Goal: Task Accomplishment & Management: Use online tool/utility

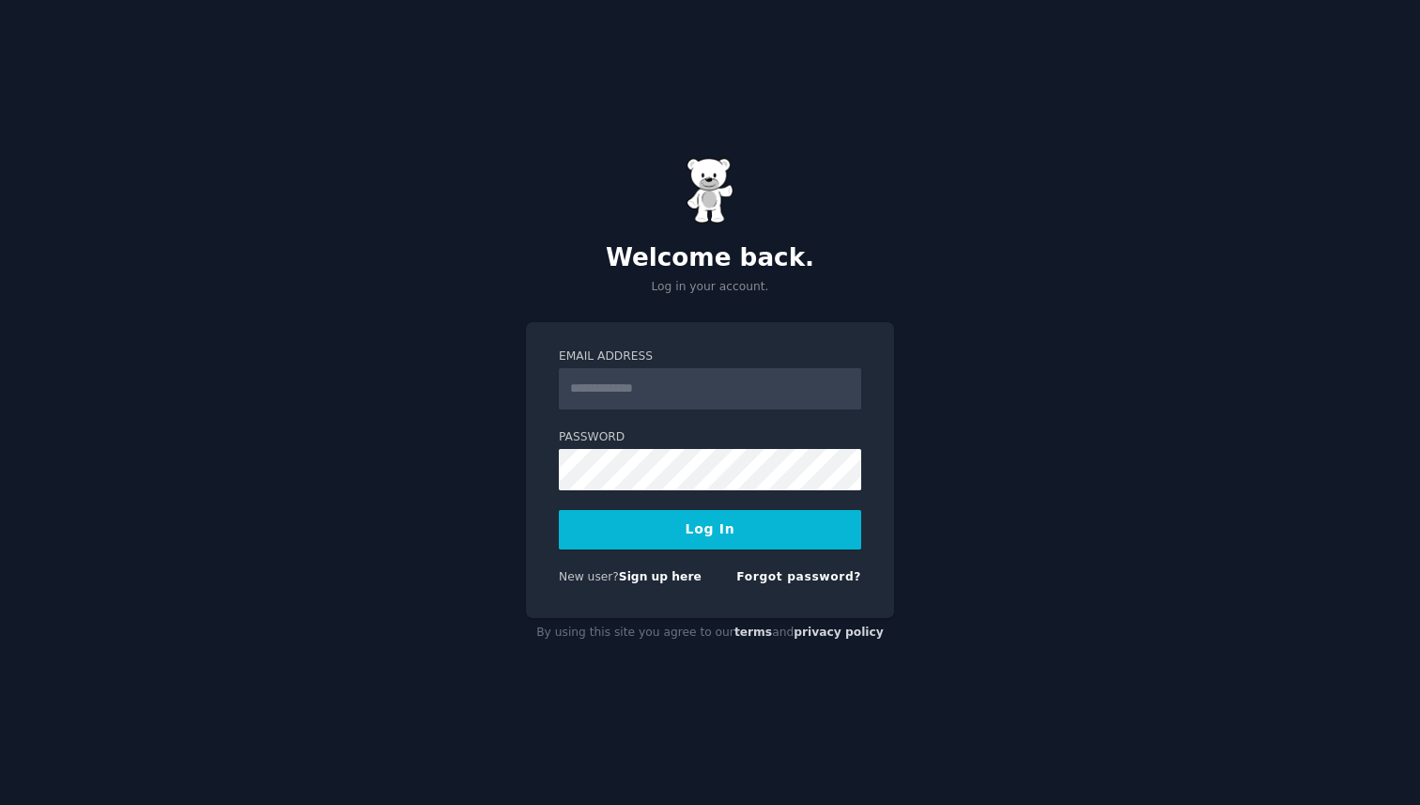
click at [699, 388] on input "Email Address" at bounding box center [710, 388] width 302 height 41
type input "**********"
click at [712, 534] on button "Log In" at bounding box center [710, 529] width 302 height 39
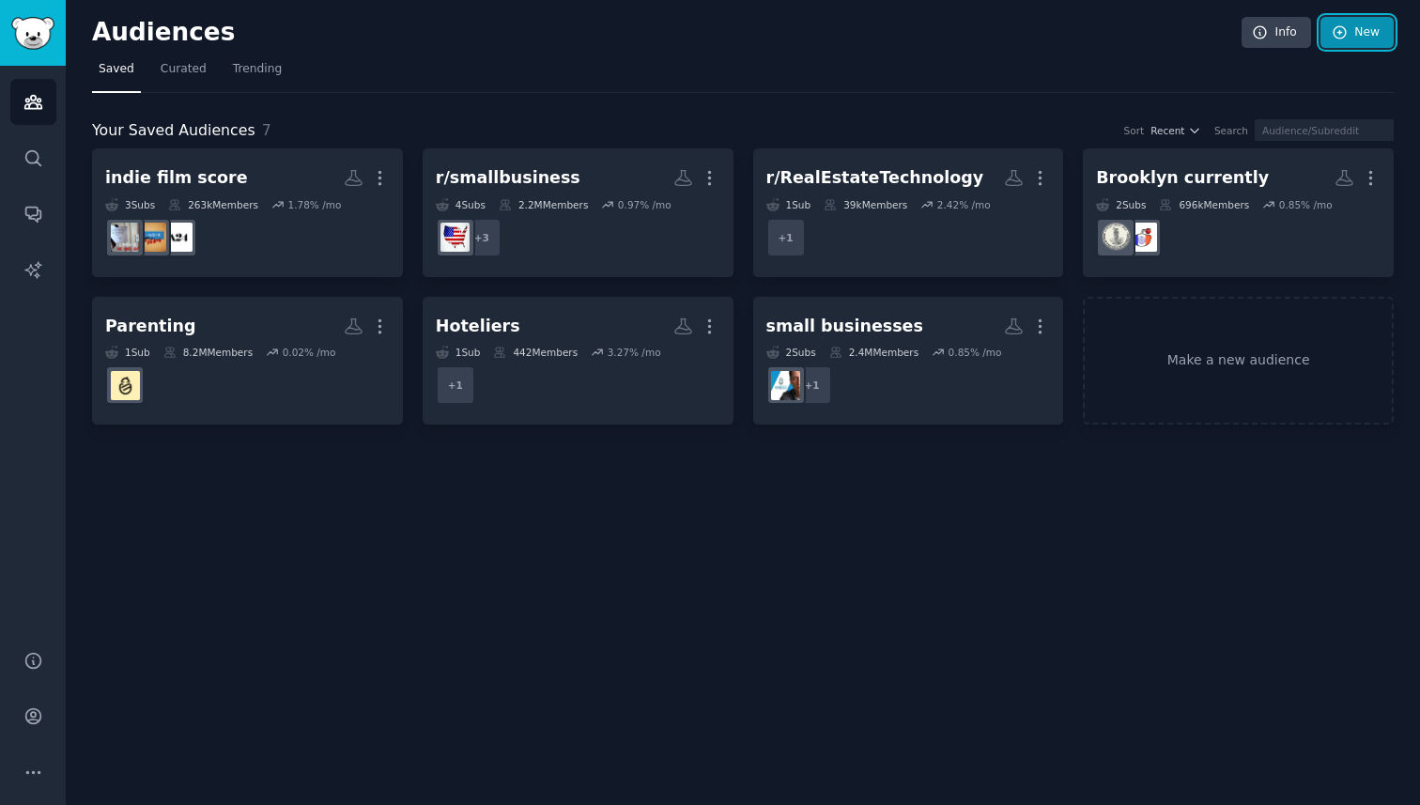
click at [1355, 32] on link "New" at bounding box center [1356, 33] width 73 height 32
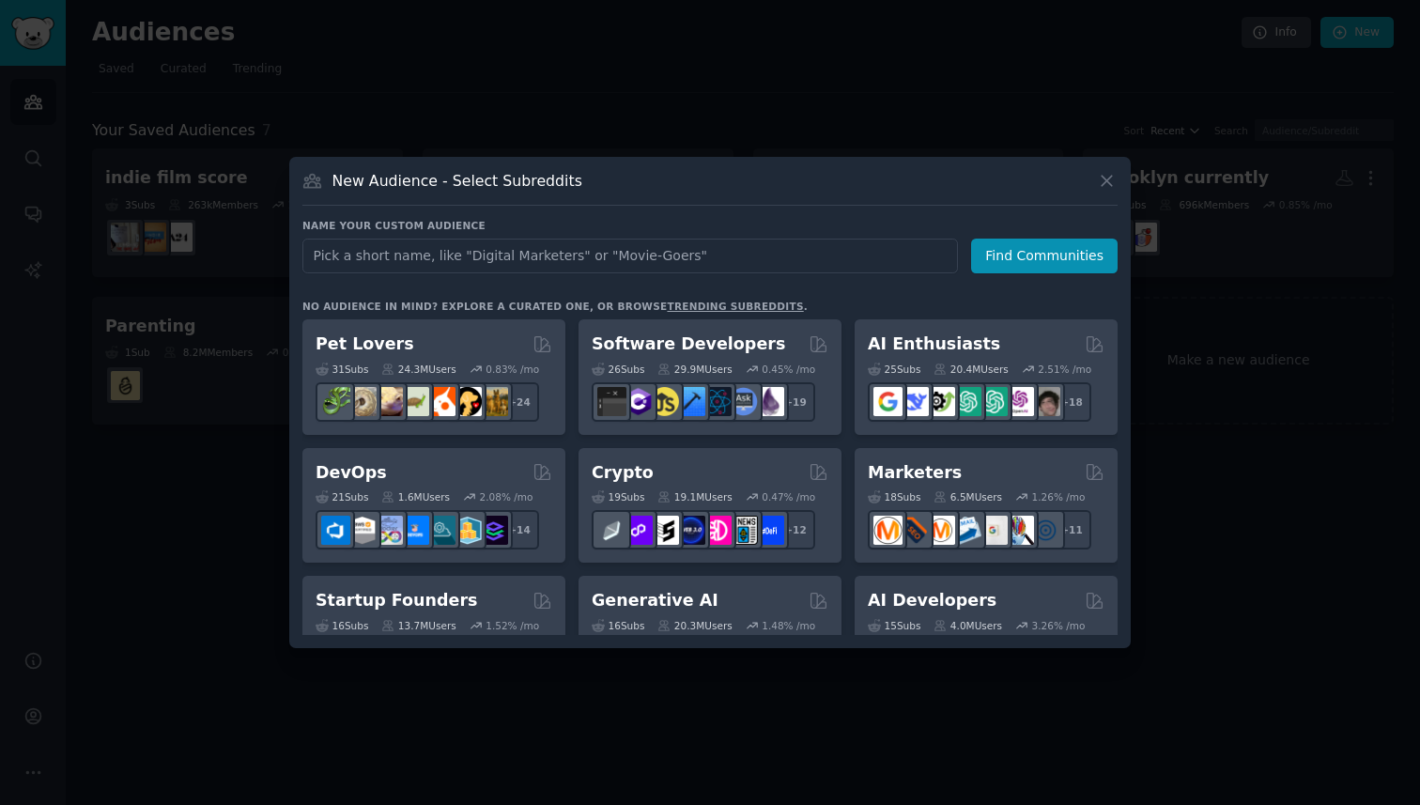
click at [700, 258] on input "text" at bounding box center [629, 255] width 655 height 35
type input "Crytpo"
click at [1041, 266] on button "Find Communities" at bounding box center [1044, 255] width 146 height 35
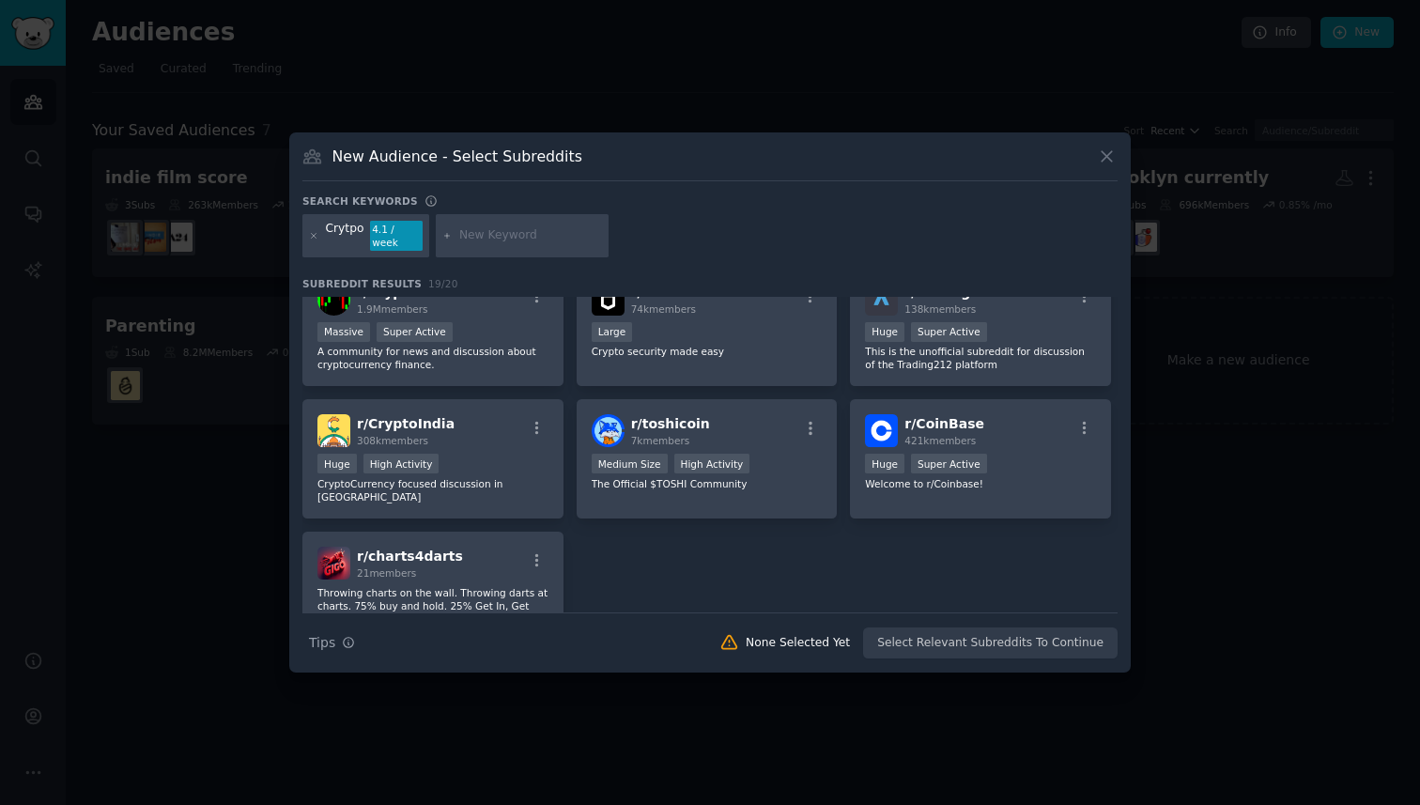
scroll to position [664, 0]
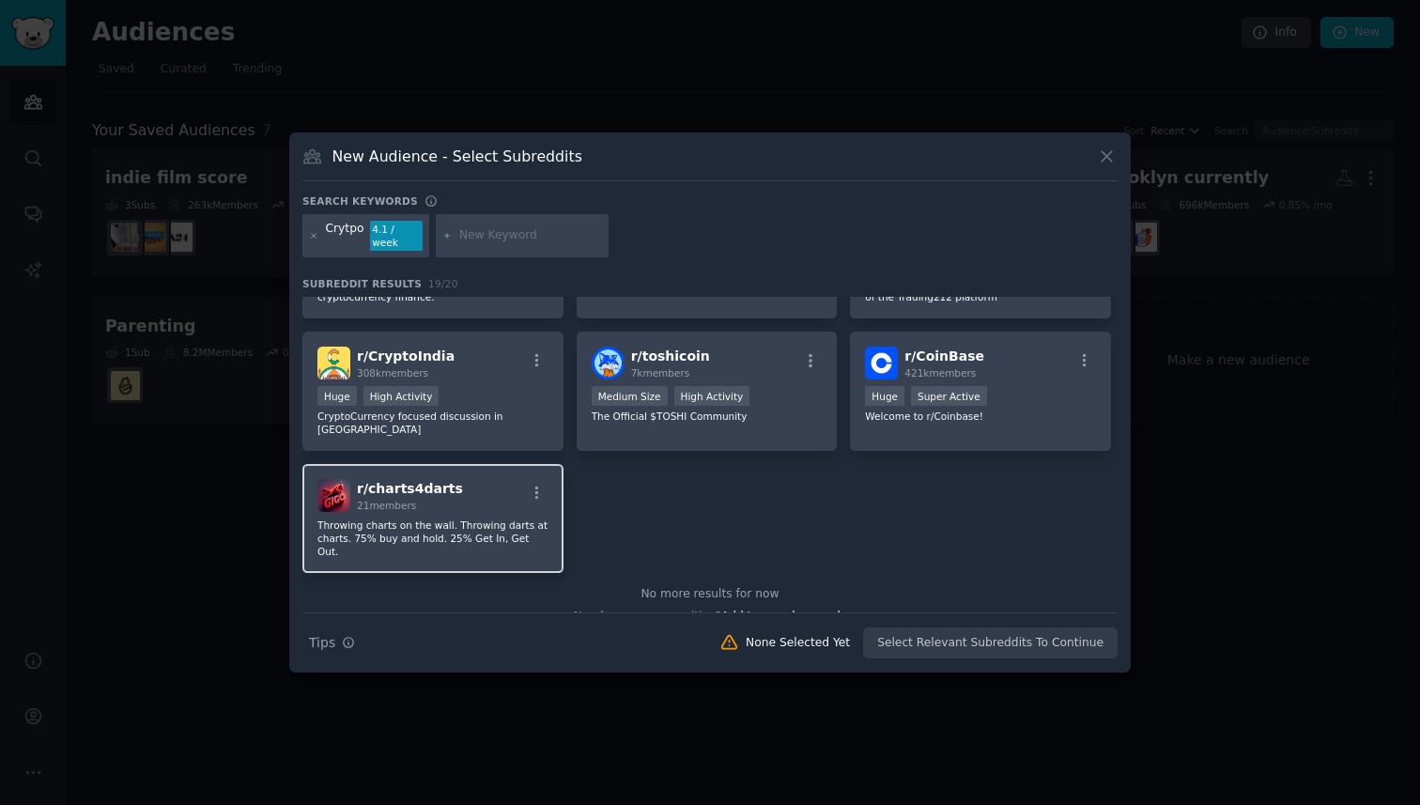
click at [468, 479] on div "r/ charts4darts 21 members" at bounding box center [432, 495] width 231 height 33
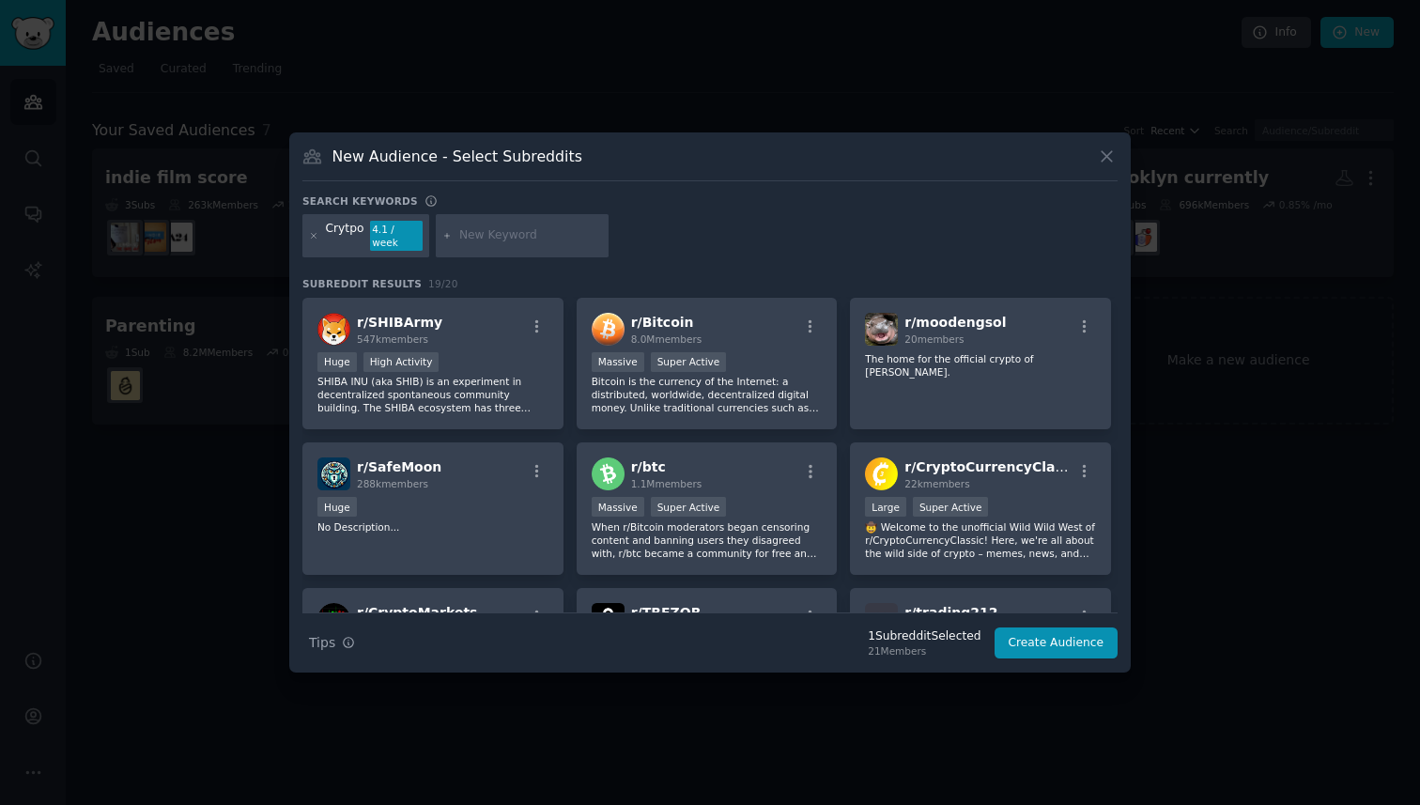
scroll to position [0, 0]
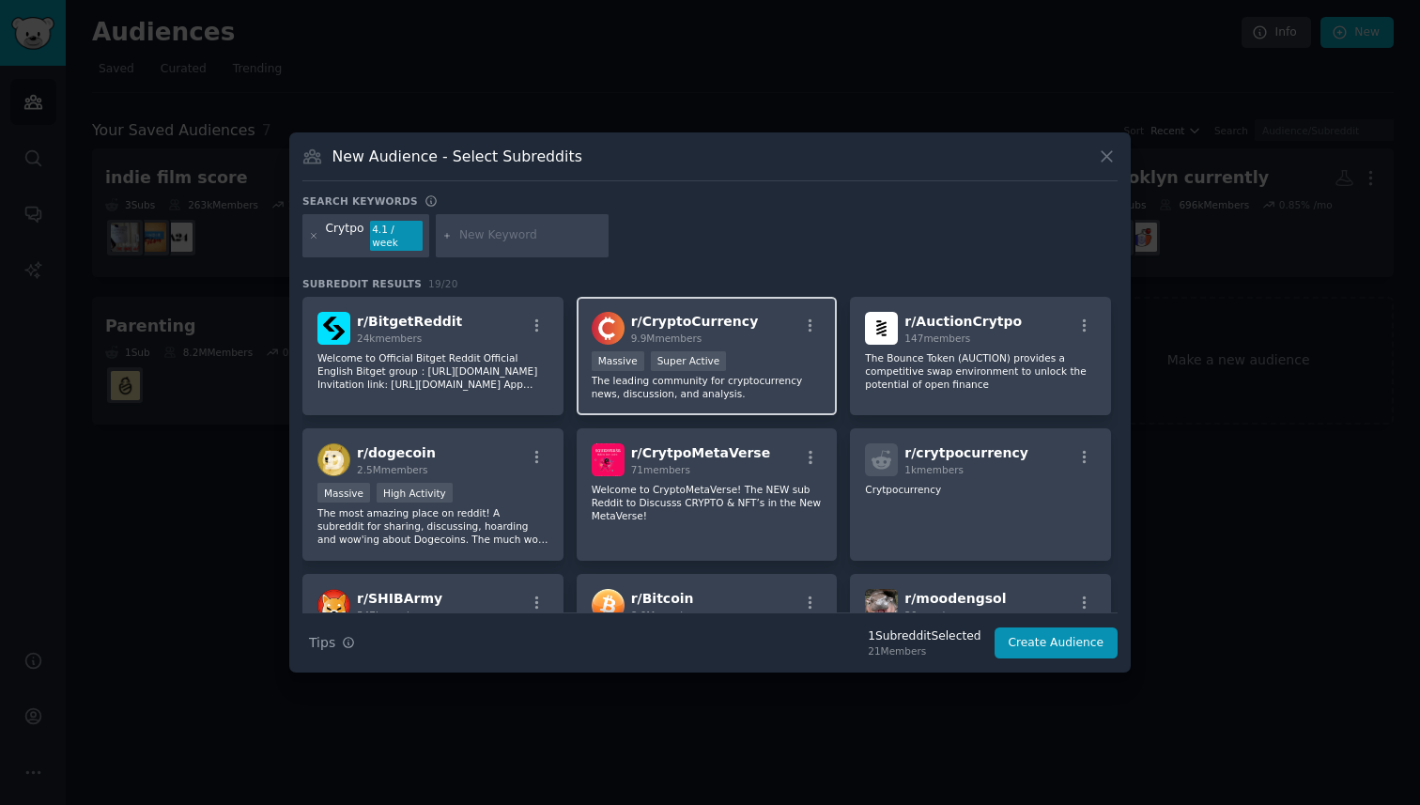
click at [758, 329] on div "r/ CryptoCurrency 9.9M members" at bounding box center [707, 328] width 231 height 33
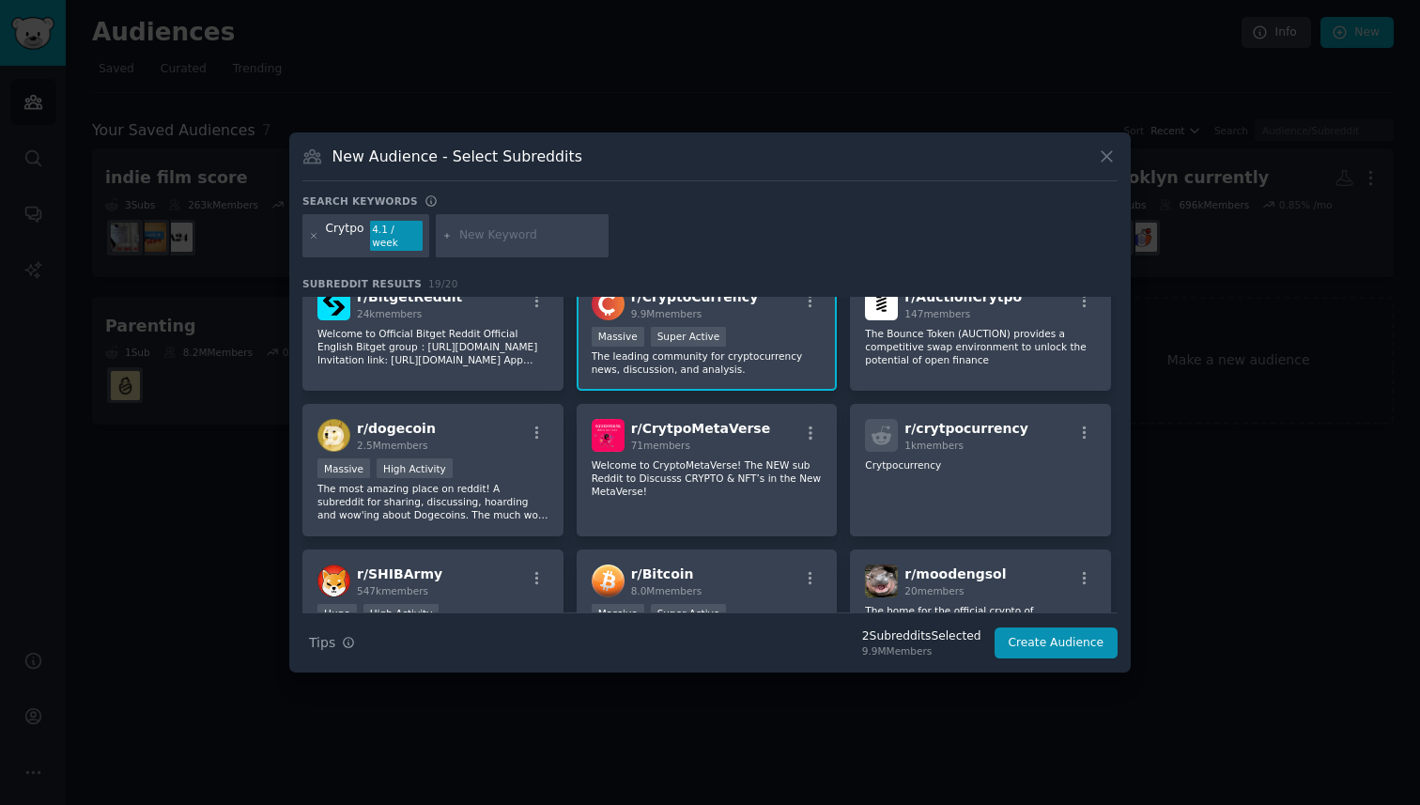
scroll to position [25, 0]
click at [967, 442] on div "1k members" at bounding box center [966, 444] width 124 height 13
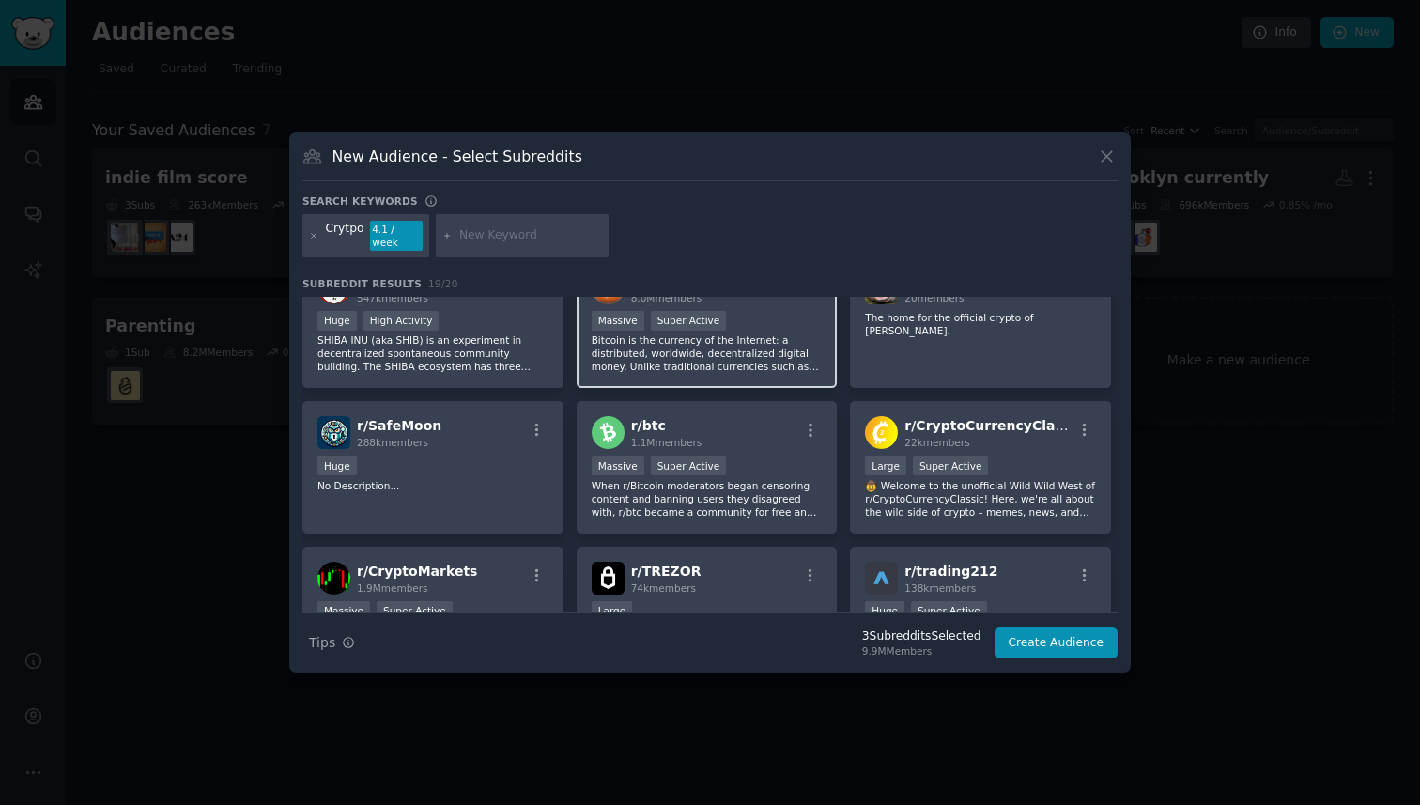
scroll to position [319, 0]
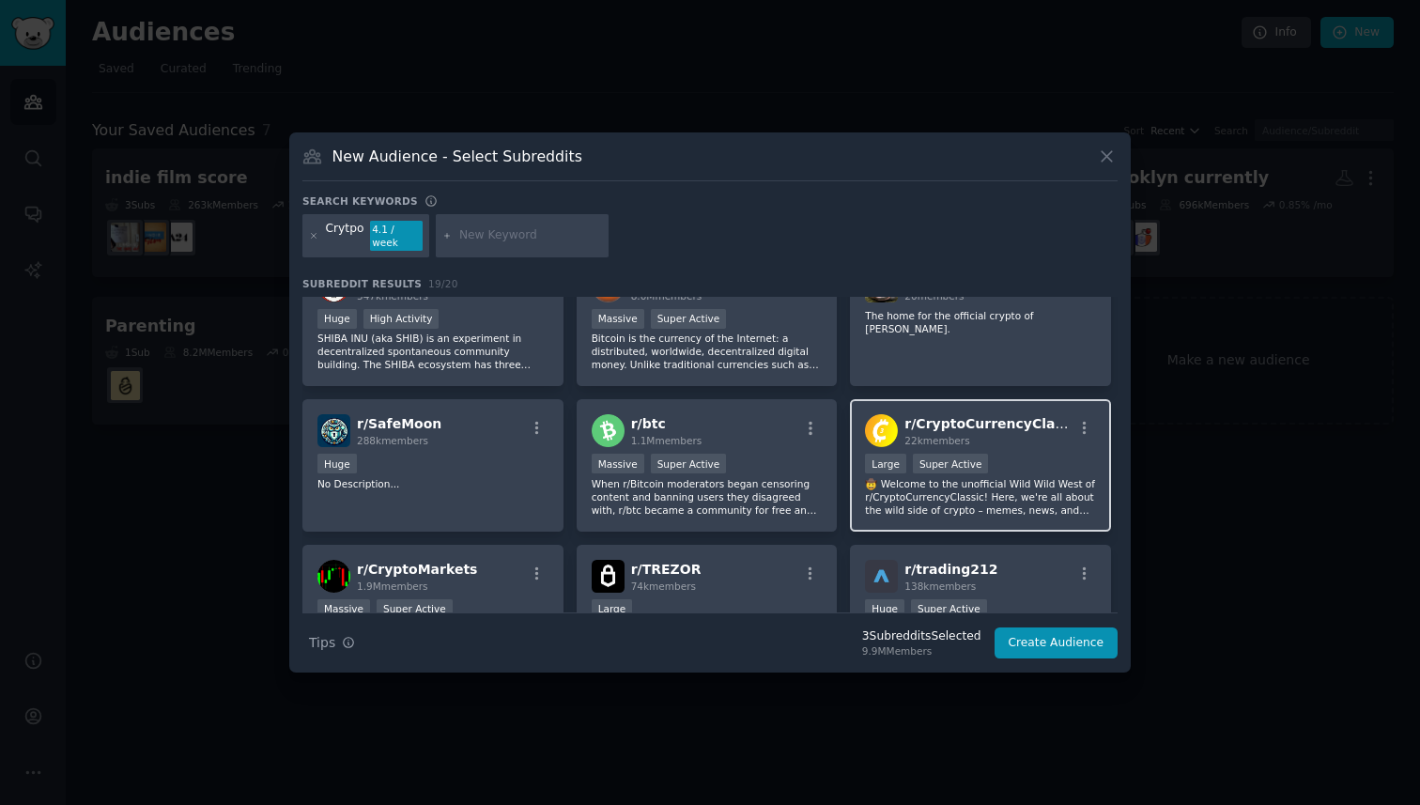
click at [1036, 441] on div "r/ CryptoCurrencyClassic 22k members Large Super Active 🤠 Welcome to the unoffi…" at bounding box center [980, 465] width 261 height 132
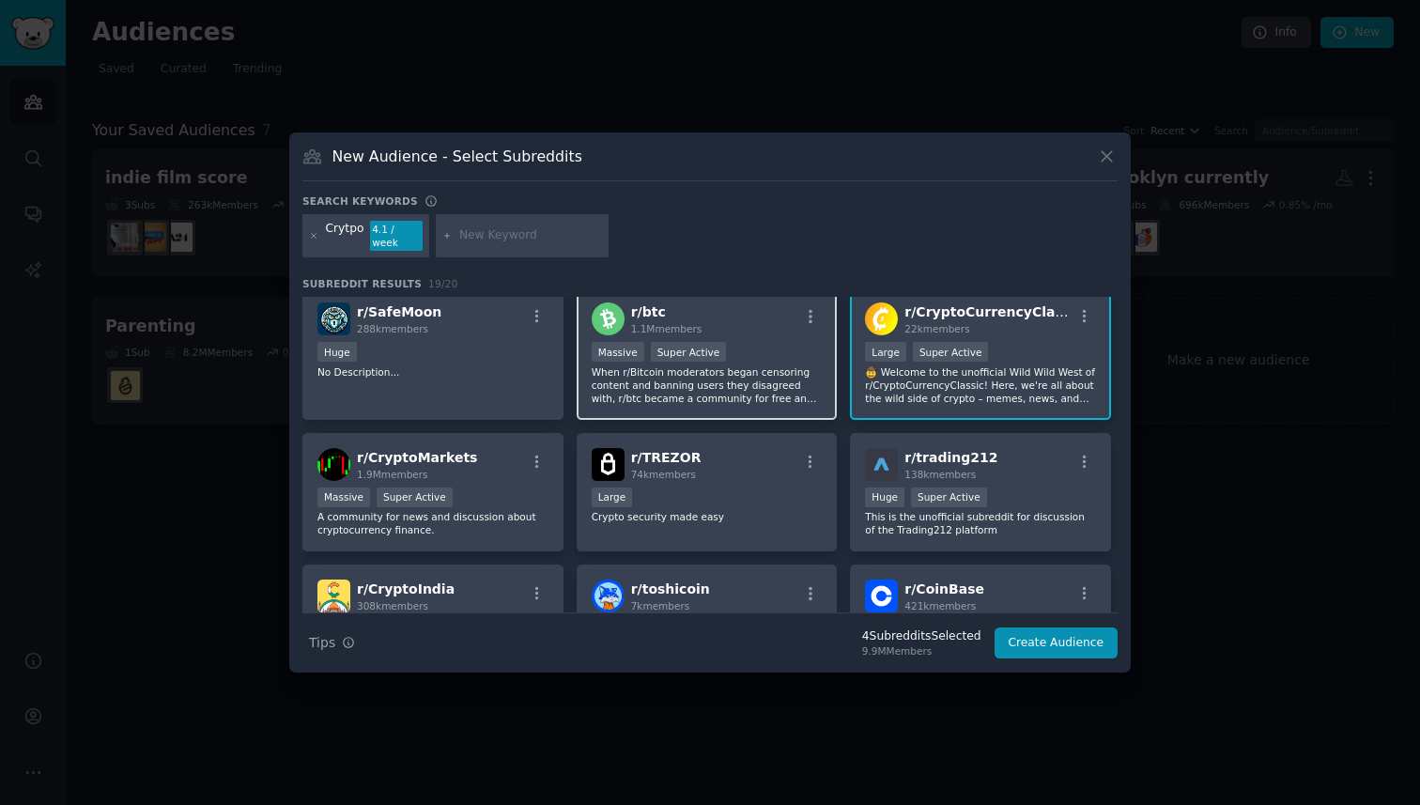
scroll to position [433, 0]
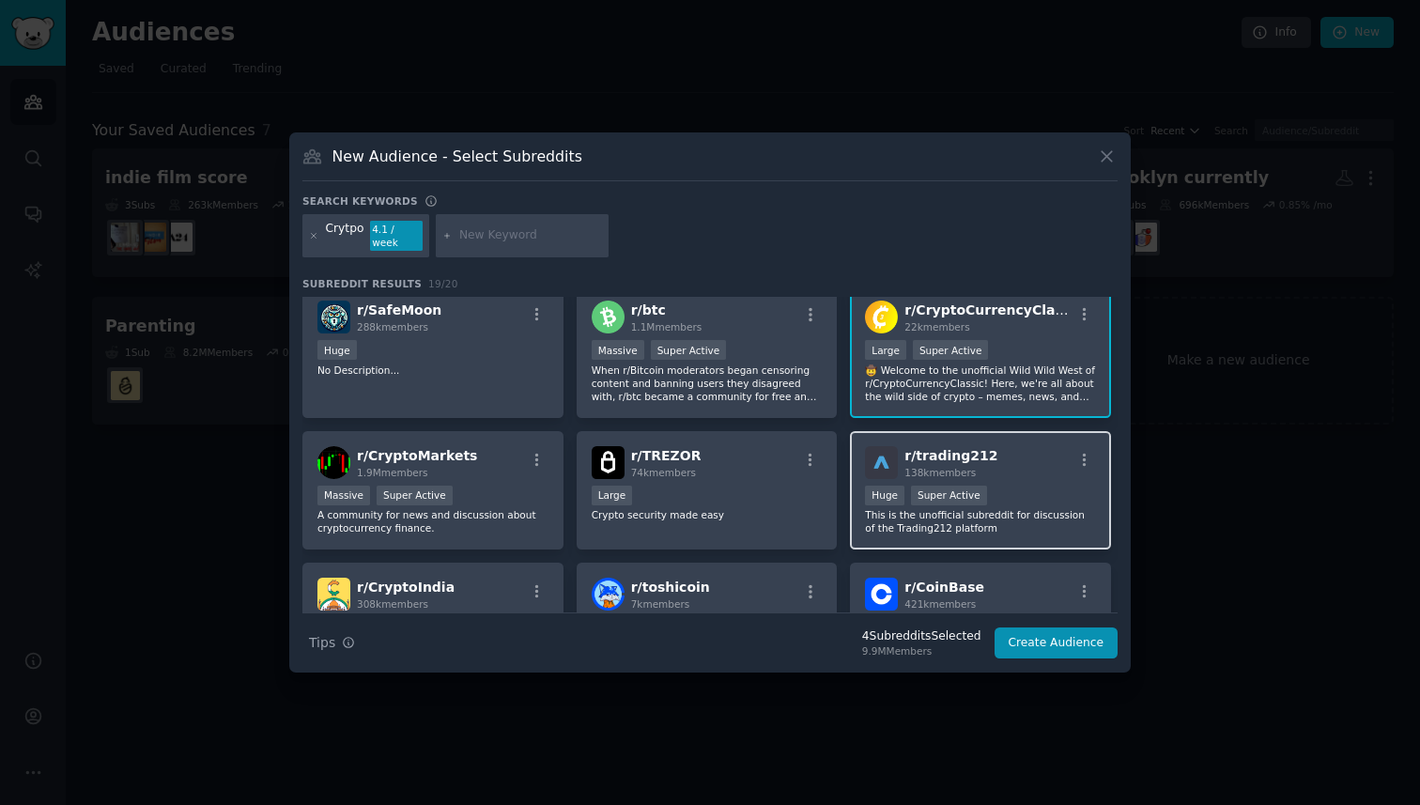
click at [1040, 494] on div ">= 95th percentile for submissions / day Huge Super Active" at bounding box center [980, 496] width 231 height 23
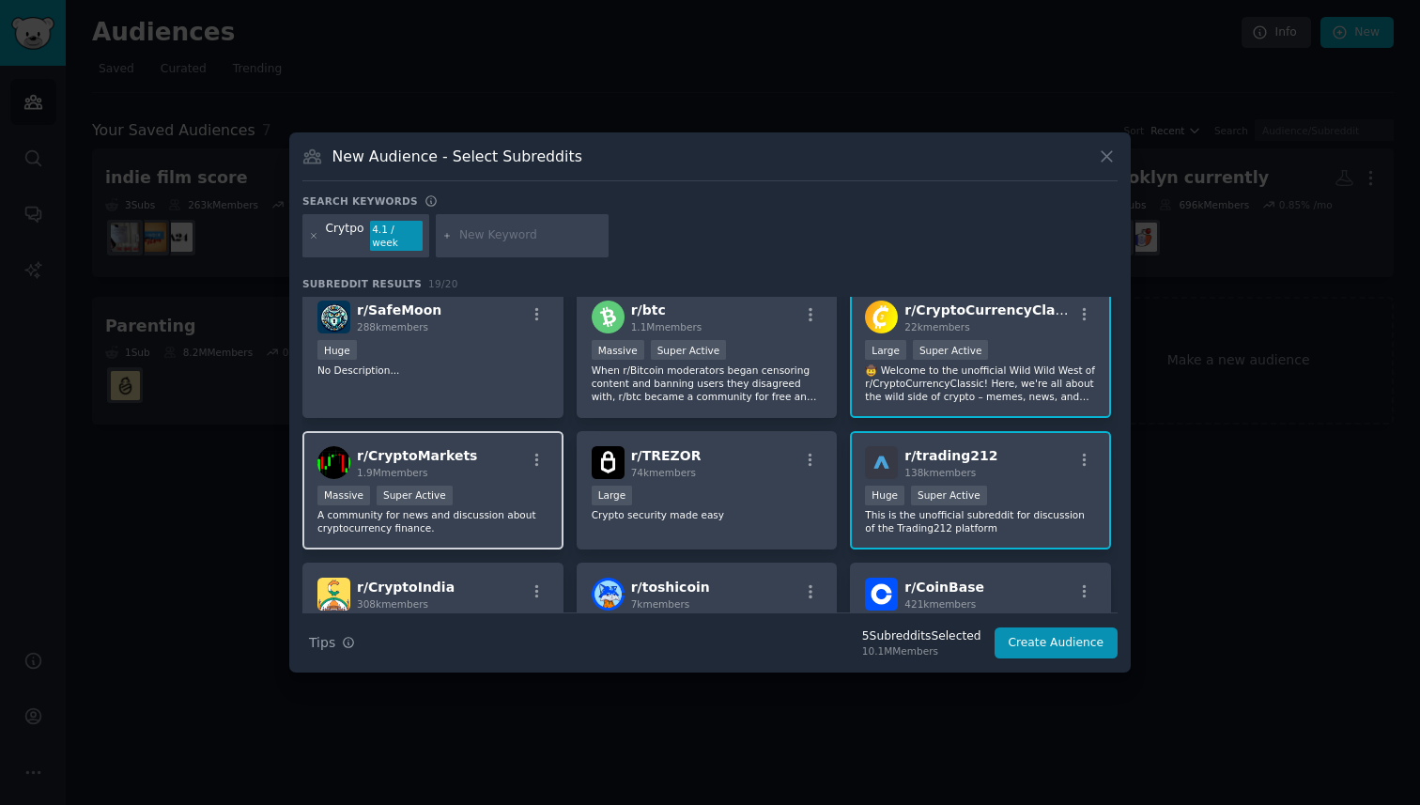
click at [504, 460] on div "r/ CryptoMarkets 1.9M members" at bounding box center [432, 462] width 231 height 33
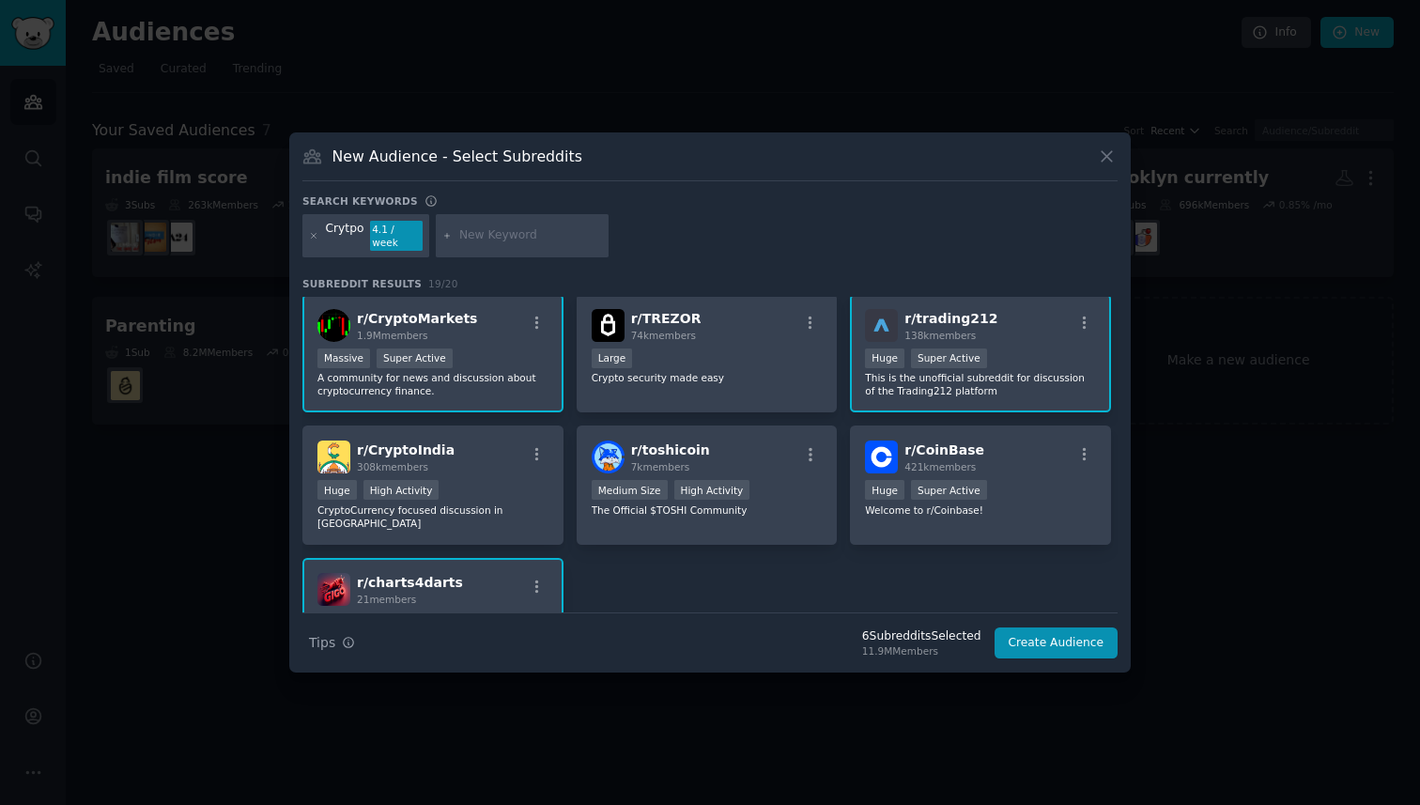
scroll to position [652, 0]
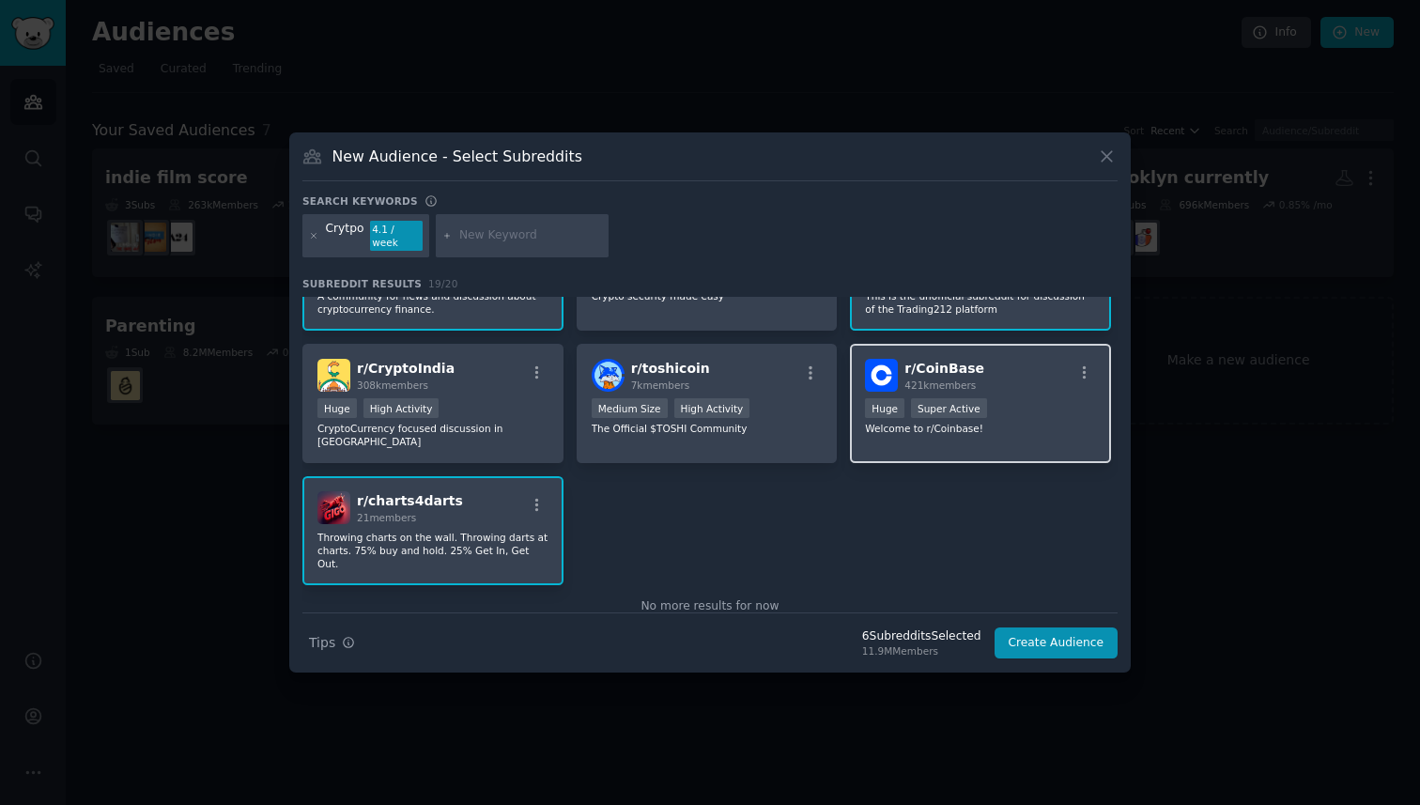
click at [1028, 398] on div "Huge Super Active" at bounding box center [980, 409] width 231 height 23
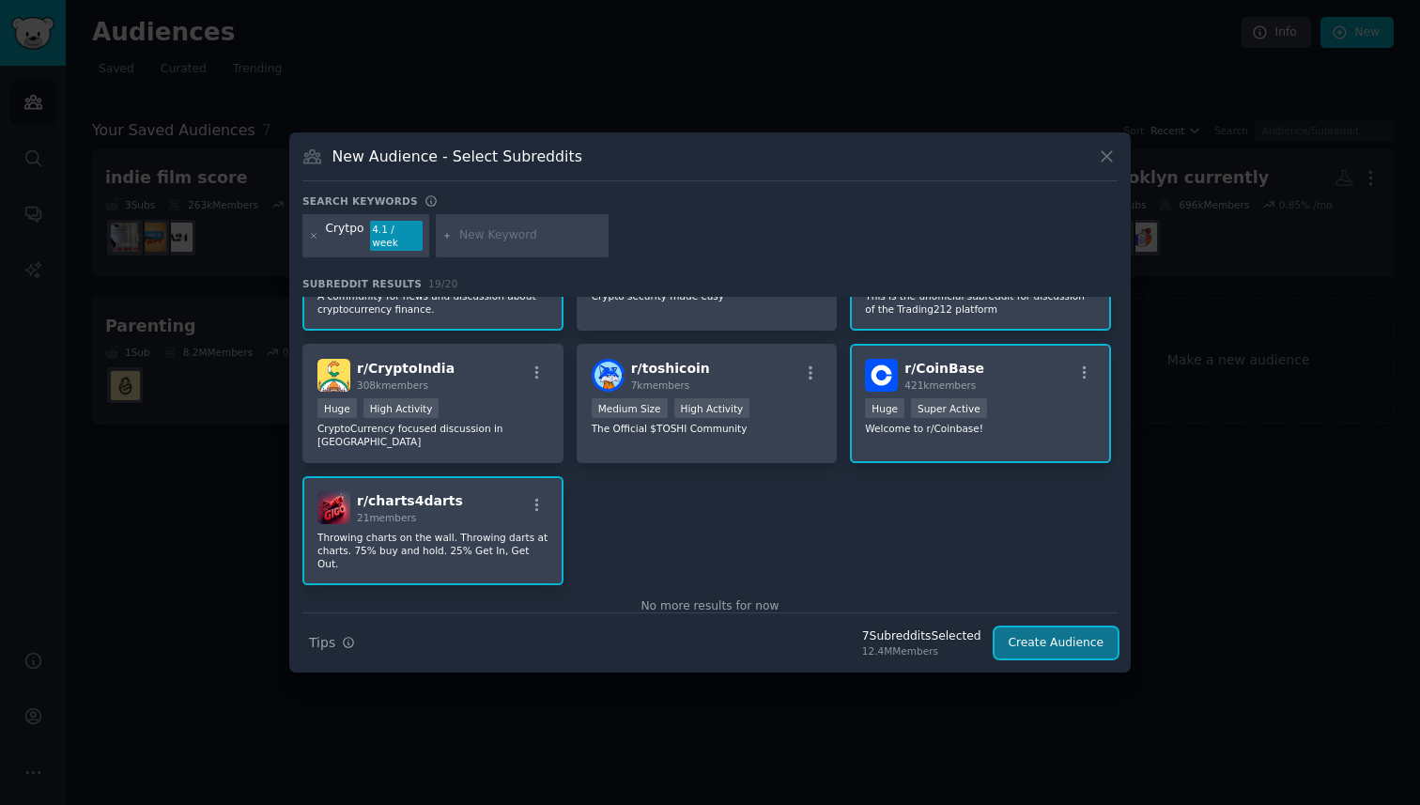
click at [1052, 632] on button "Create Audience" at bounding box center [1056, 643] width 124 height 32
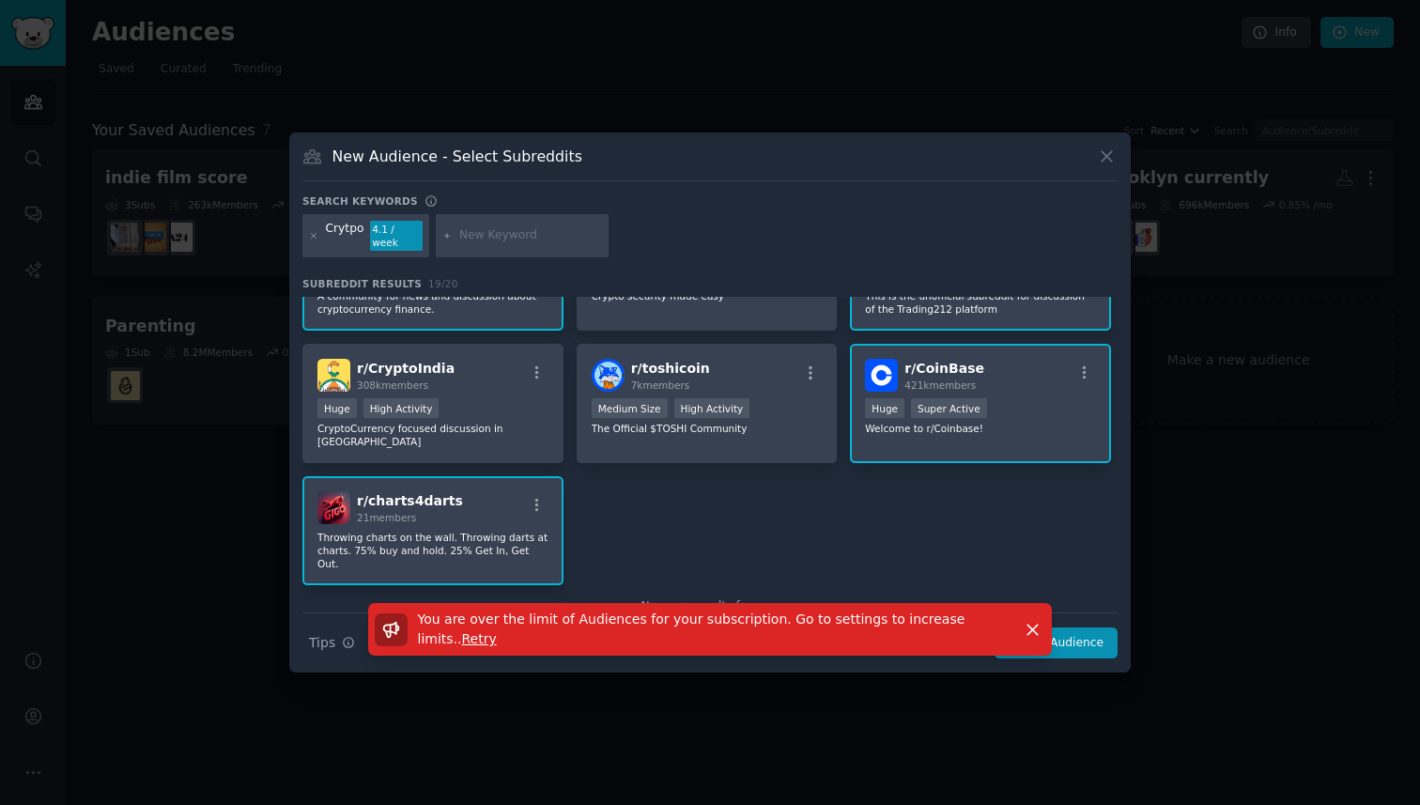
click at [462, 638] on span "Retry" at bounding box center [479, 638] width 35 height 15
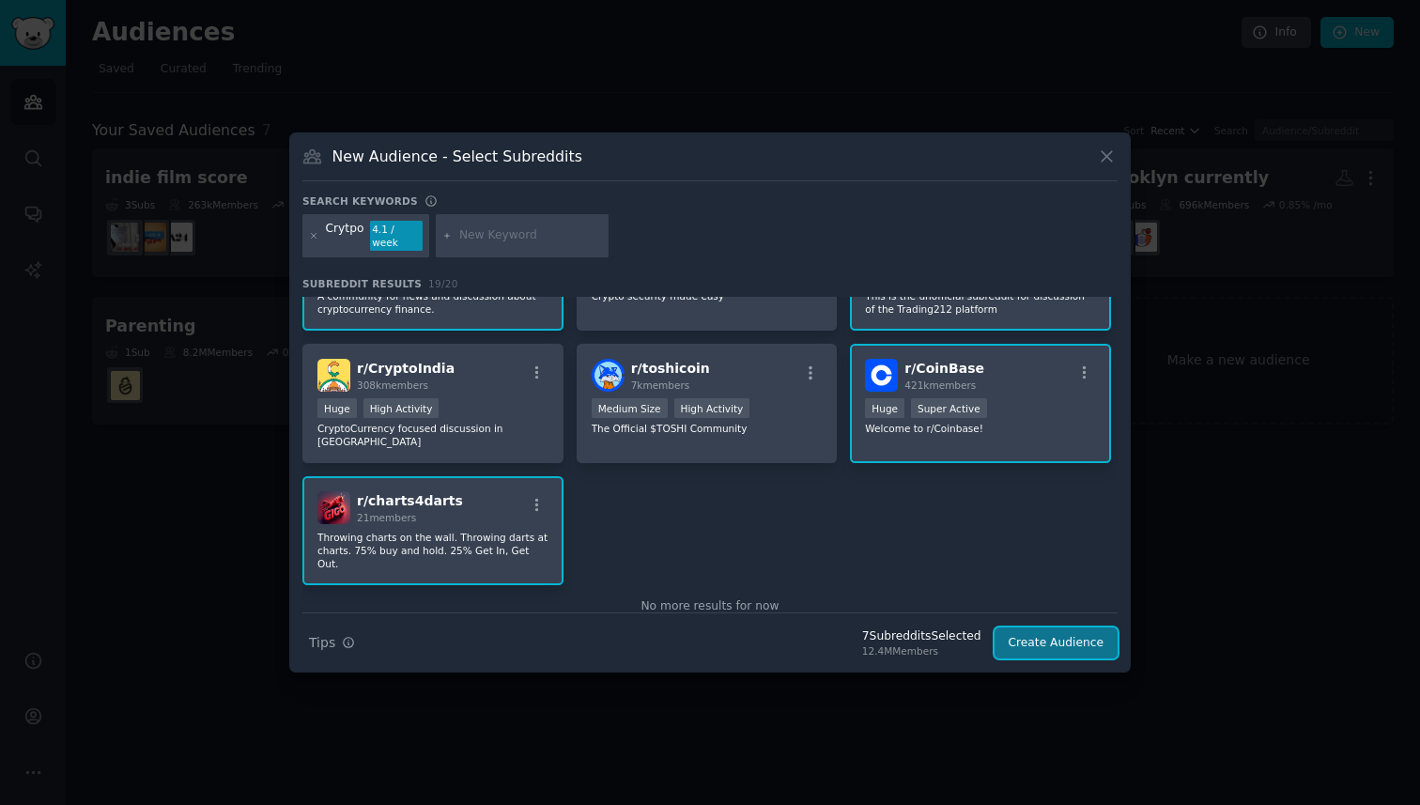
click at [1061, 647] on button "Create Audience" at bounding box center [1056, 643] width 124 height 32
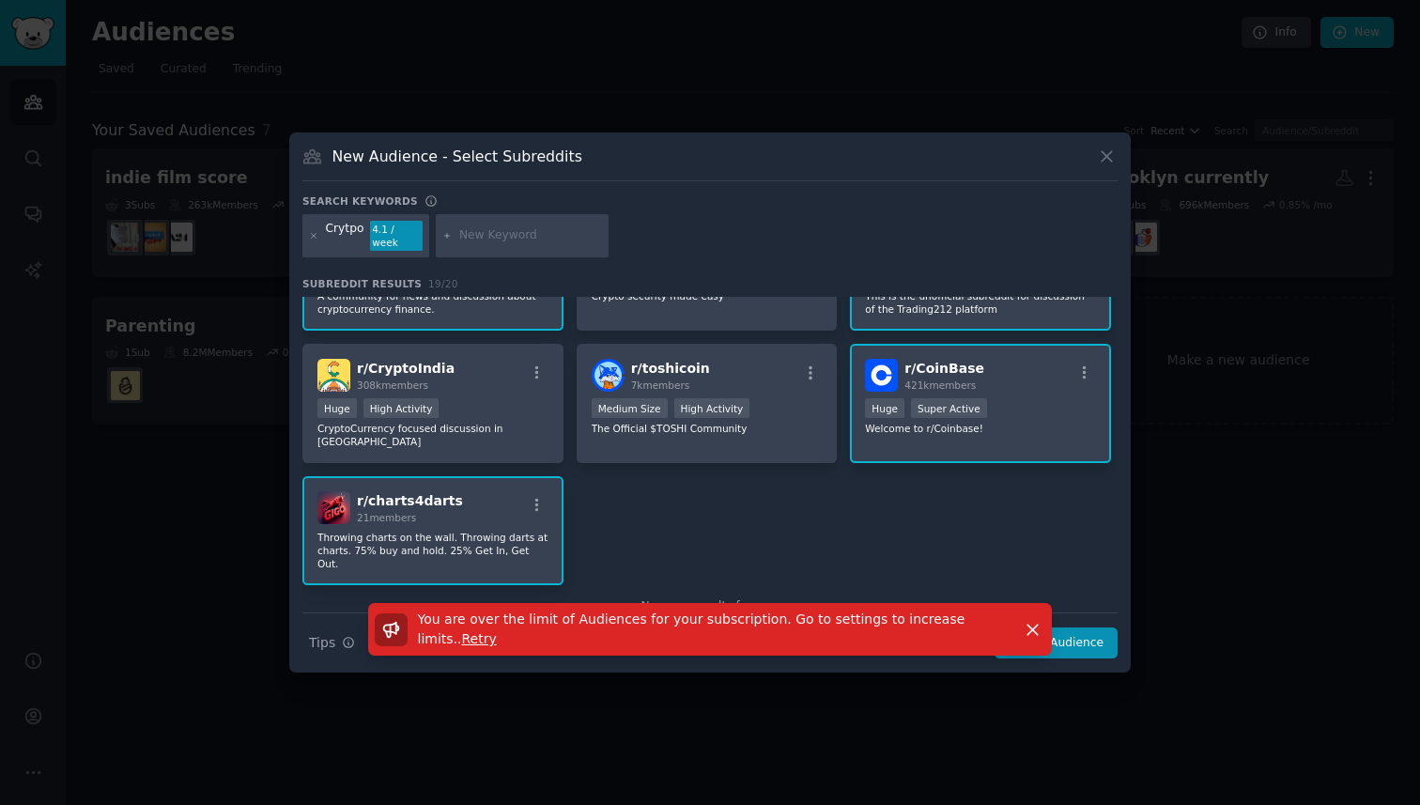
click at [1052, 494] on div "r/ BitgetReddit 24k members Welcome to Official Bitget Reddit Official English …" at bounding box center [709, 115] width 815 height 940
click at [1214, 169] on div at bounding box center [710, 402] width 1420 height 805
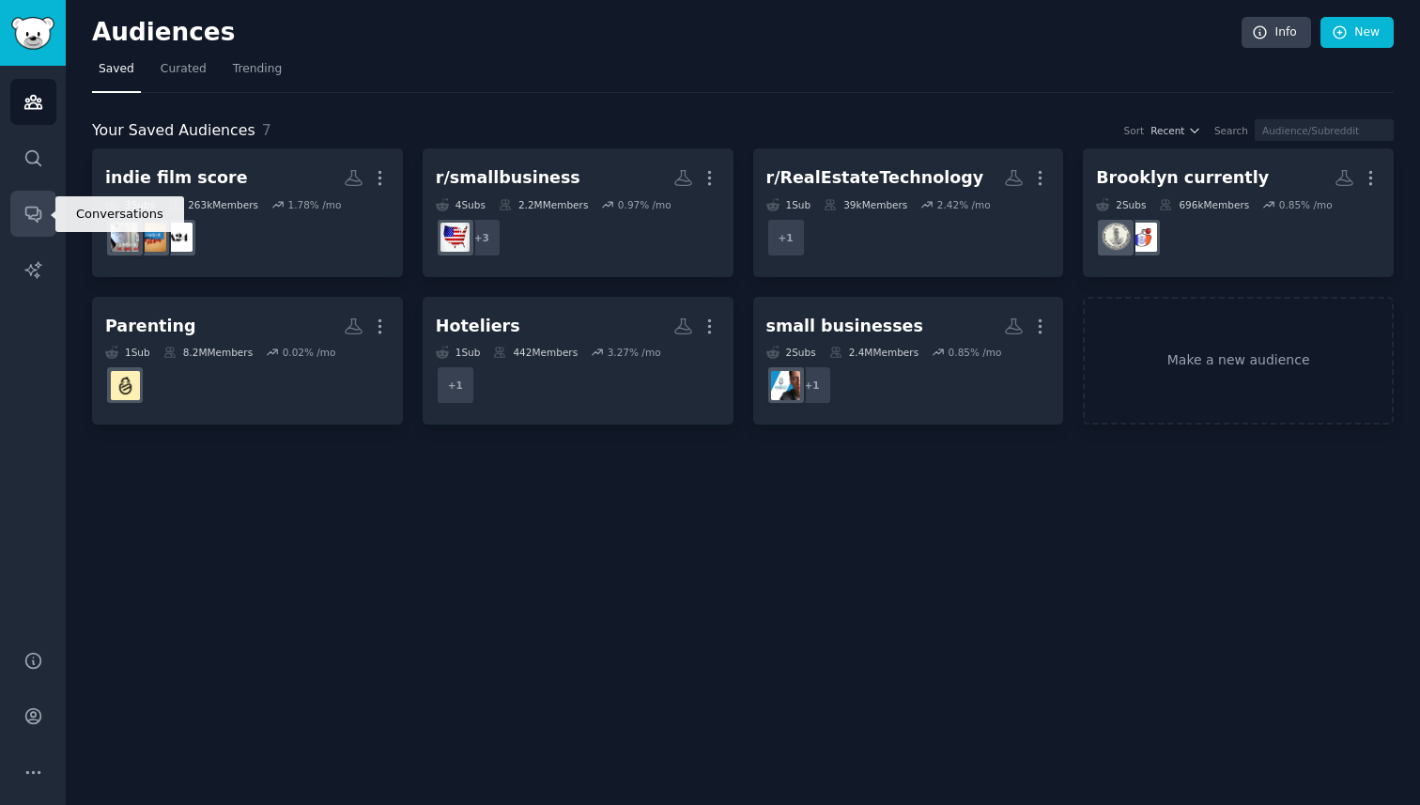
click at [31, 206] on icon "Sidebar" at bounding box center [33, 214] width 20 height 20
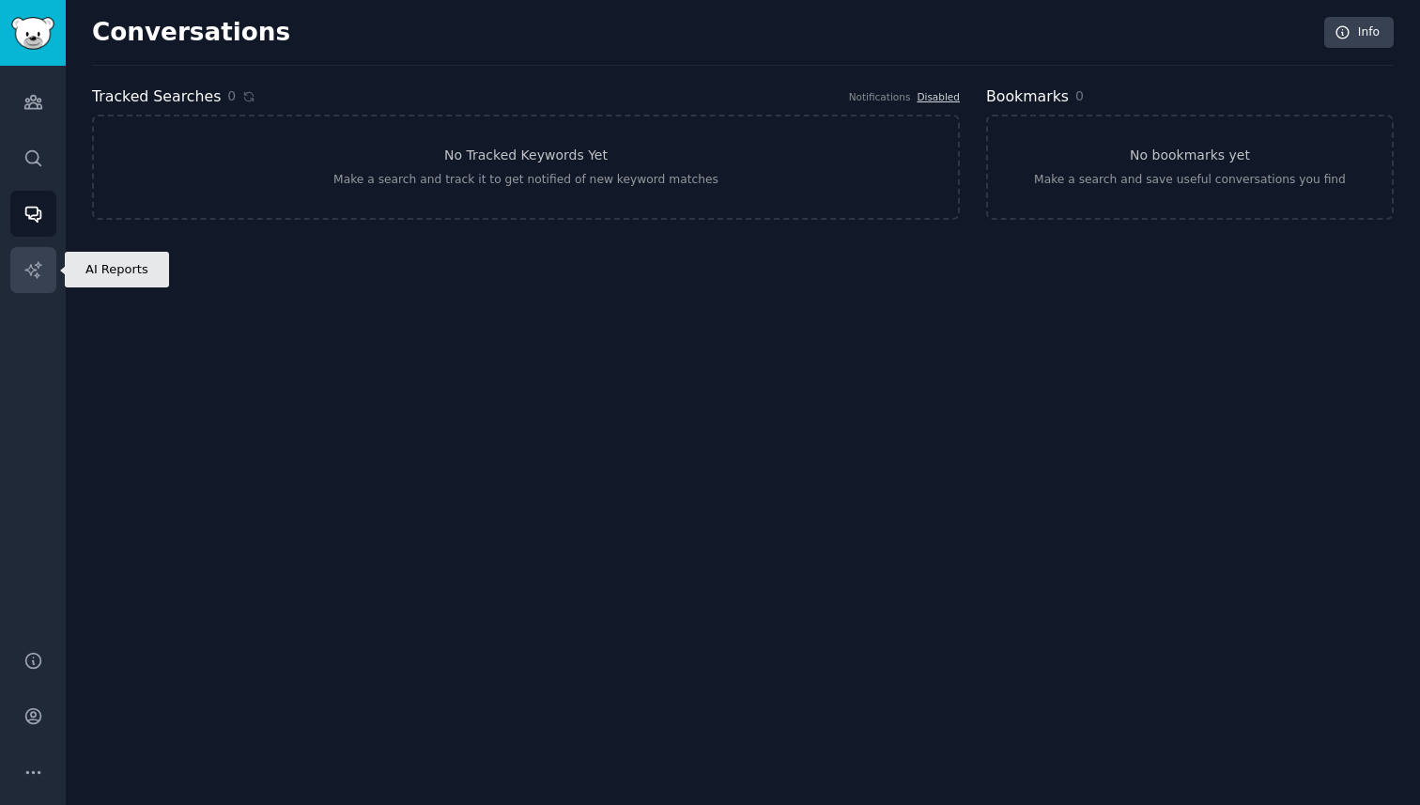
click at [31, 282] on link "AI Reports" at bounding box center [33, 270] width 46 height 46
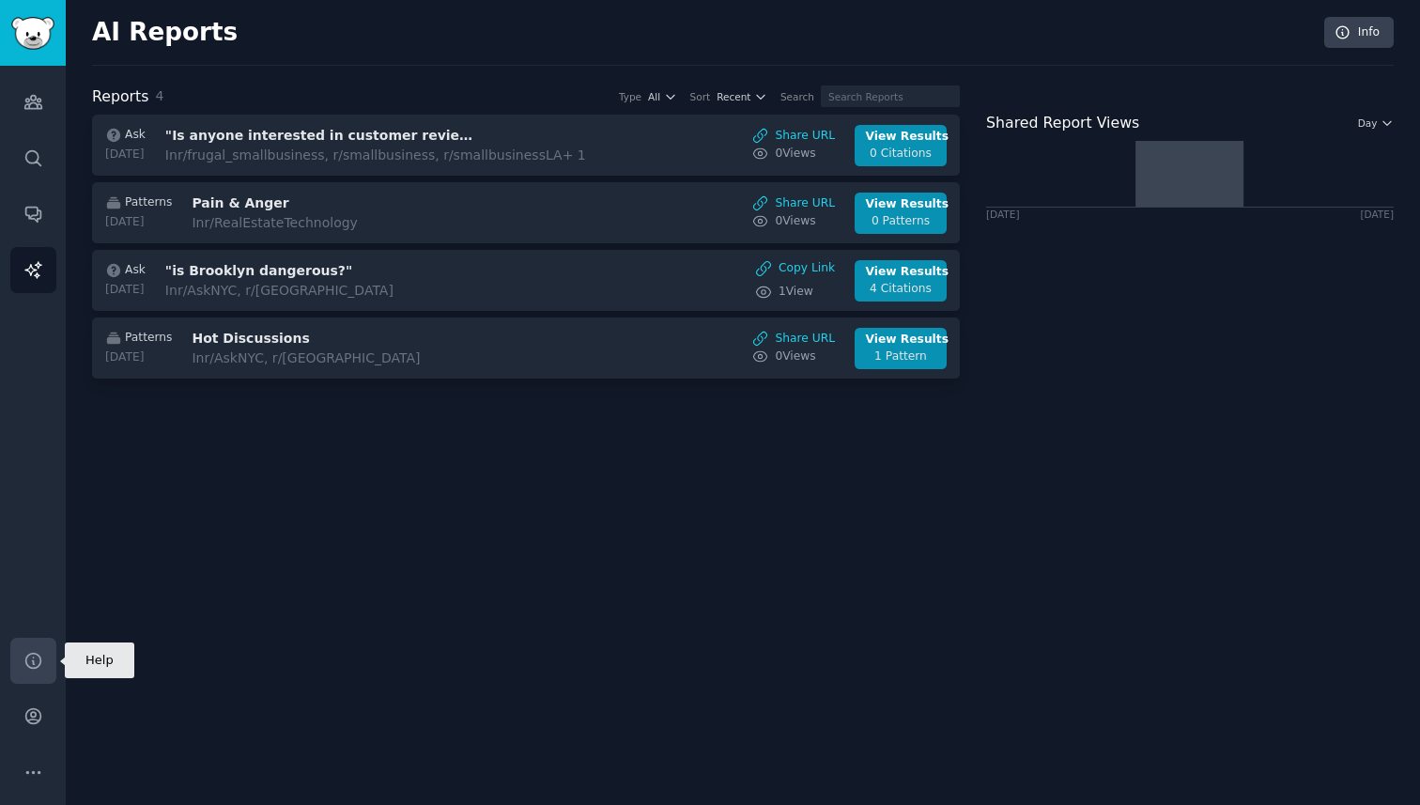
click at [26, 663] on icon "Sidebar" at bounding box center [32, 660] width 15 height 15
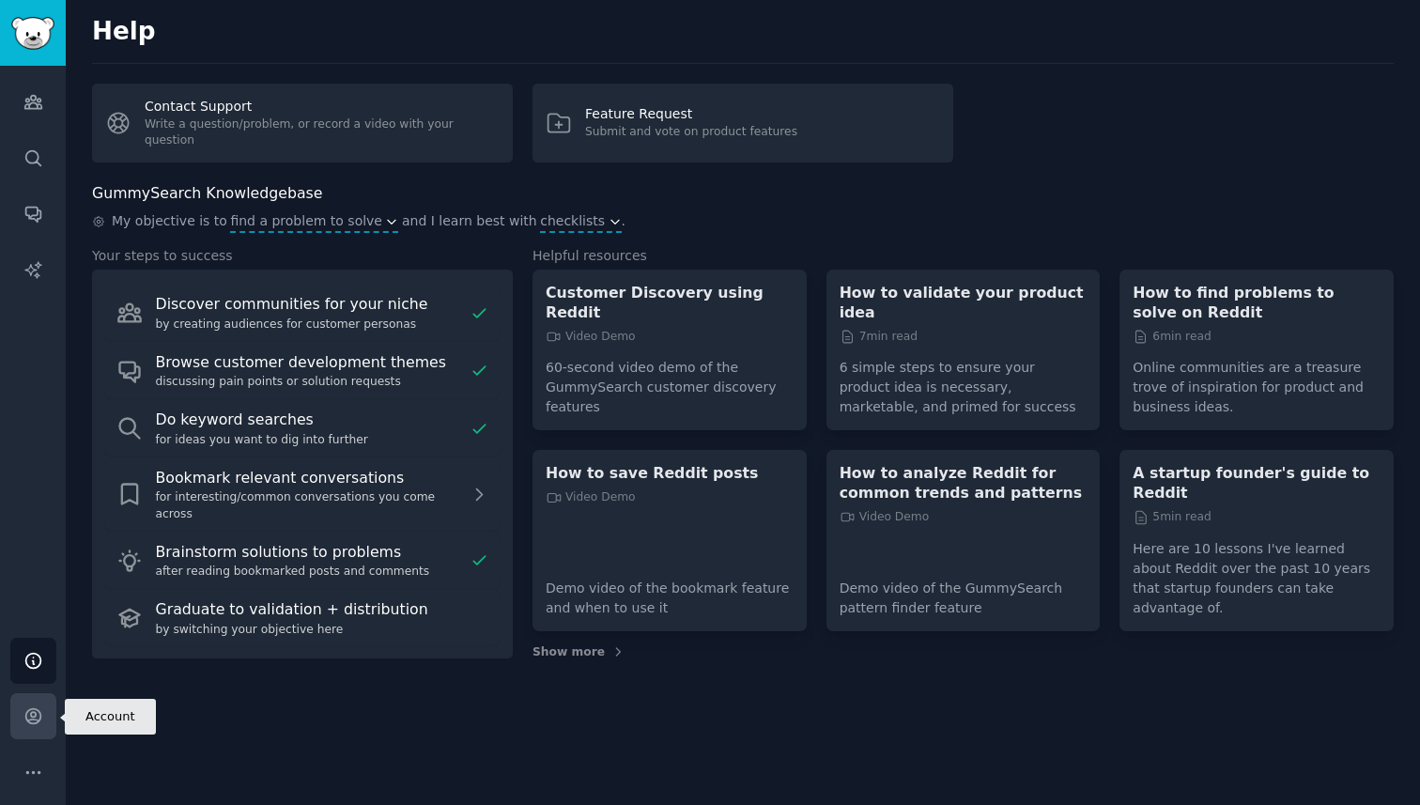
click at [30, 721] on icon "Sidebar" at bounding box center [33, 716] width 20 height 20
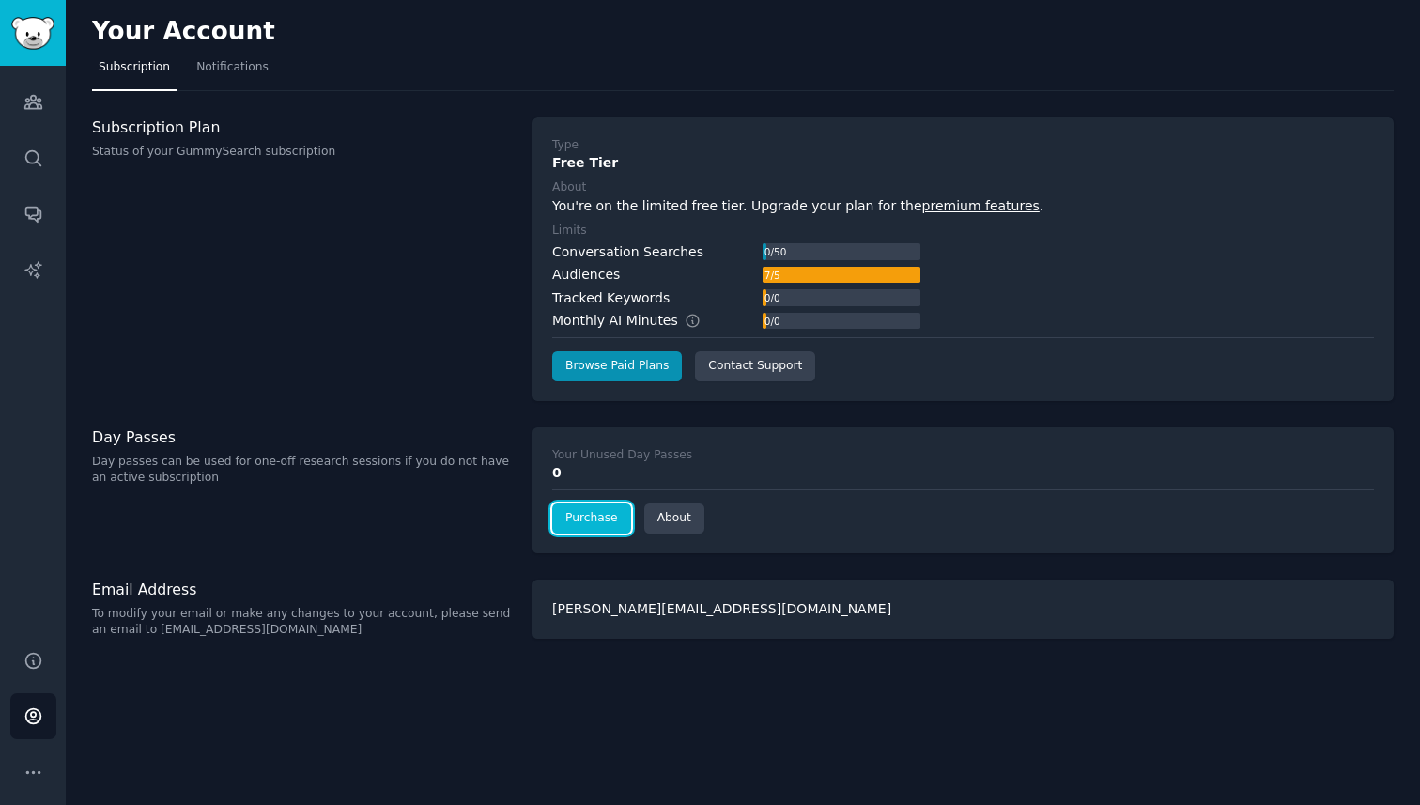
click at [592, 521] on link "Purchase" at bounding box center [591, 518] width 79 height 30
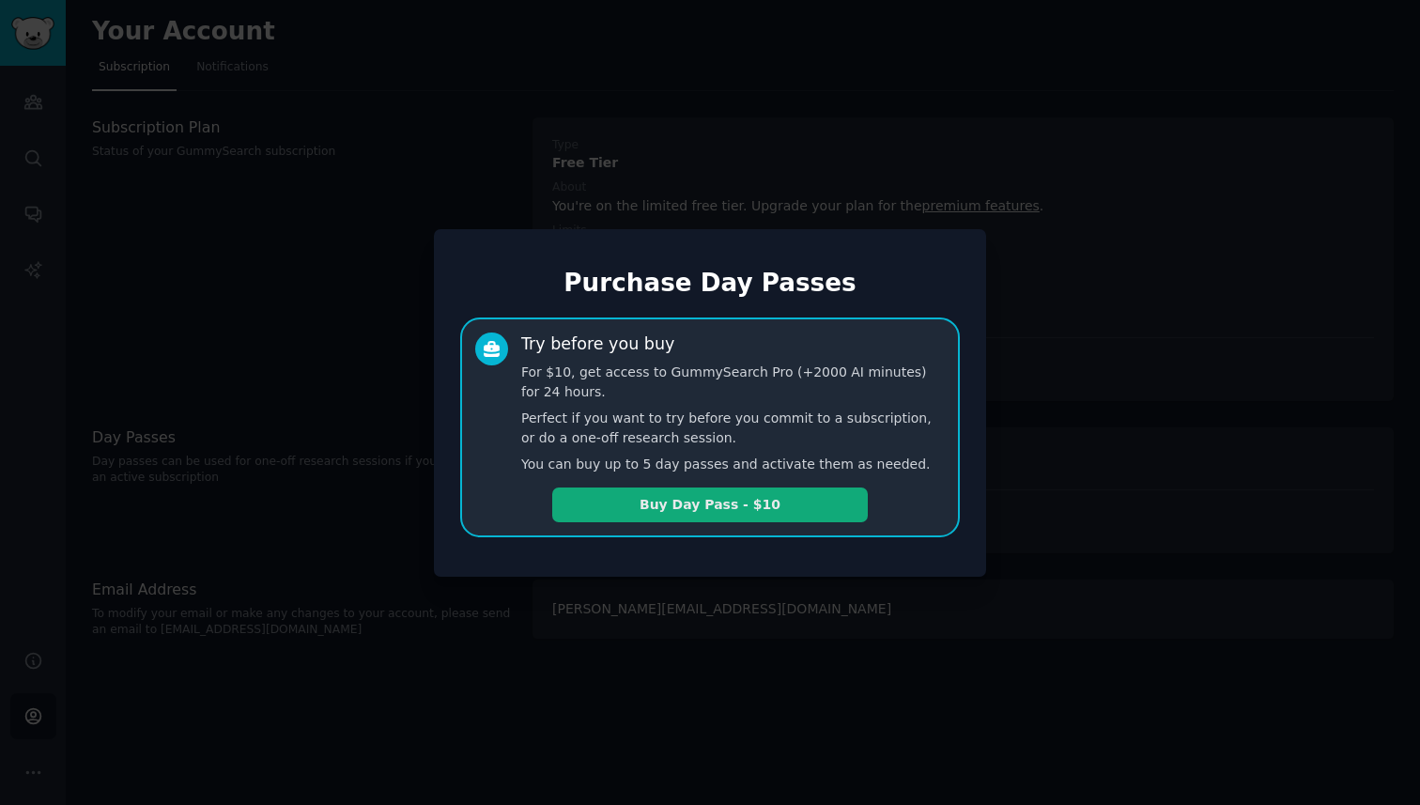
click at [737, 506] on button "Buy Day Pass - $10" at bounding box center [709, 504] width 315 height 35
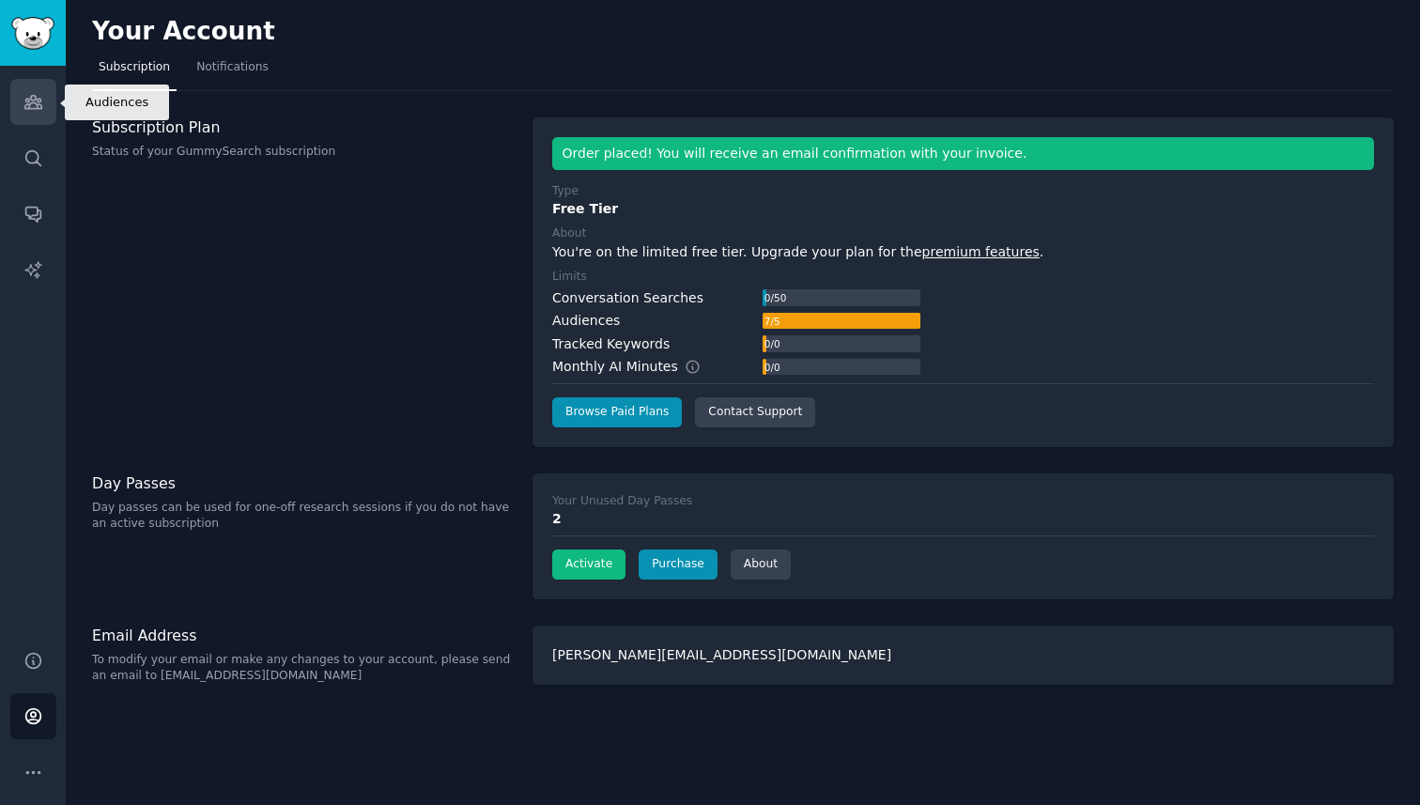
click at [45, 118] on link "Audiences" at bounding box center [33, 102] width 46 height 46
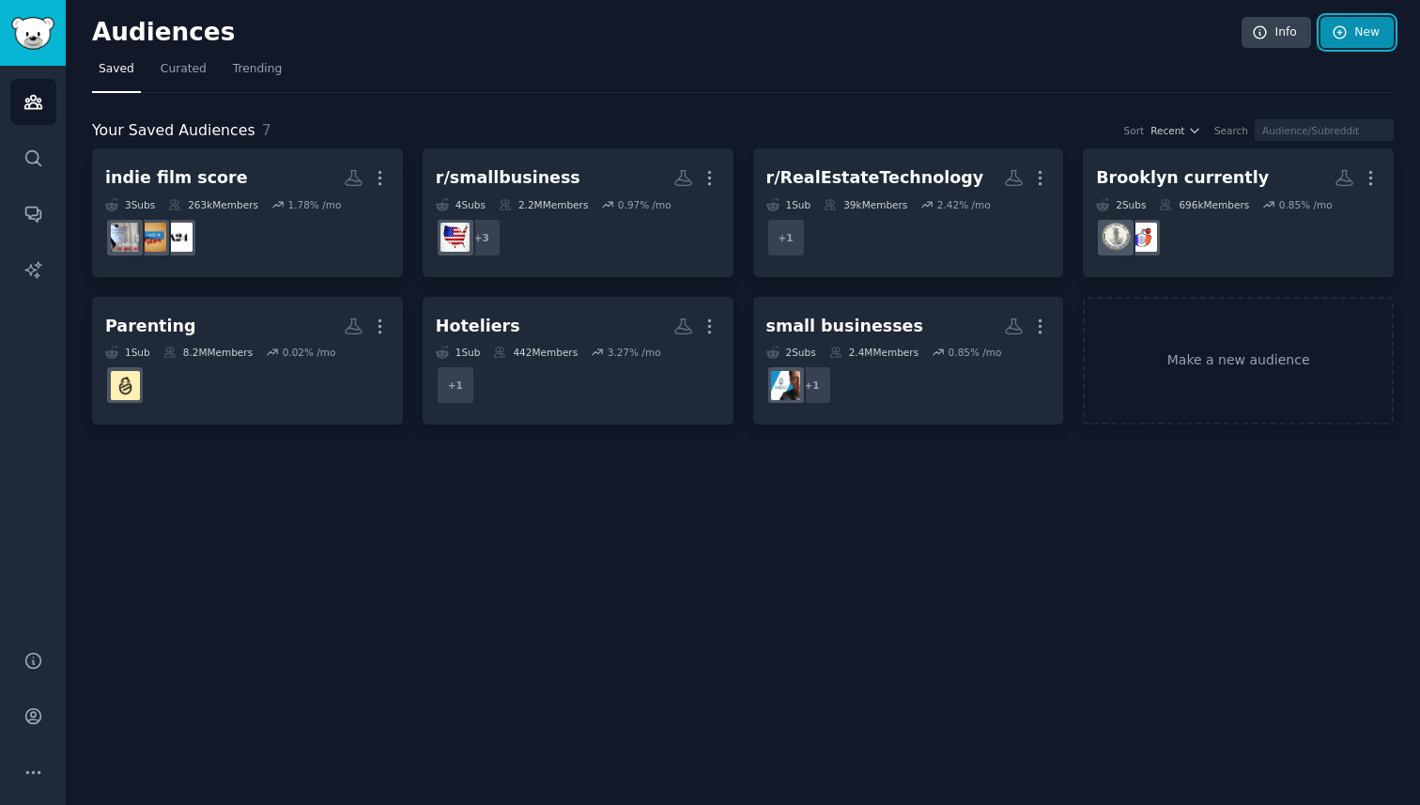
click at [1352, 31] on link "New" at bounding box center [1356, 33] width 73 height 32
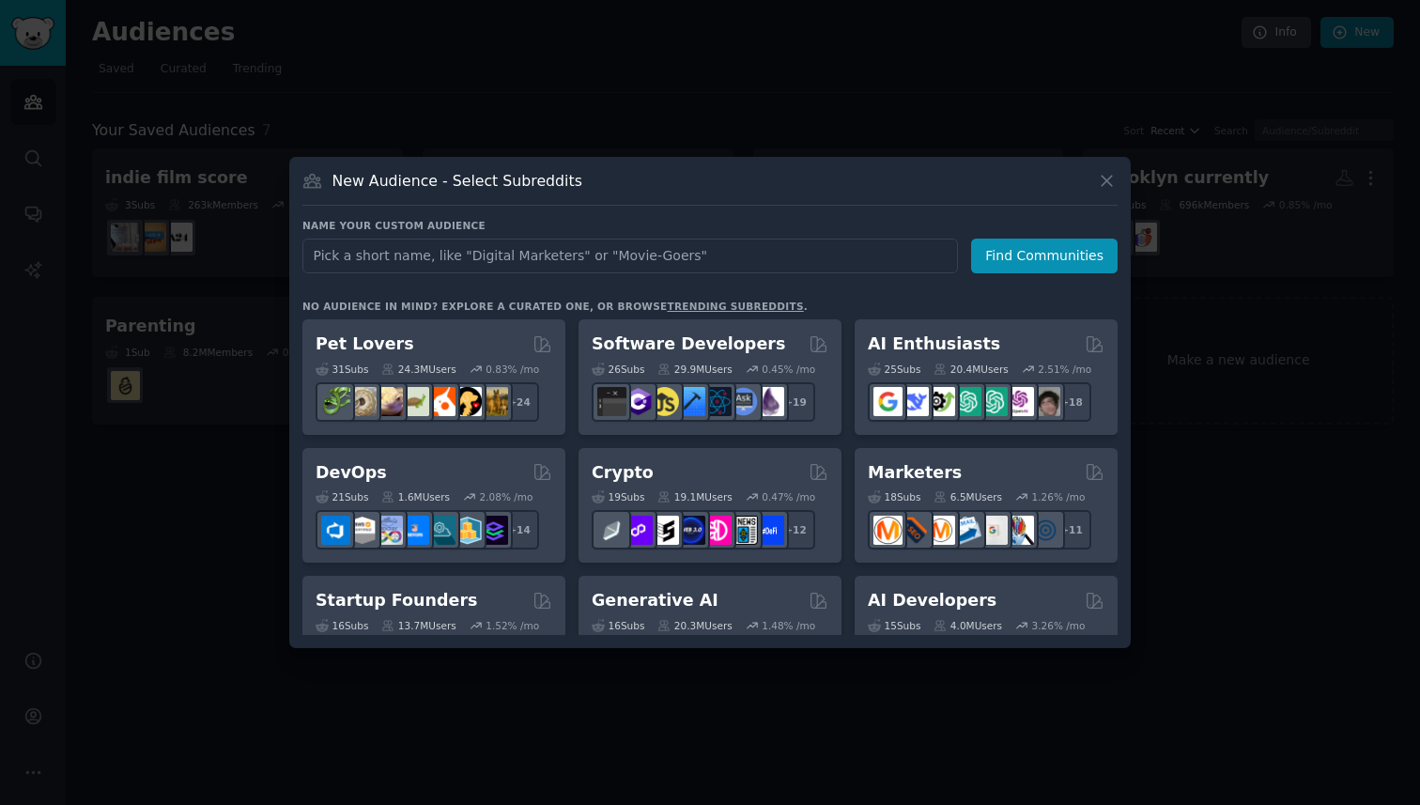
type input "C"
type input "Crypto"
click at [1015, 260] on button "Find Communities" at bounding box center [1044, 255] width 146 height 35
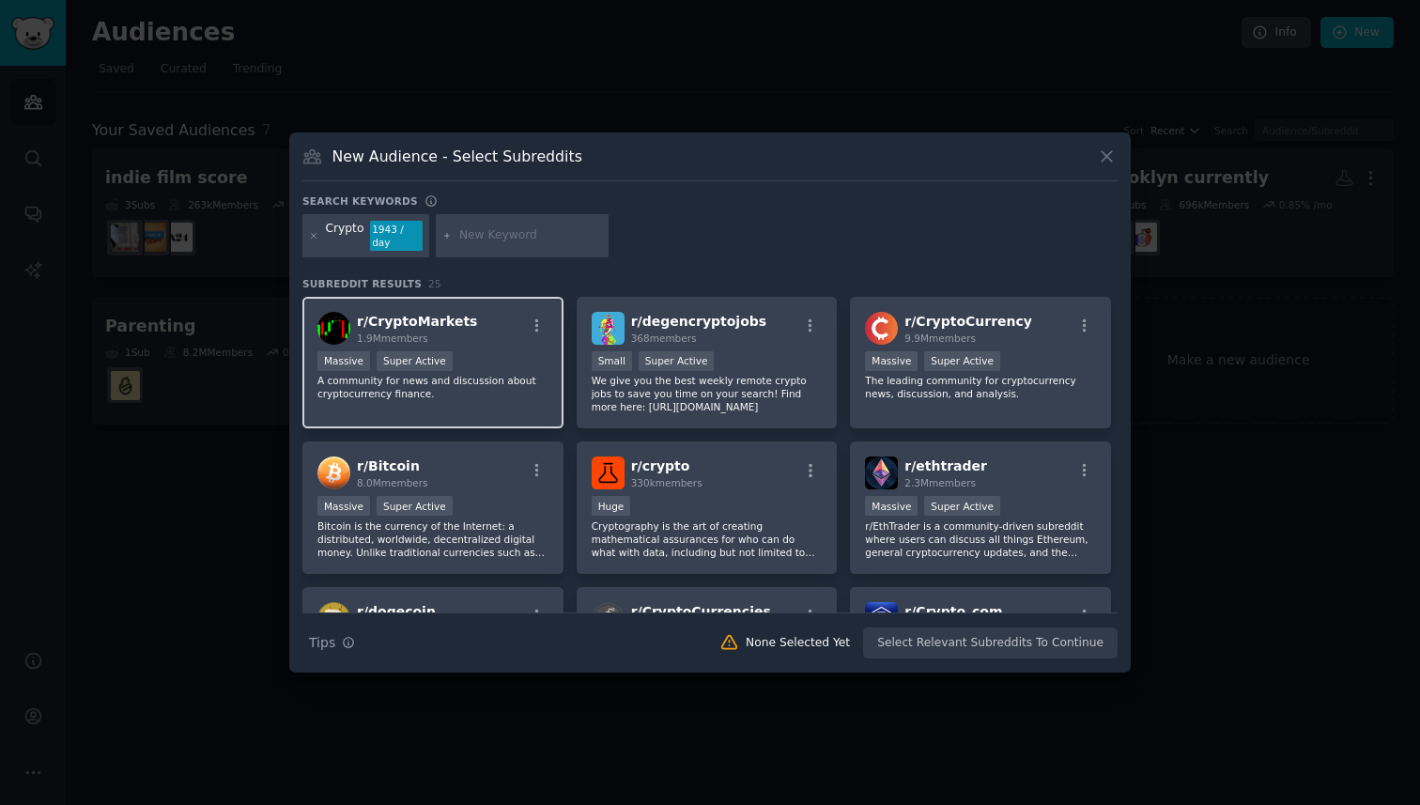
click at [459, 344] on div "1.9M members" at bounding box center [417, 337] width 120 height 13
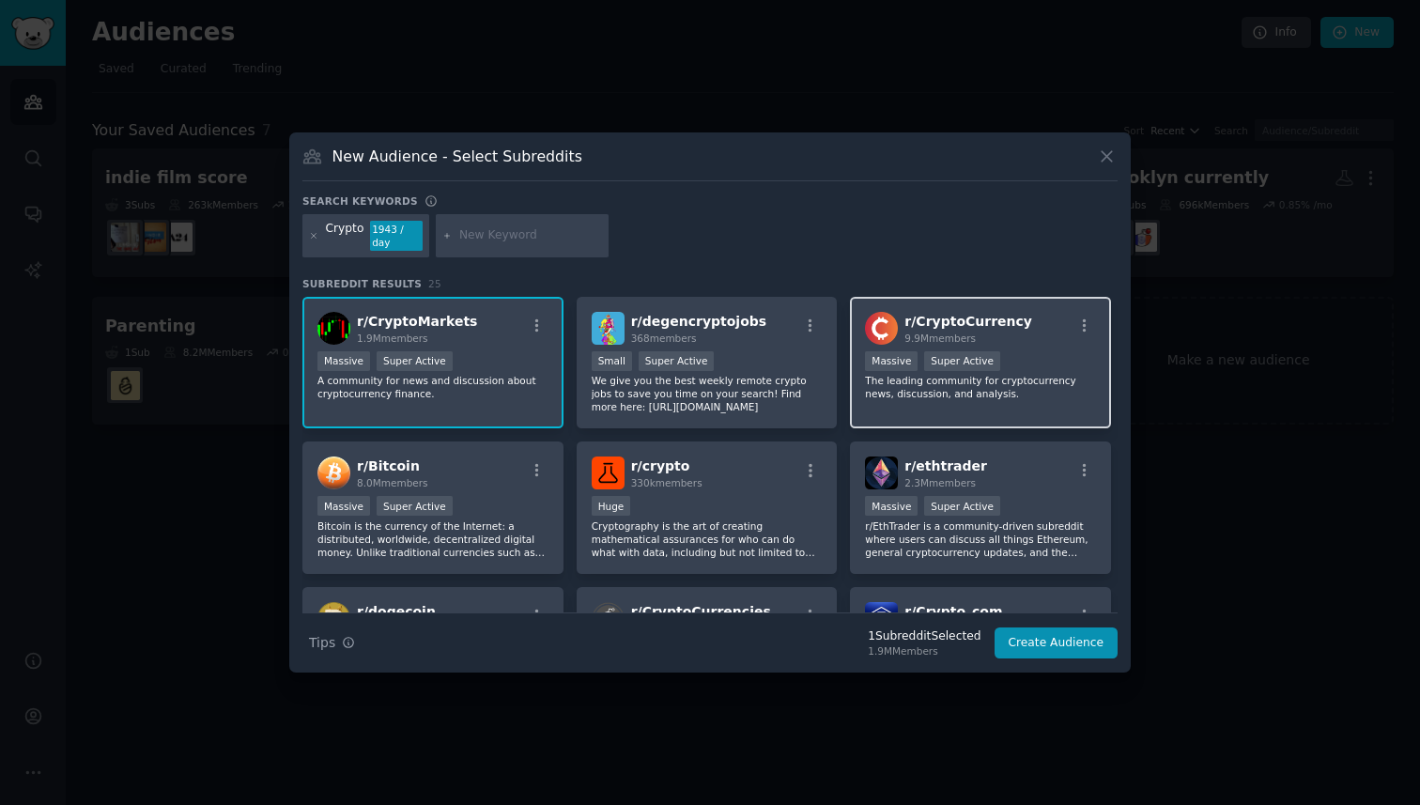
click at [1039, 376] on p "The leading community for cryptocurrency news, discussion, and analysis." at bounding box center [980, 387] width 231 height 26
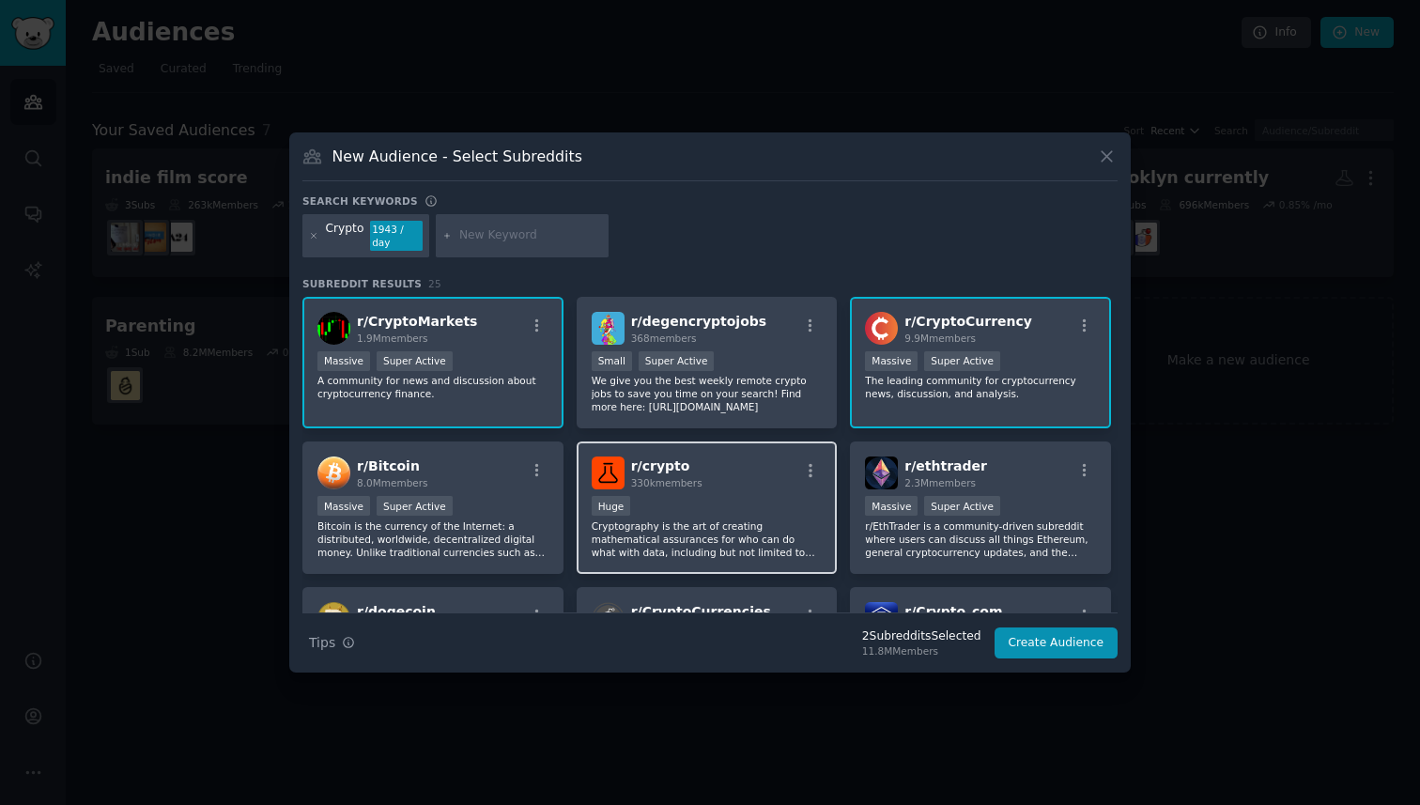
click at [745, 507] on div "Huge" at bounding box center [707, 507] width 231 height 23
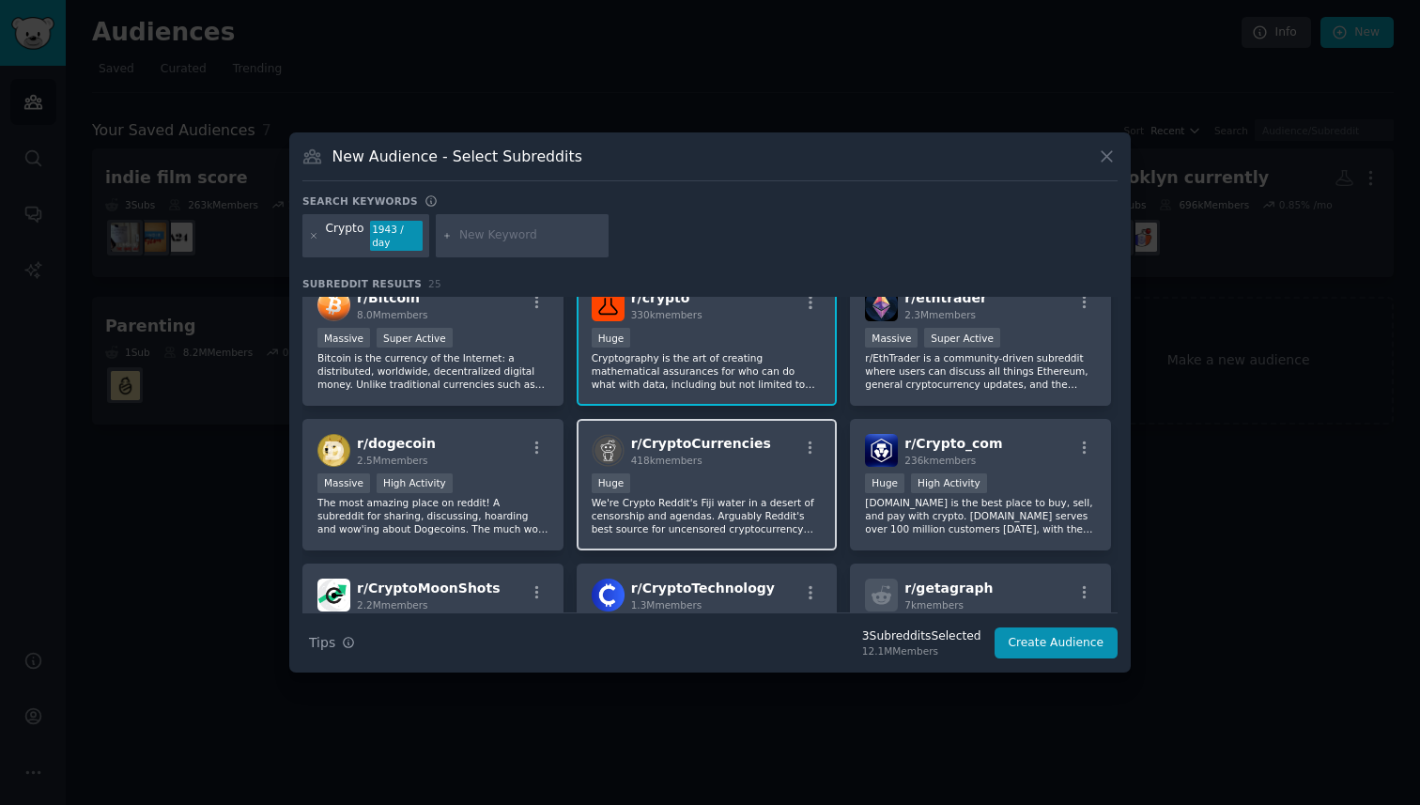
scroll to position [171, 0]
click at [733, 490] on div "Huge" at bounding box center [707, 481] width 231 height 23
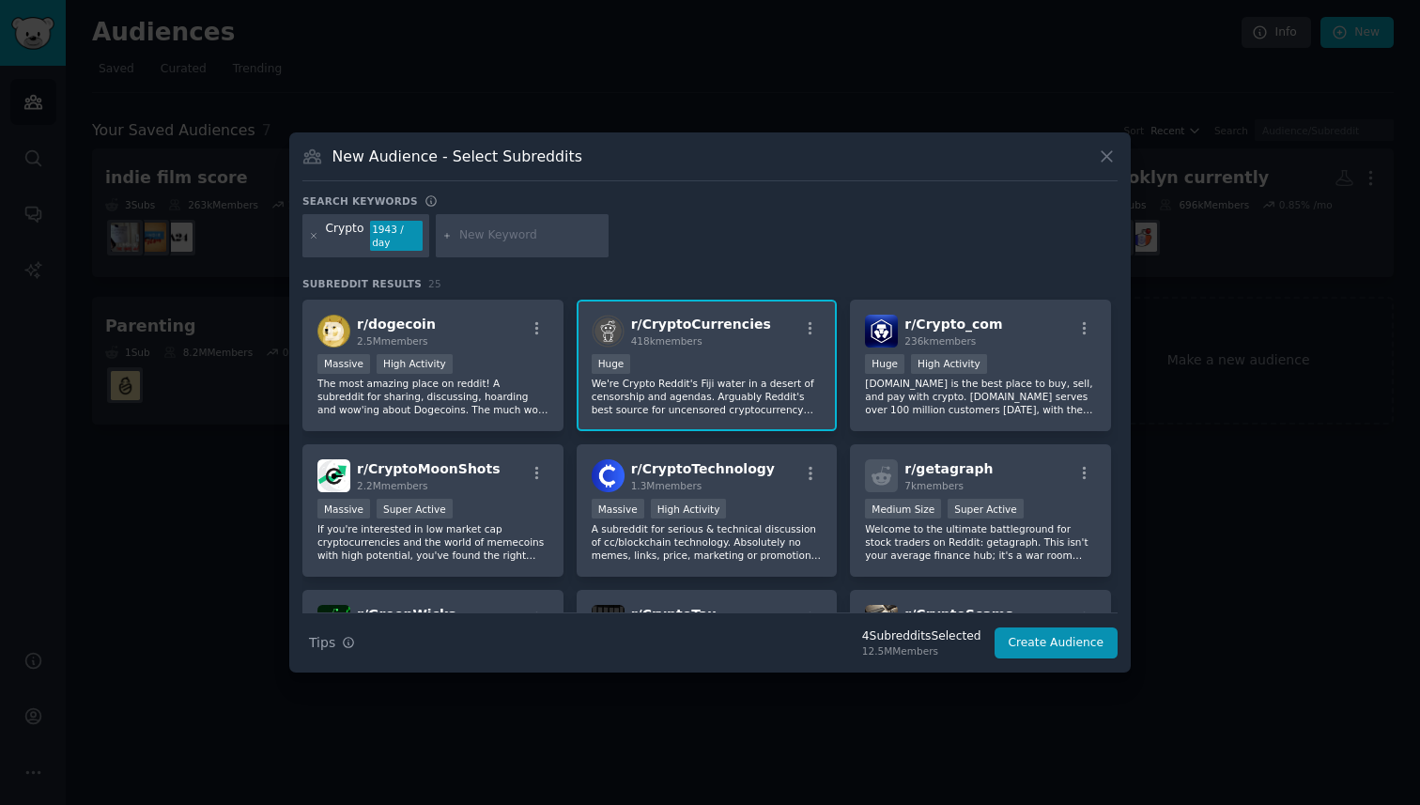
scroll to position [294, 0]
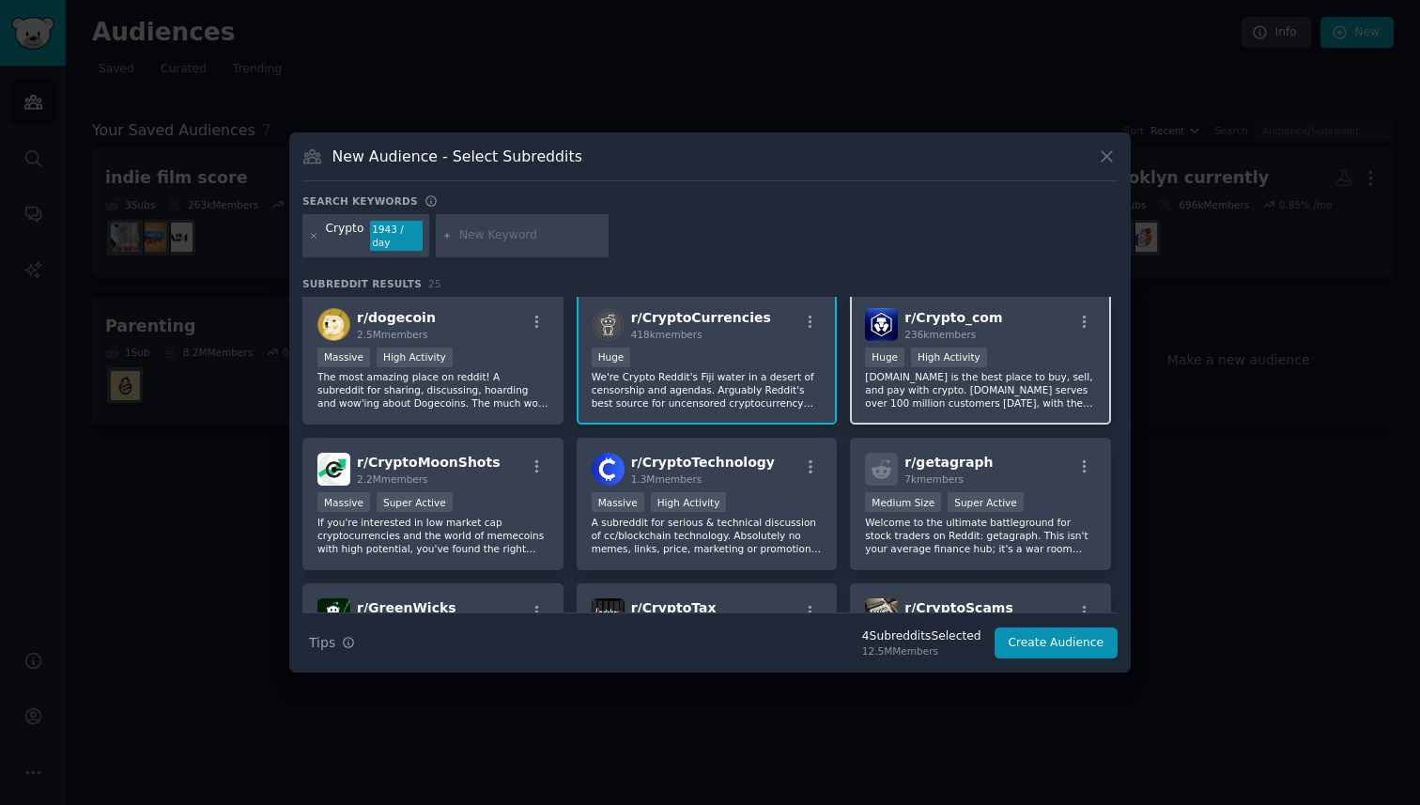
click at [1014, 389] on p "[DOMAIN_NAME] is the best place to buy, sell, and pay with crypto. [DOMAIN_NAME…" at bounding box center [980, 389] width 231 height 39
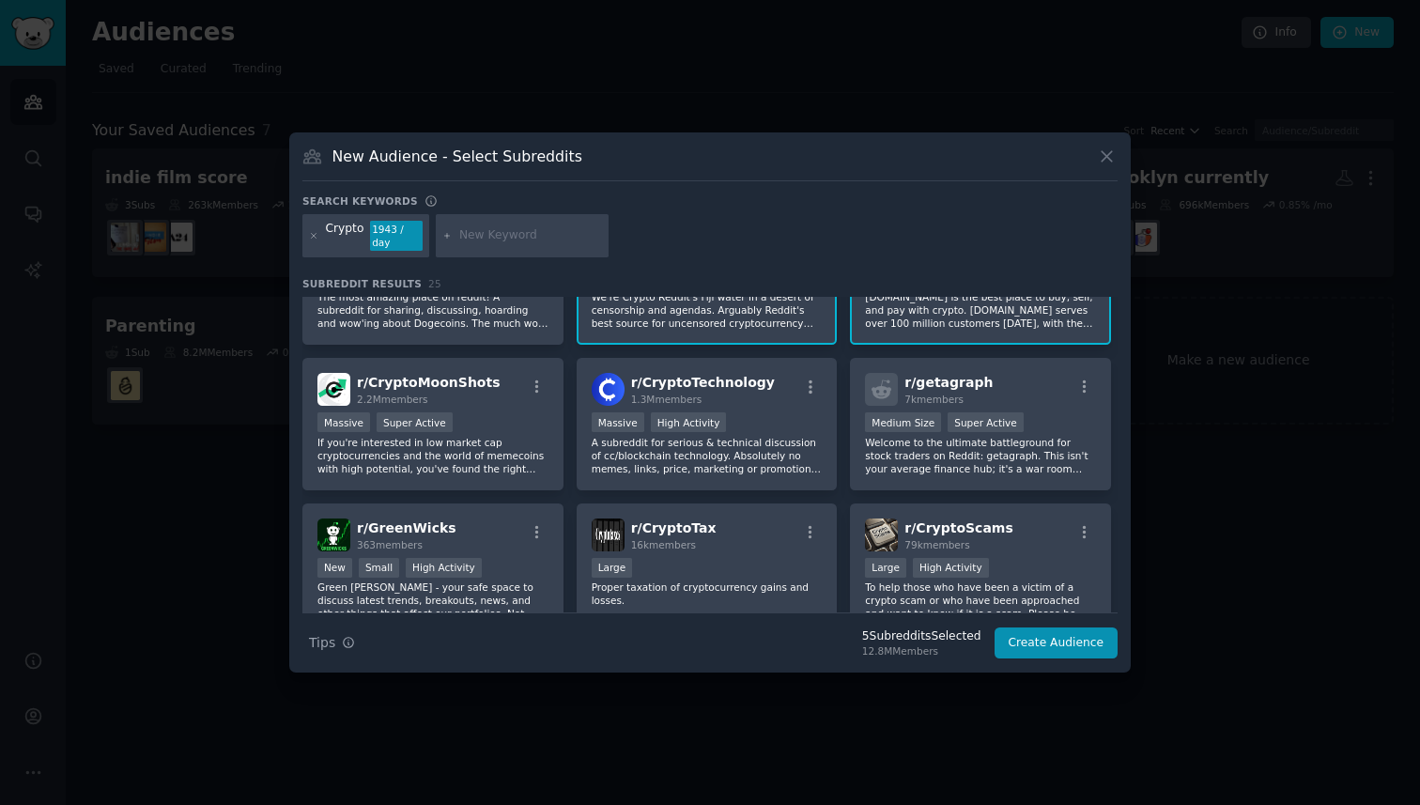
scroll to position [381, 0]
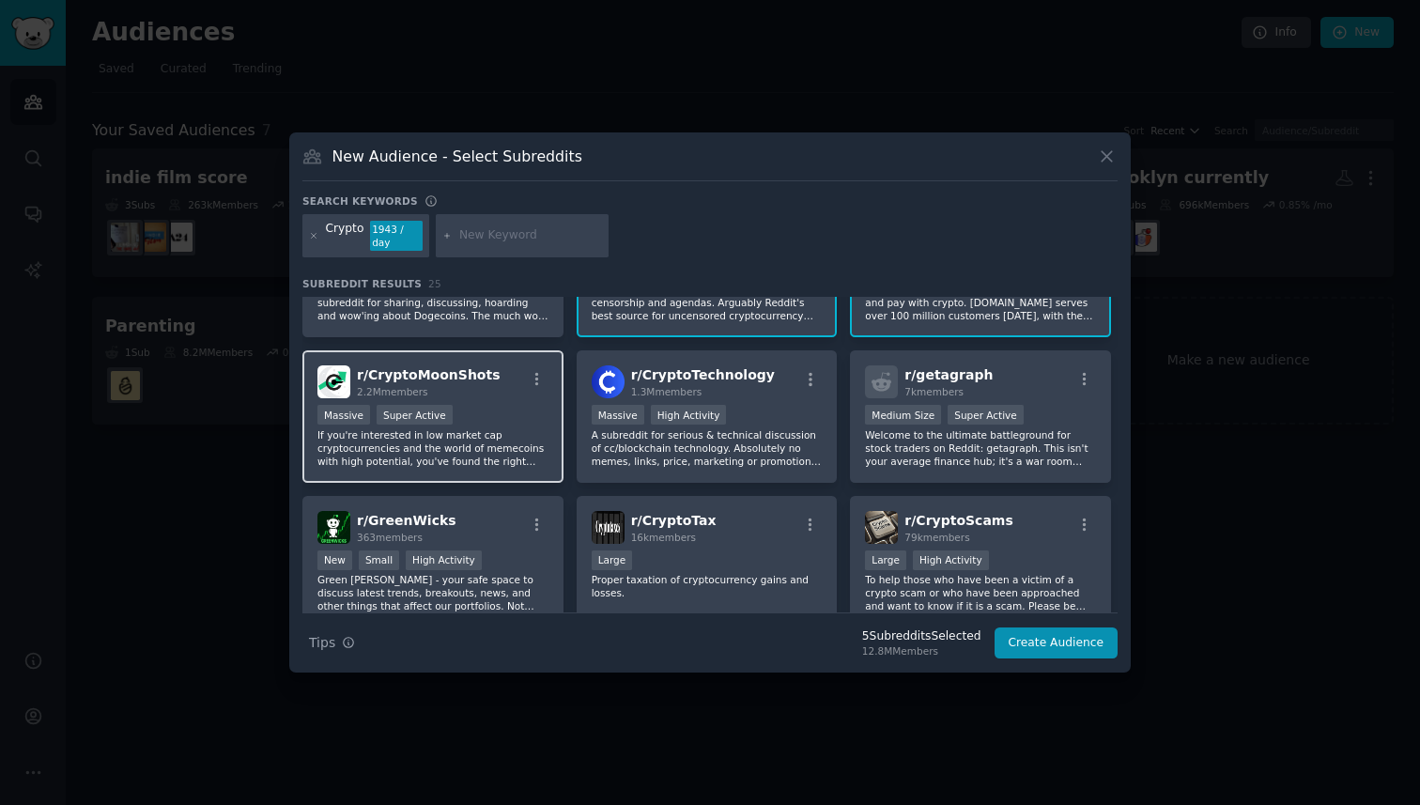
click at [512, 431] on p "If you're interested in low market cap cryptocurrencies and the world of memeco…" at bounding box center [432, 447] width 231 height 39
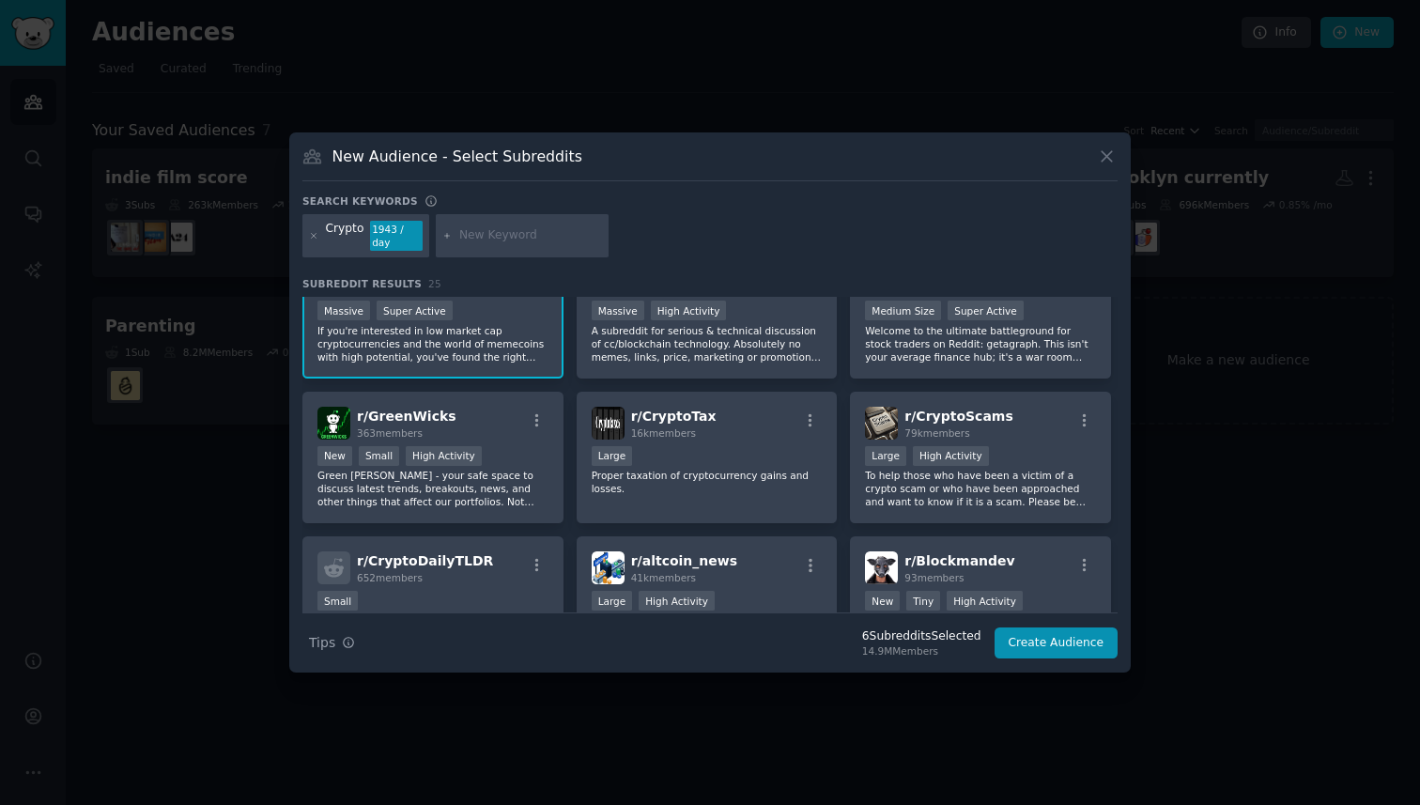
scroll to position [503, 0]
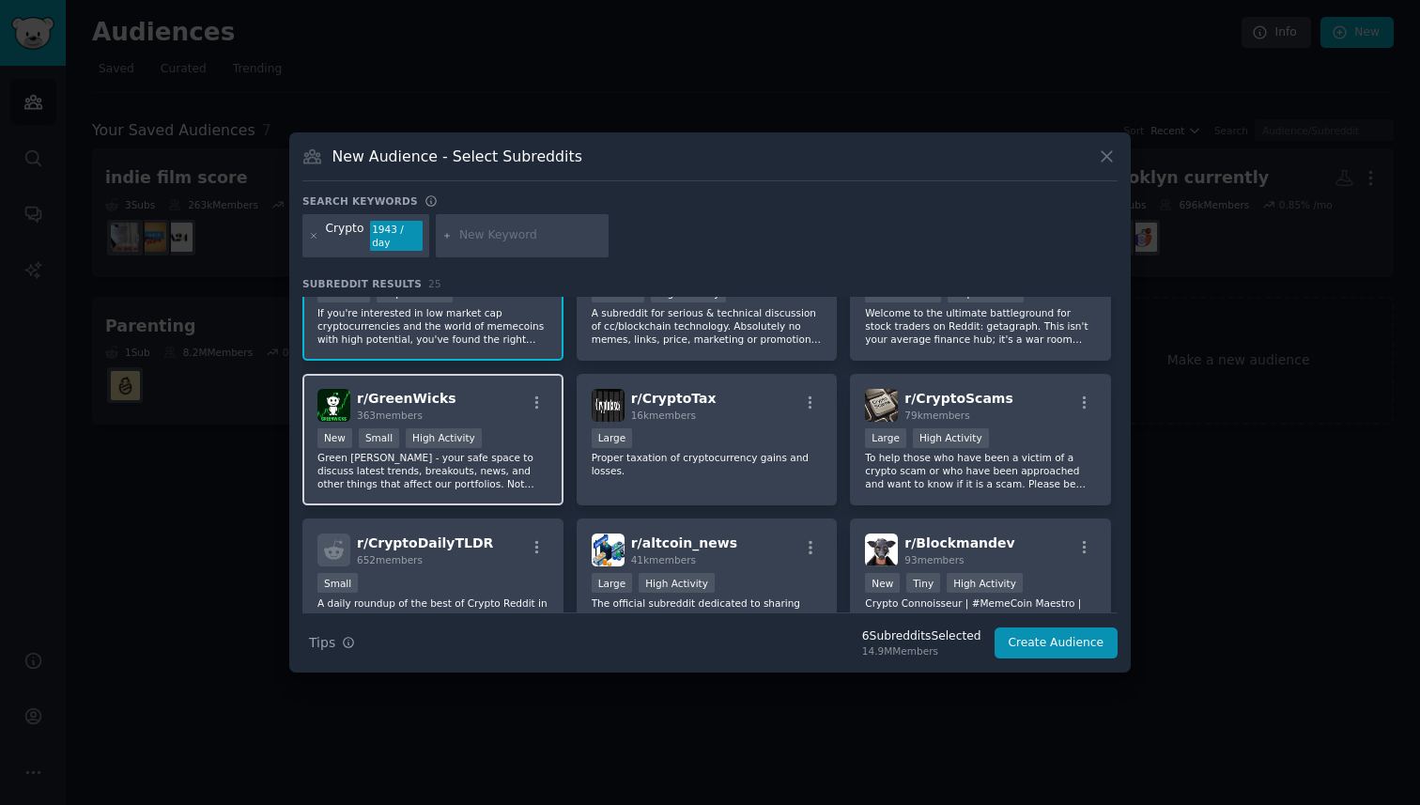
click at [498, 470] on p "Green [PERSON_NAME] - your safe space to discuss latest trends, breakouts, news…" at bounding box center [432, 470] width 231 height 39
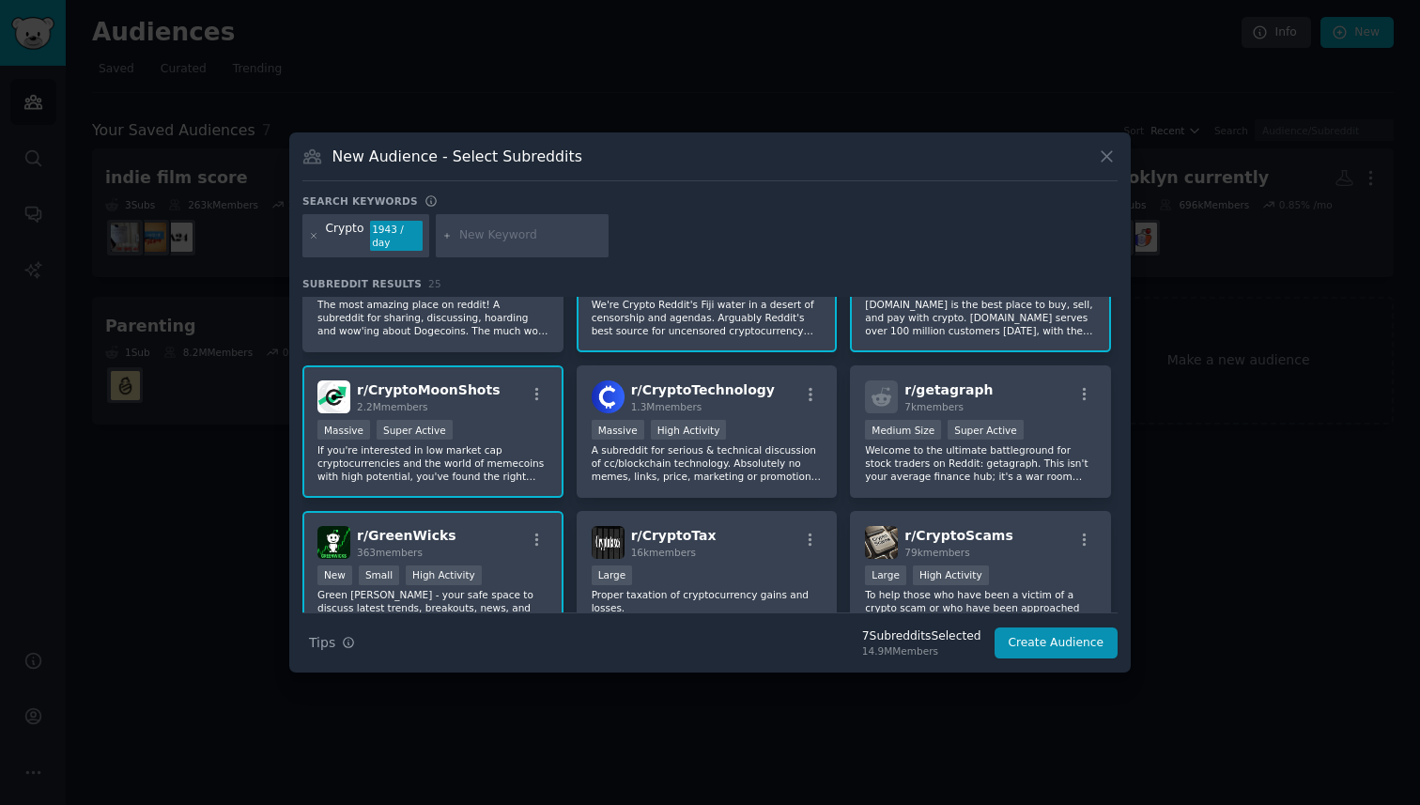
scroll to position [0, 0]
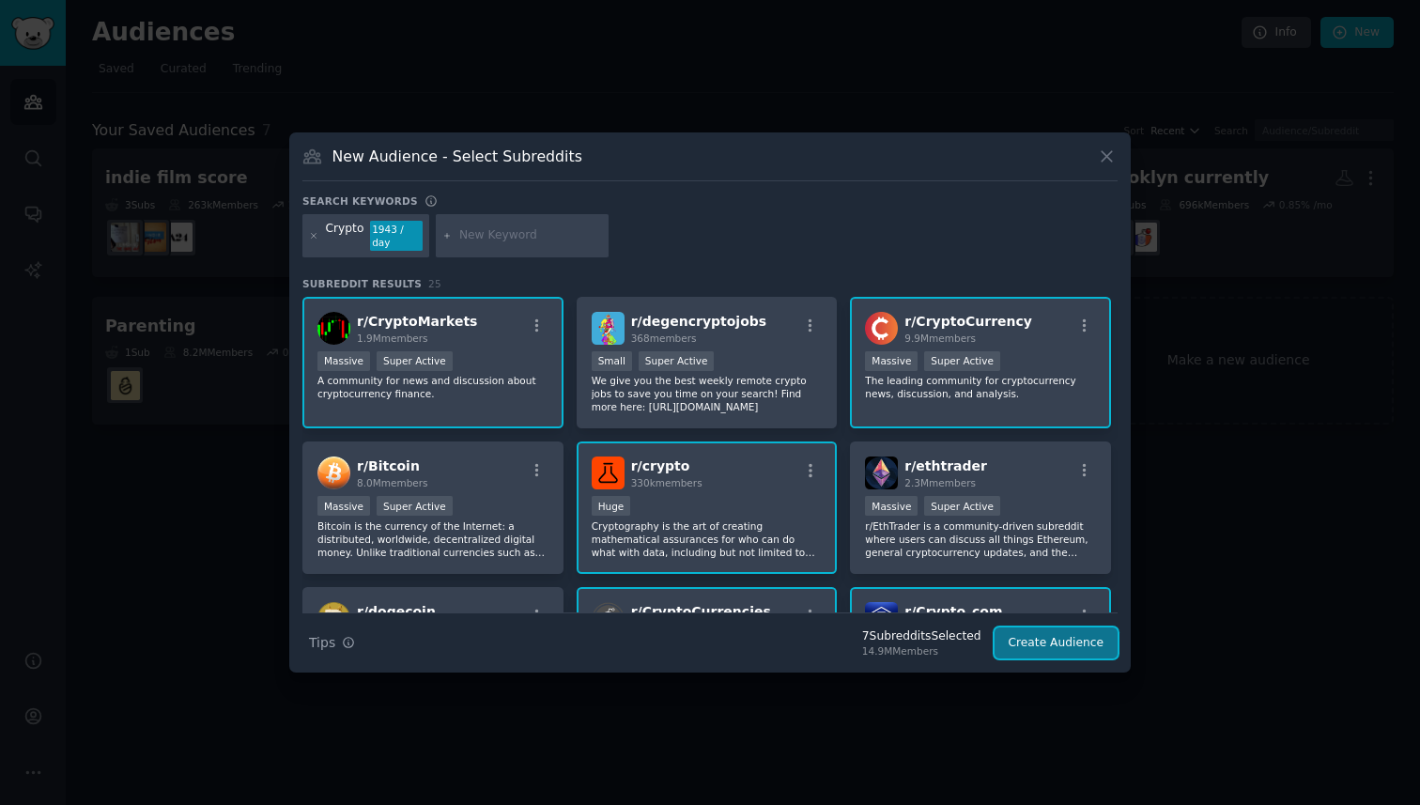
click at [1041, 645] on button "Create Audience" at bounding box center [1056, 643] width 124 height 32
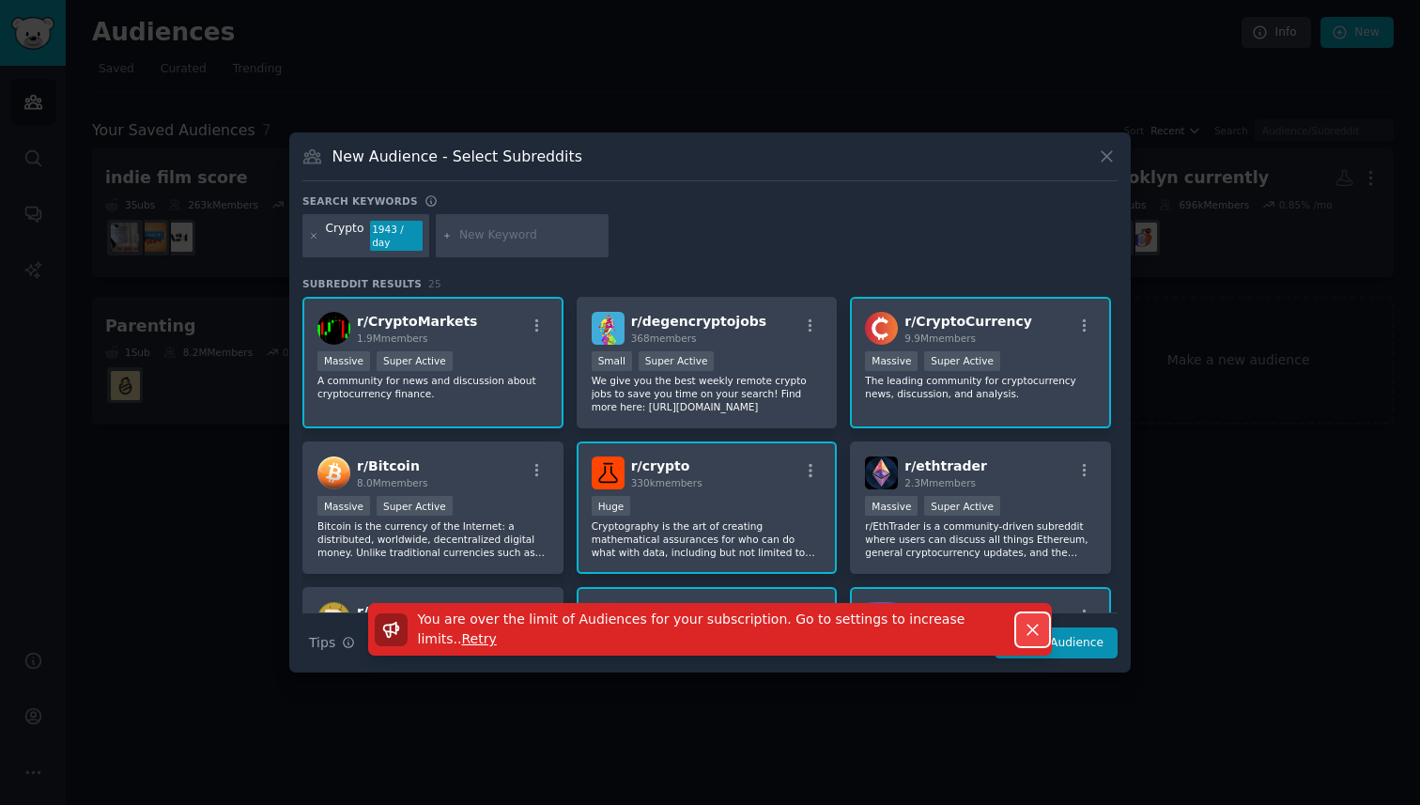
click at [1026, 629] on icon "button" at bounding box center [1033, 630] width 20 height 20
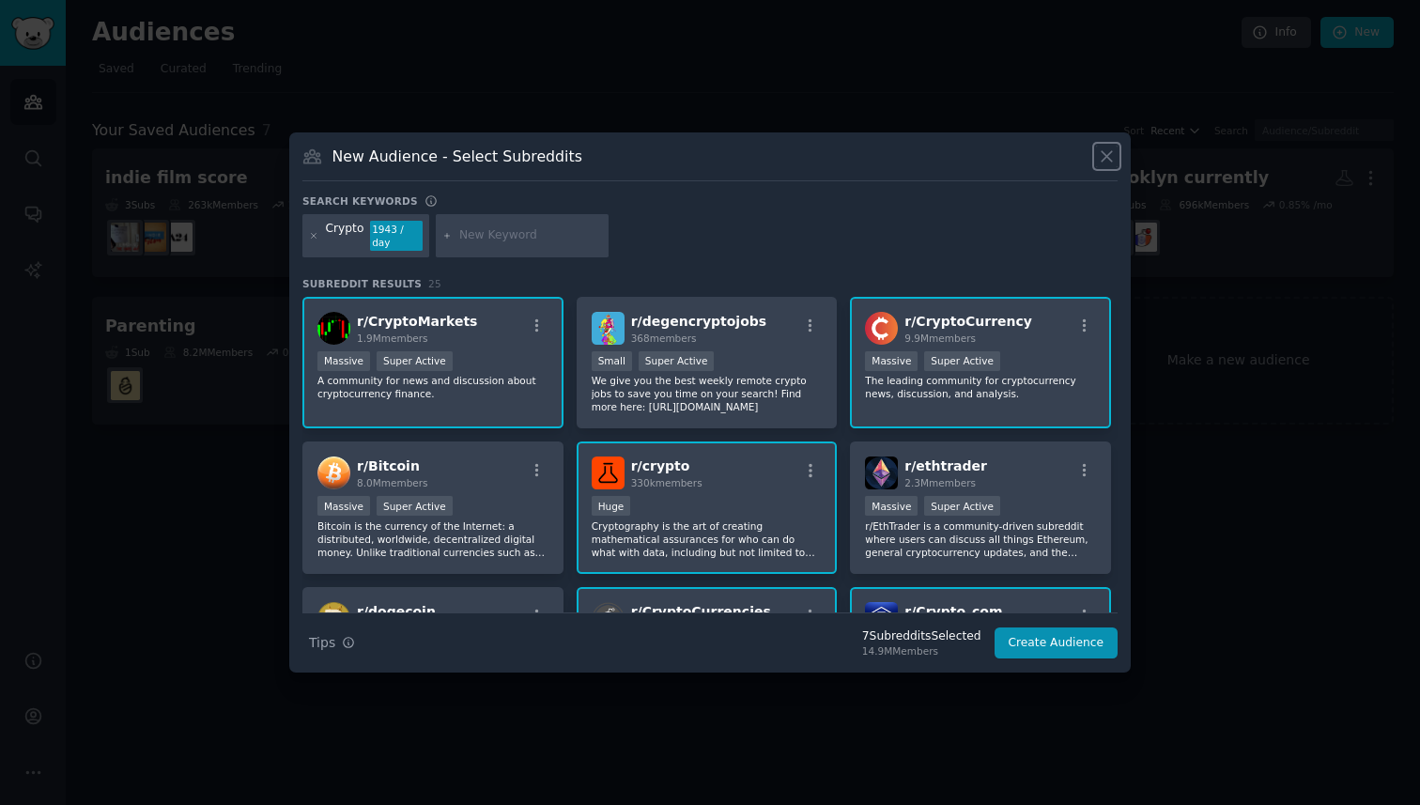
click at [1101, 156] on icon at bounding box center [1107, 156] width 20 height 20
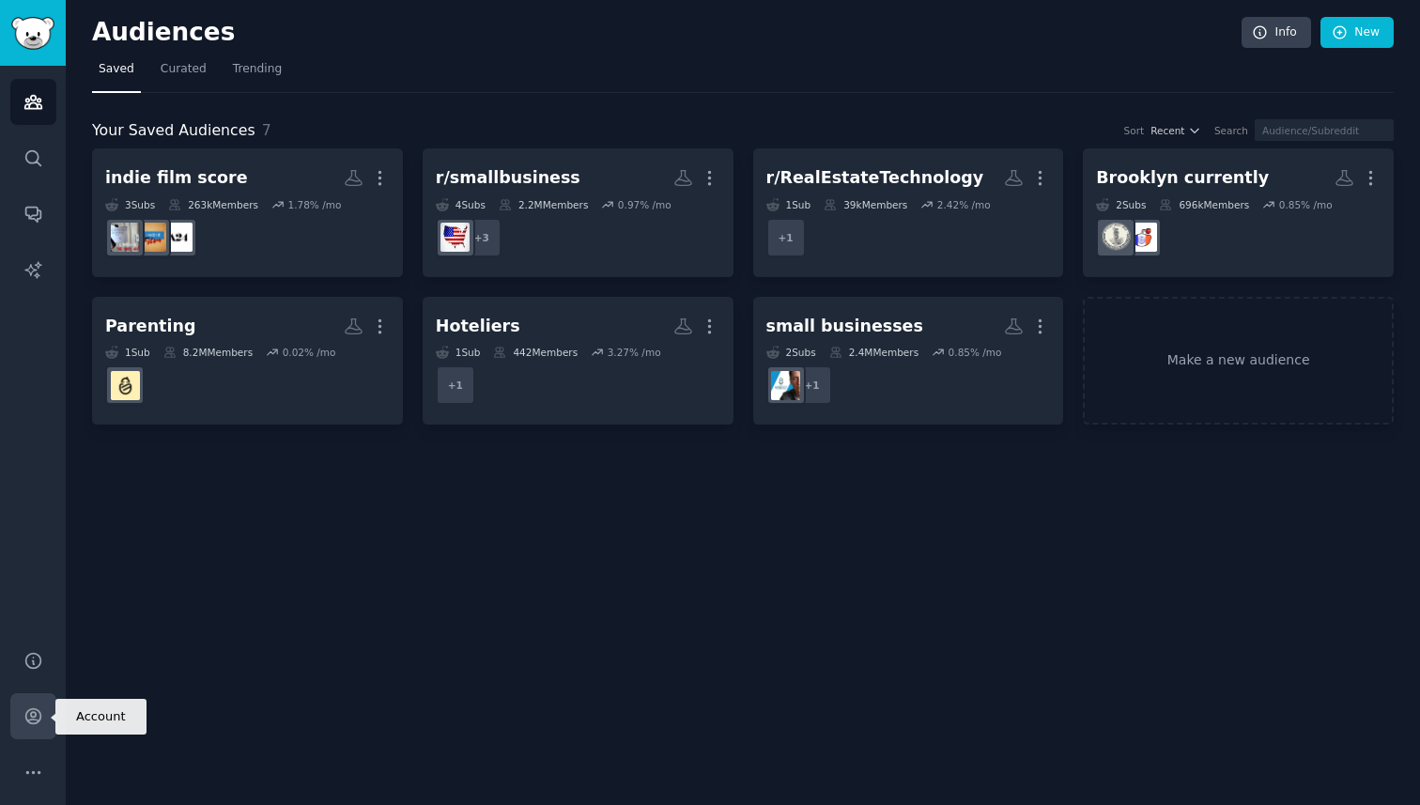
click at [31, 715] on icon "Sidebar" at bounding box center [33, 716] width 20 height 20
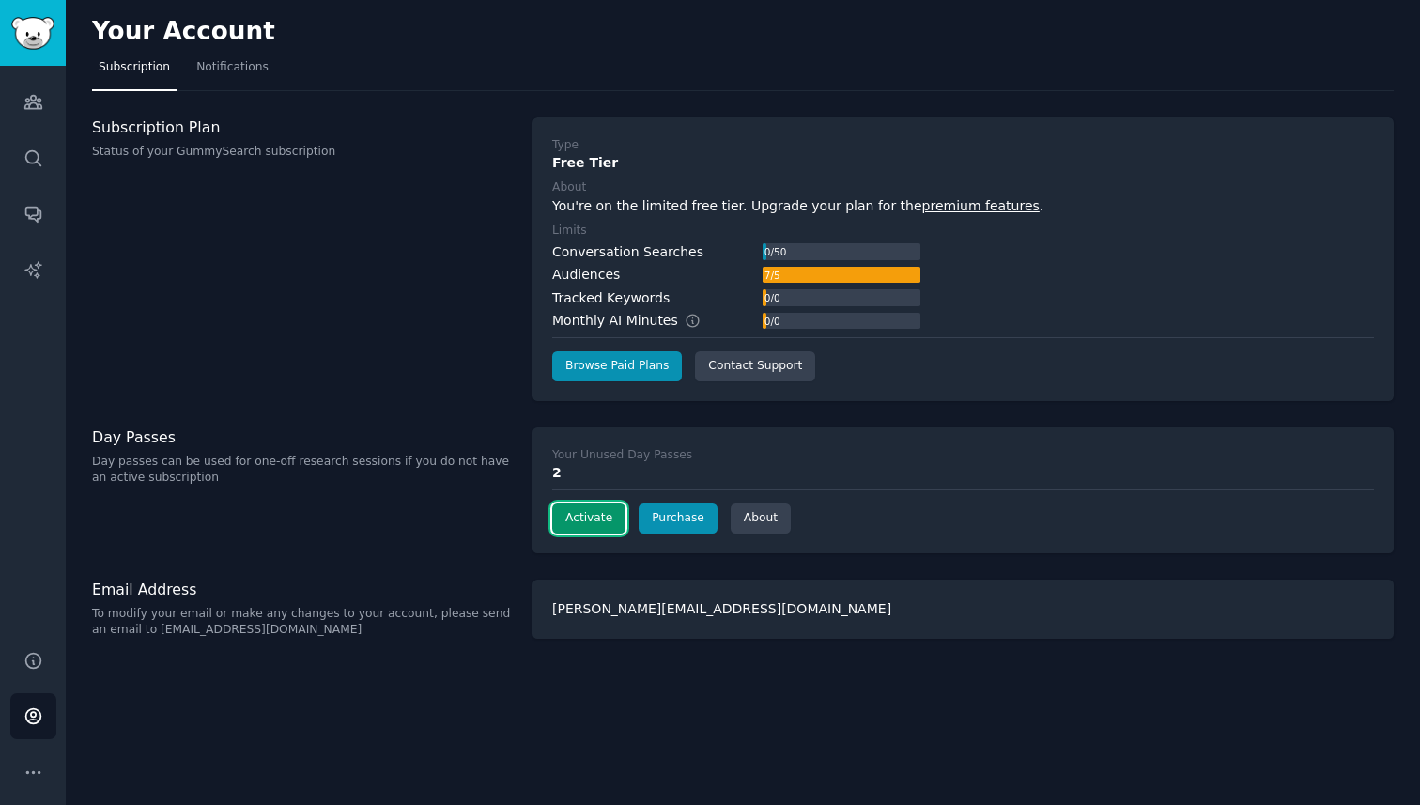
click at [585, 518] on button "Activate" at bounding box center [588, 518] width 73 height 30
click at [585, 518] on div "Activate Purchase About" at bounding box center [963, 518] width 822 height 30
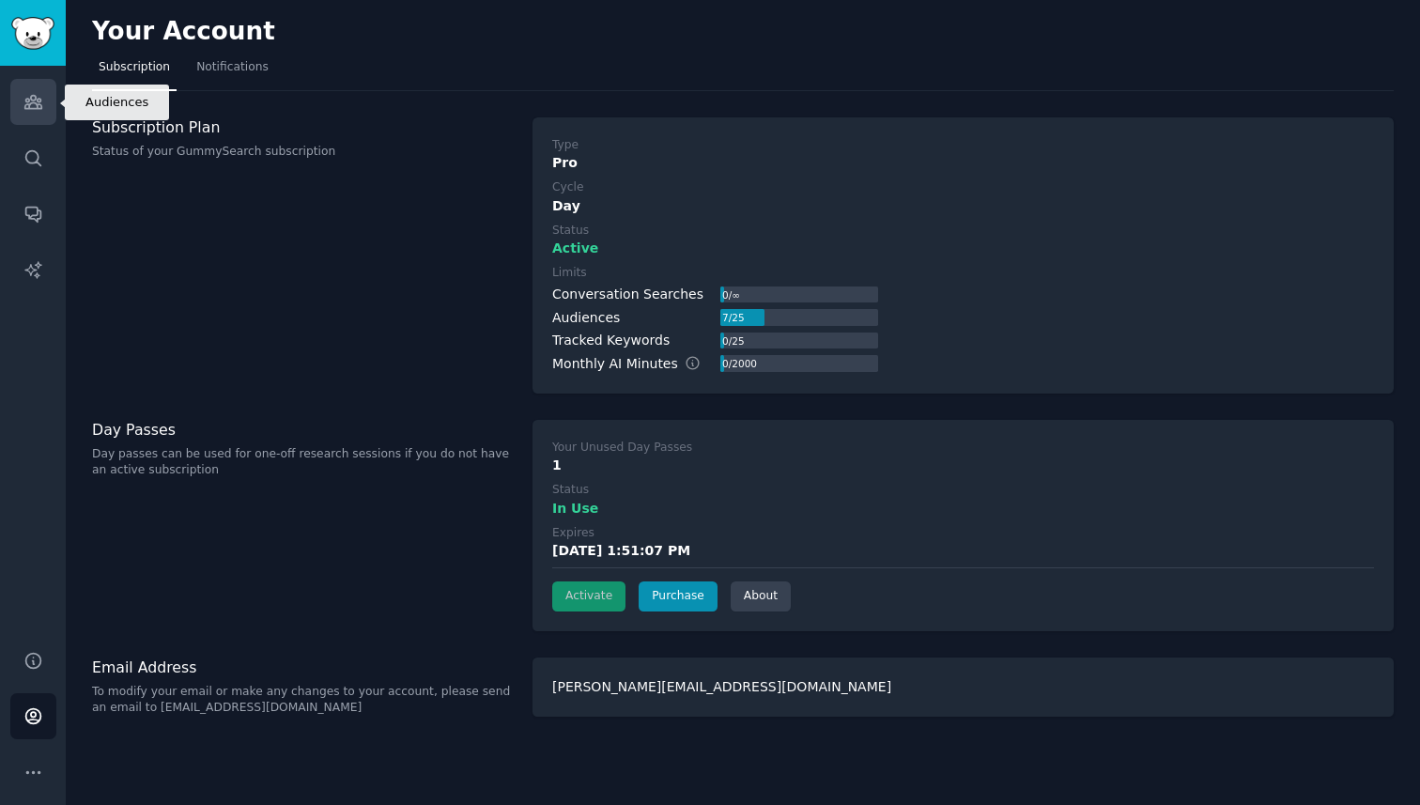
click at [32, 101] on icon "Sidebar" at bounding box center [32, 102] width 17 height 13
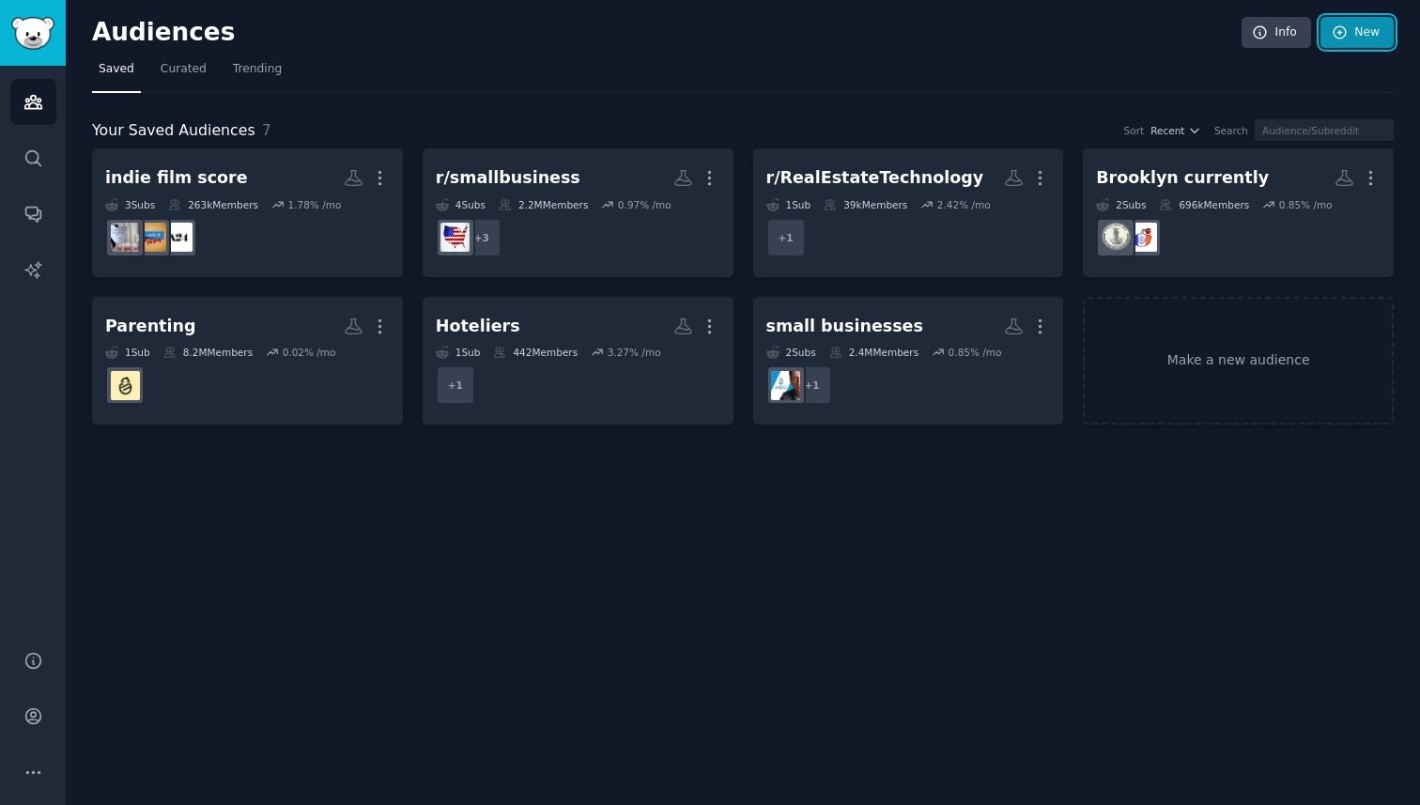
click at [1344, 40] on link "New" at bounding box center [1356, 33] width 73 height 32
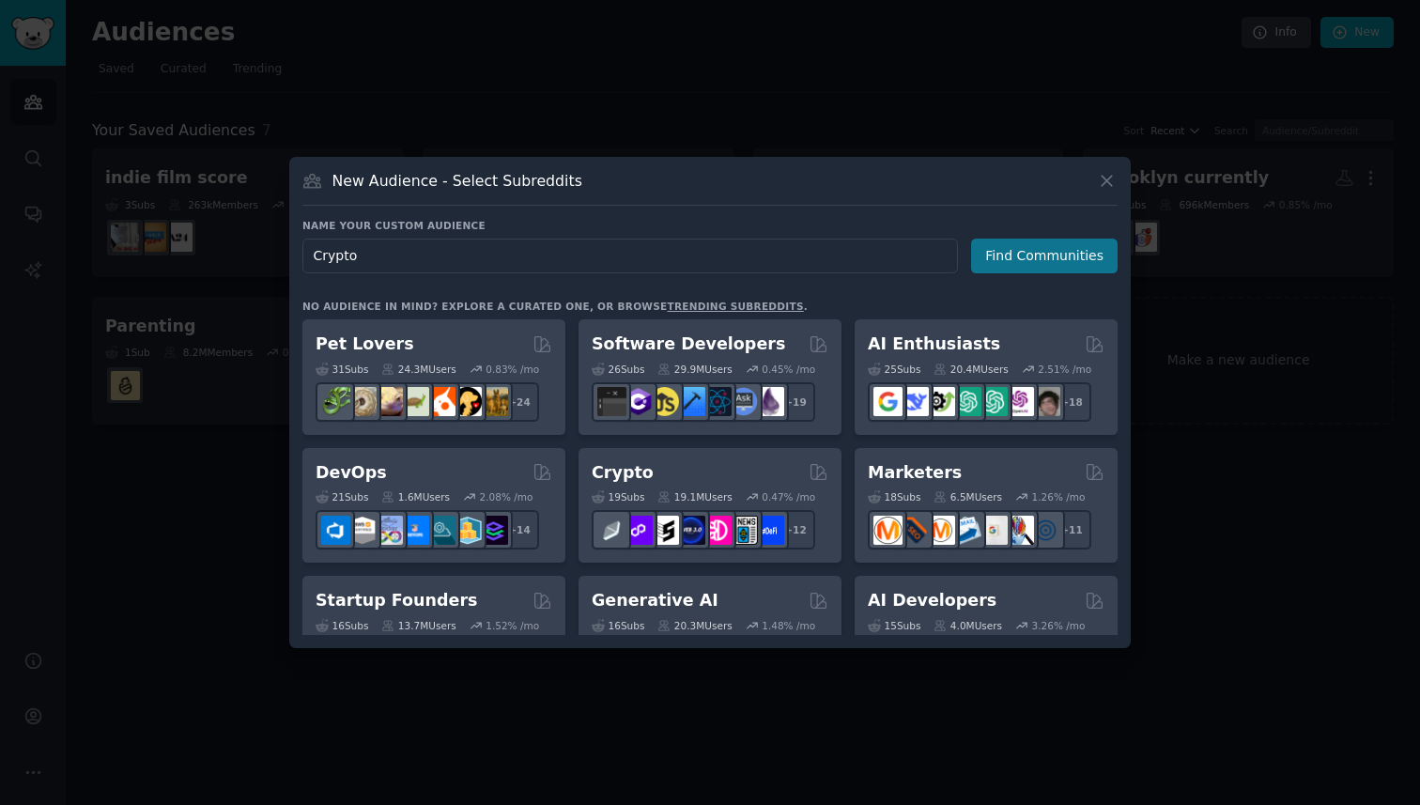
type input "Crypto"
click at [1035, 252] on button "Find Communities" at bounding box center [1044, 255] width 146 height 35
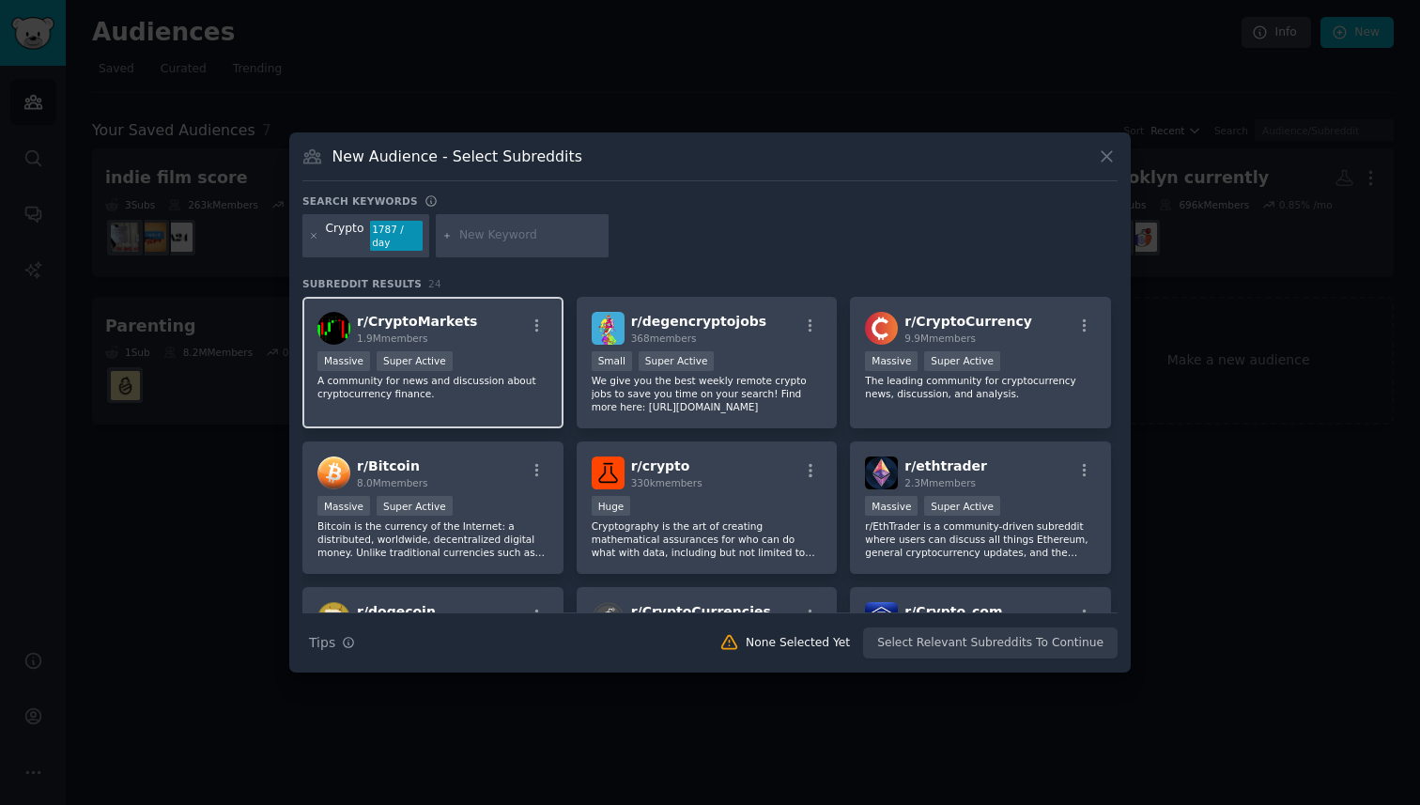
click at [505, 331] on div "r/ CryptoMarkets 1.9M members" at bounding box center [432, 328] width 231 height 33
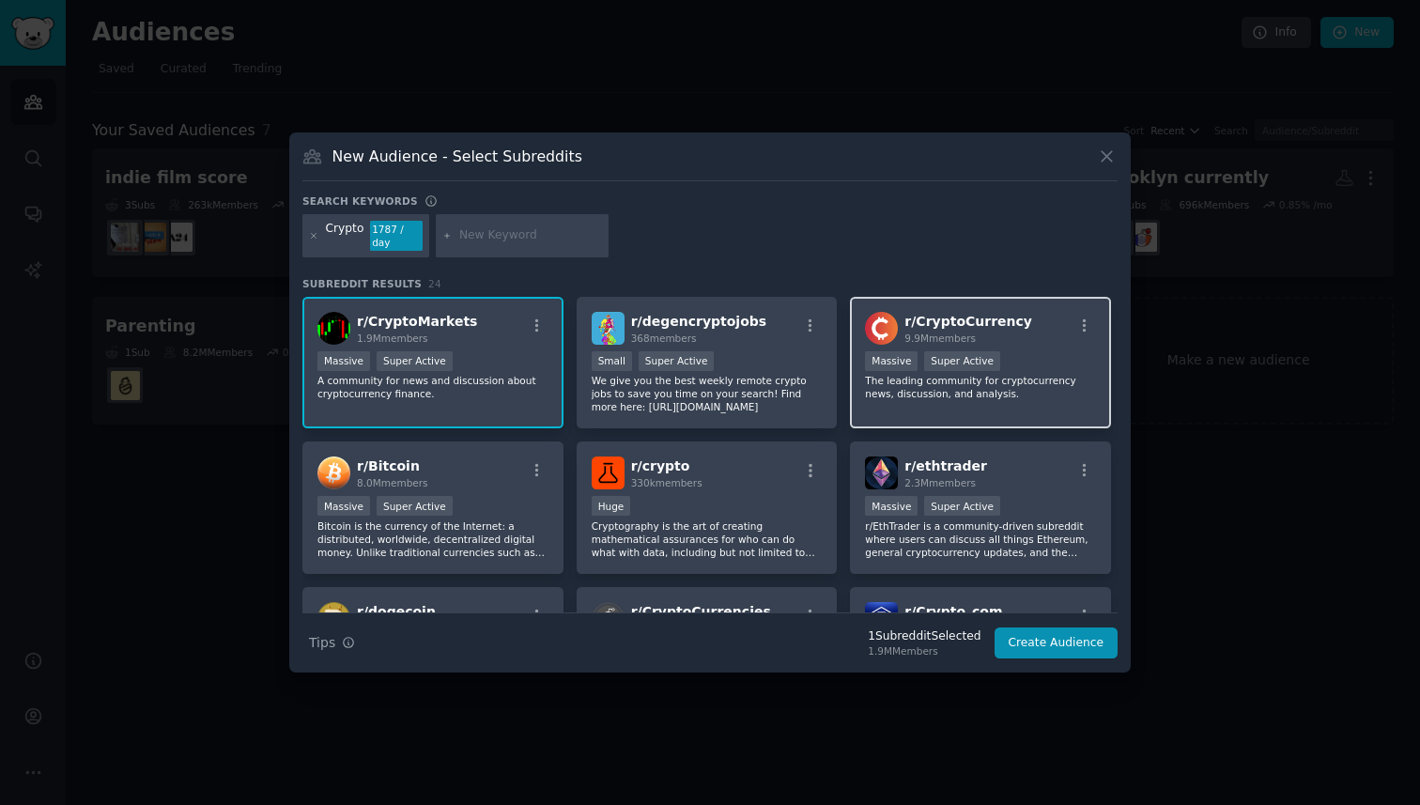
click at [1021, 360] on div "Massive Super Active" at bounding box center [980, 362] width 231 height 23
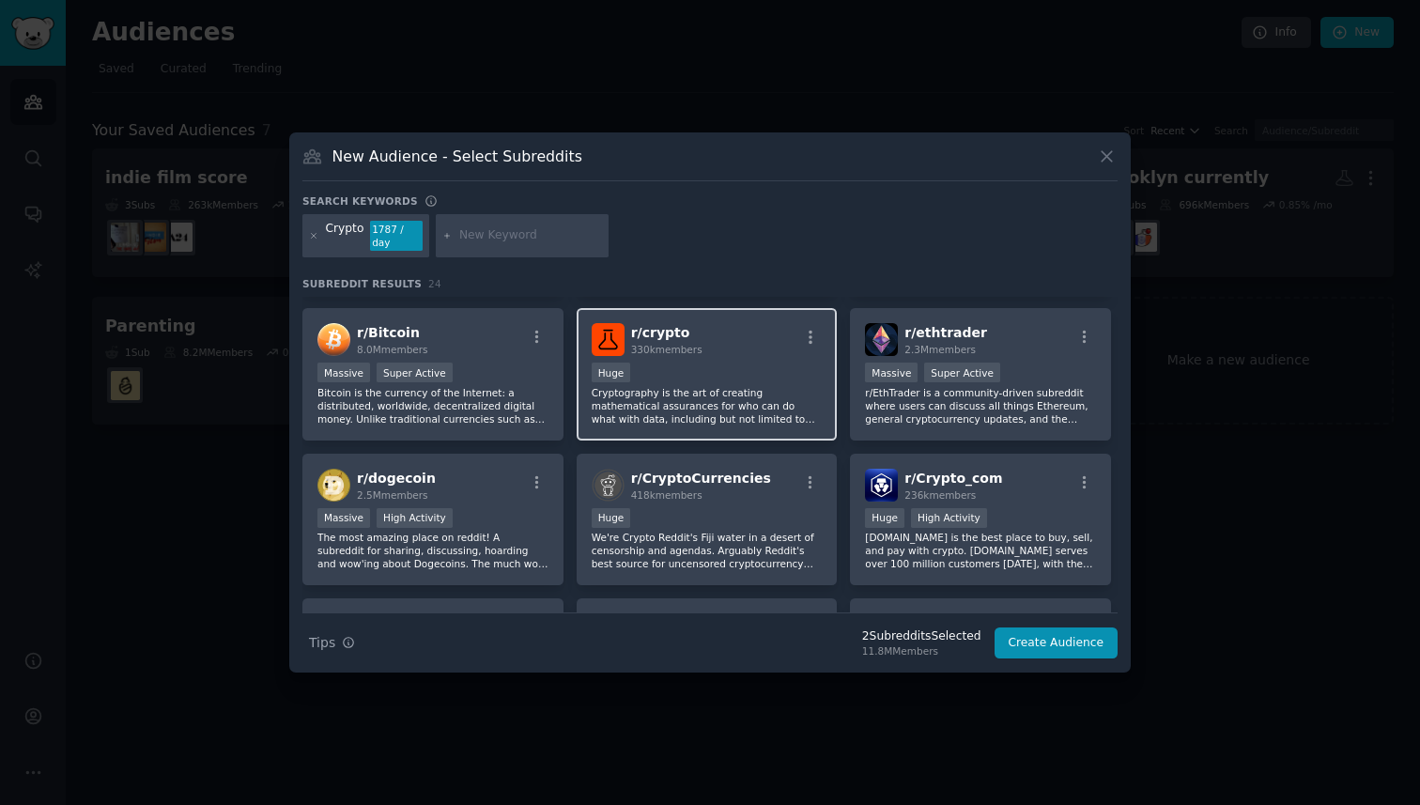
scroll to position [135, 0]
click at [759, 361] on div "Huge" at bounding box center [707, 372] width 231 height 23
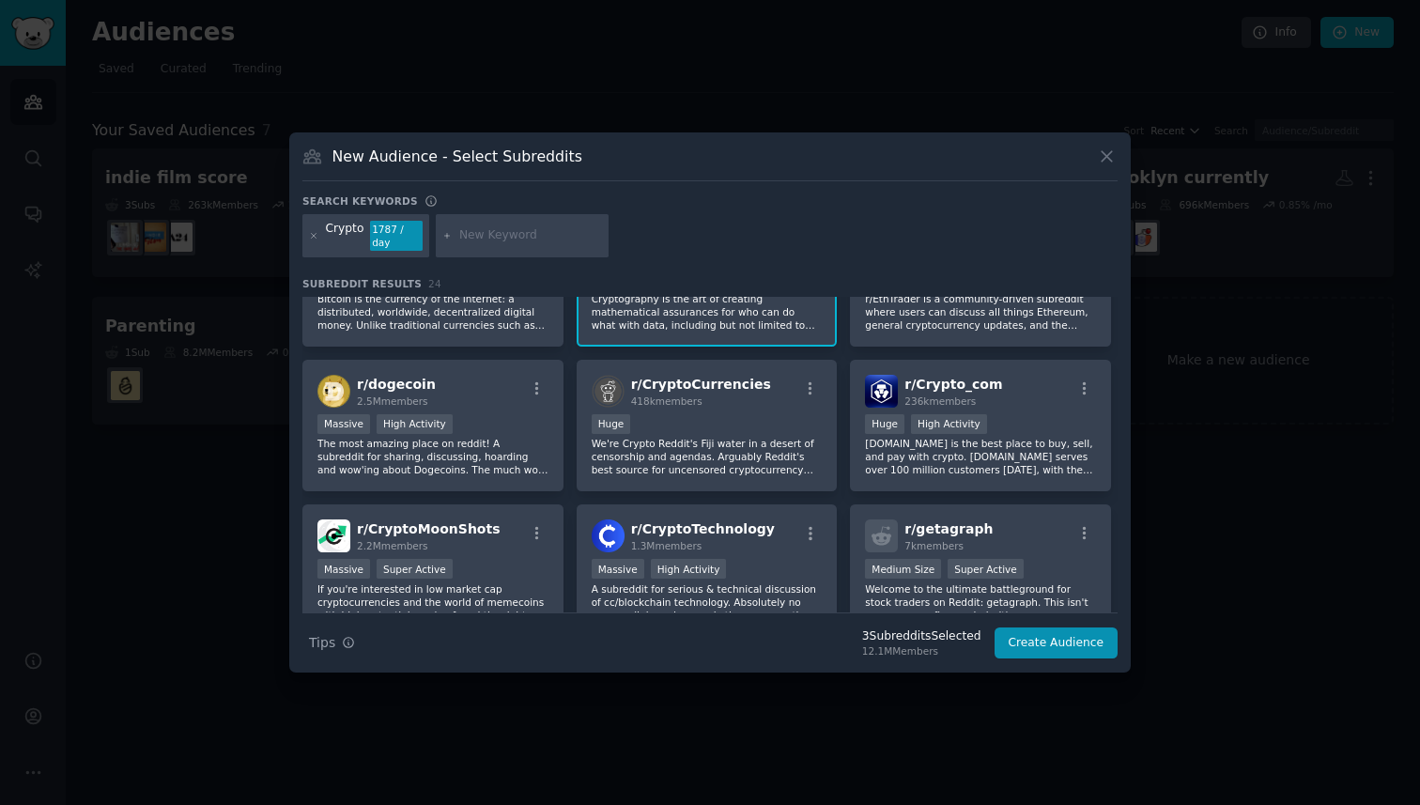
scroll to position [232, 0]
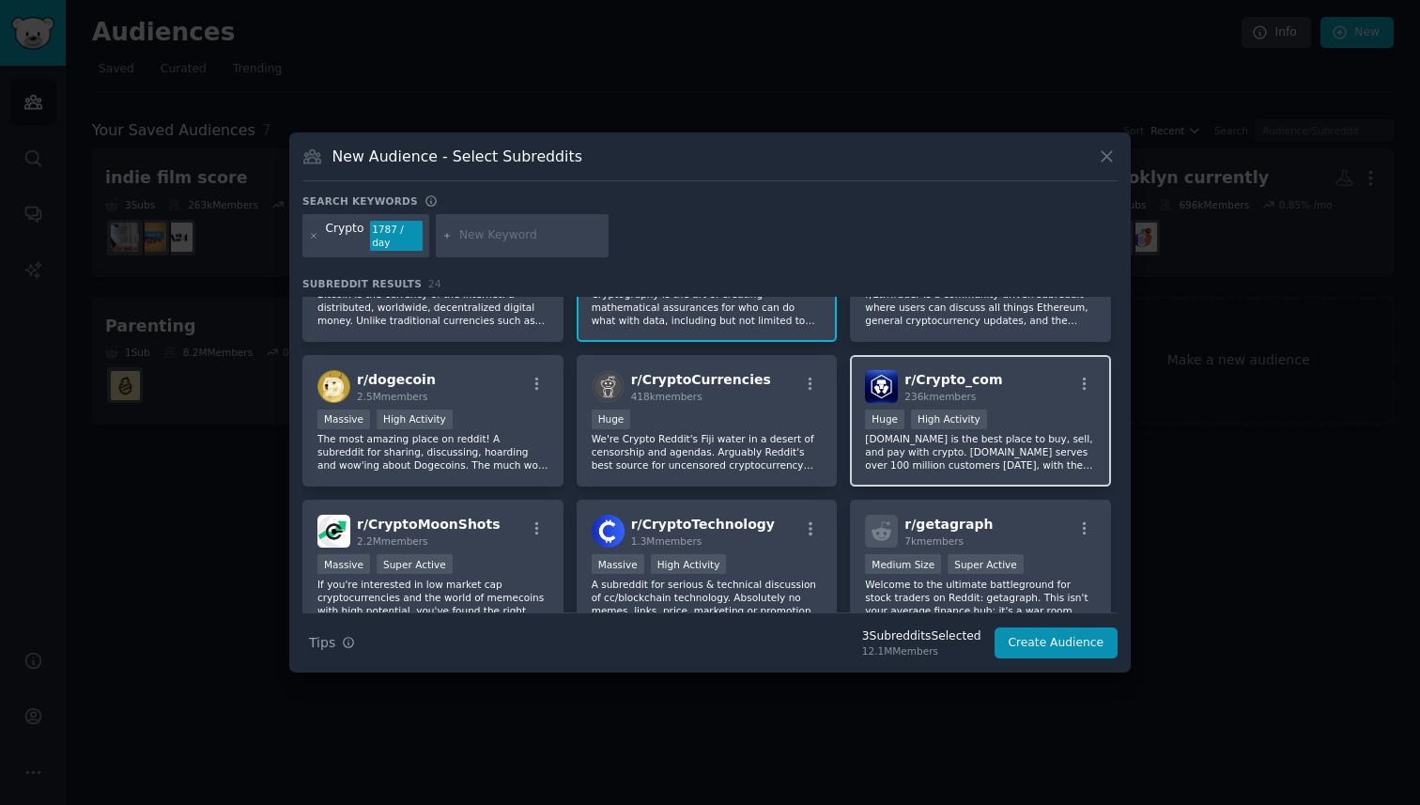
click at [1020, 401] on div "r/ Crypto_com 236k members Huge High Activity [DOMAIN_NAME] is the best place t…" at bounding box center [980, 421] width 261 height 132
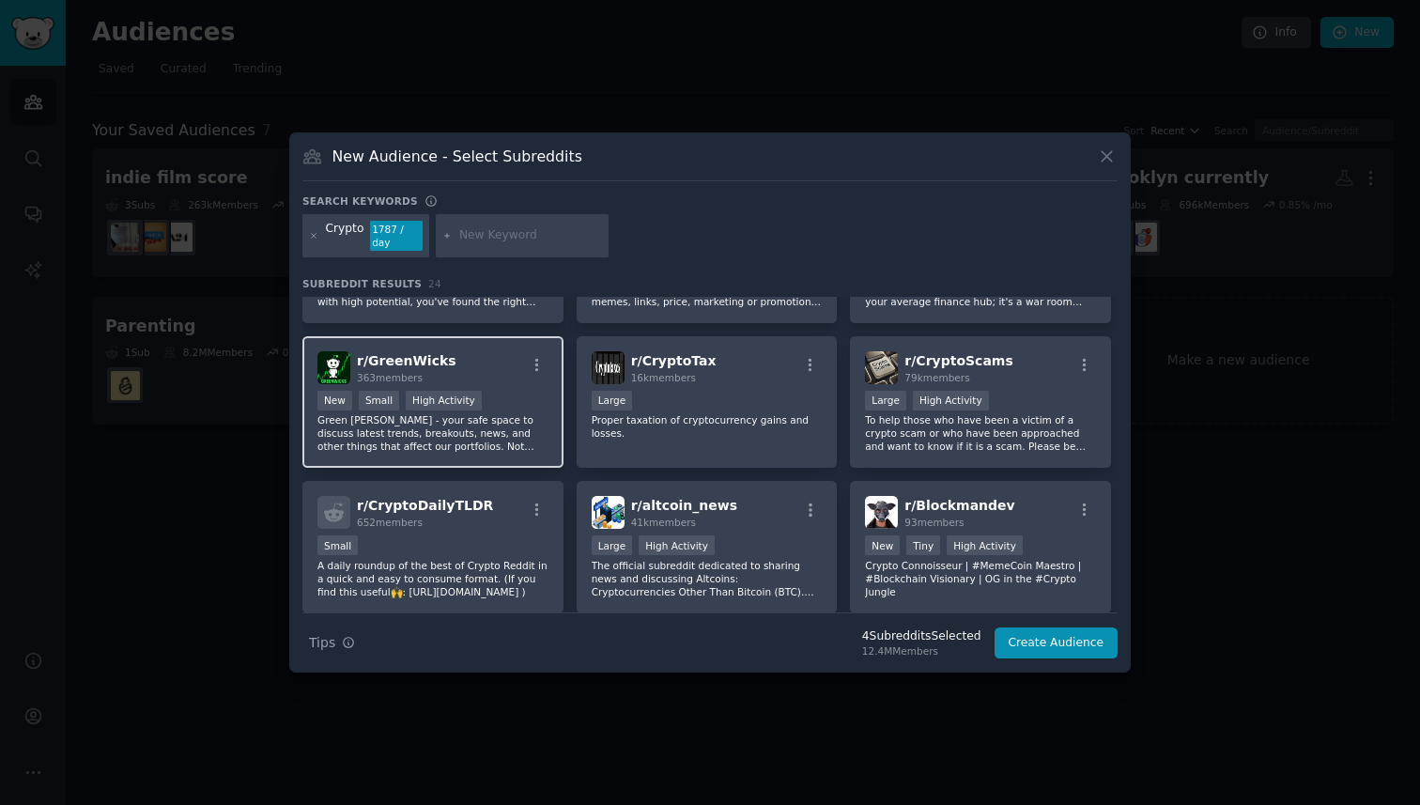
scroll to position [538, 0]
click at [499, 370] on div "r/ GreenWicks 363 members" at bounding box center [432, 370] width 231 height 33
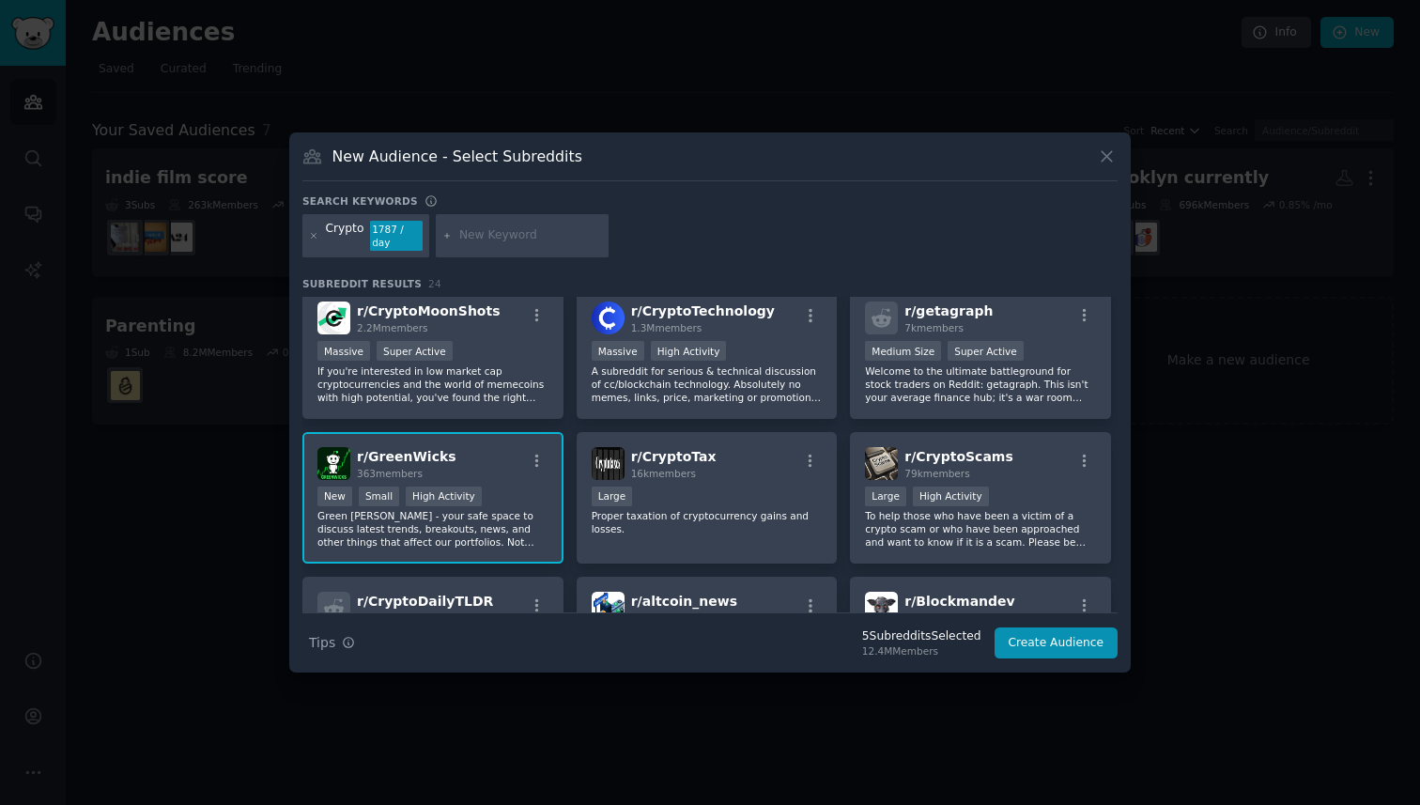
scroll to position [439, 0]
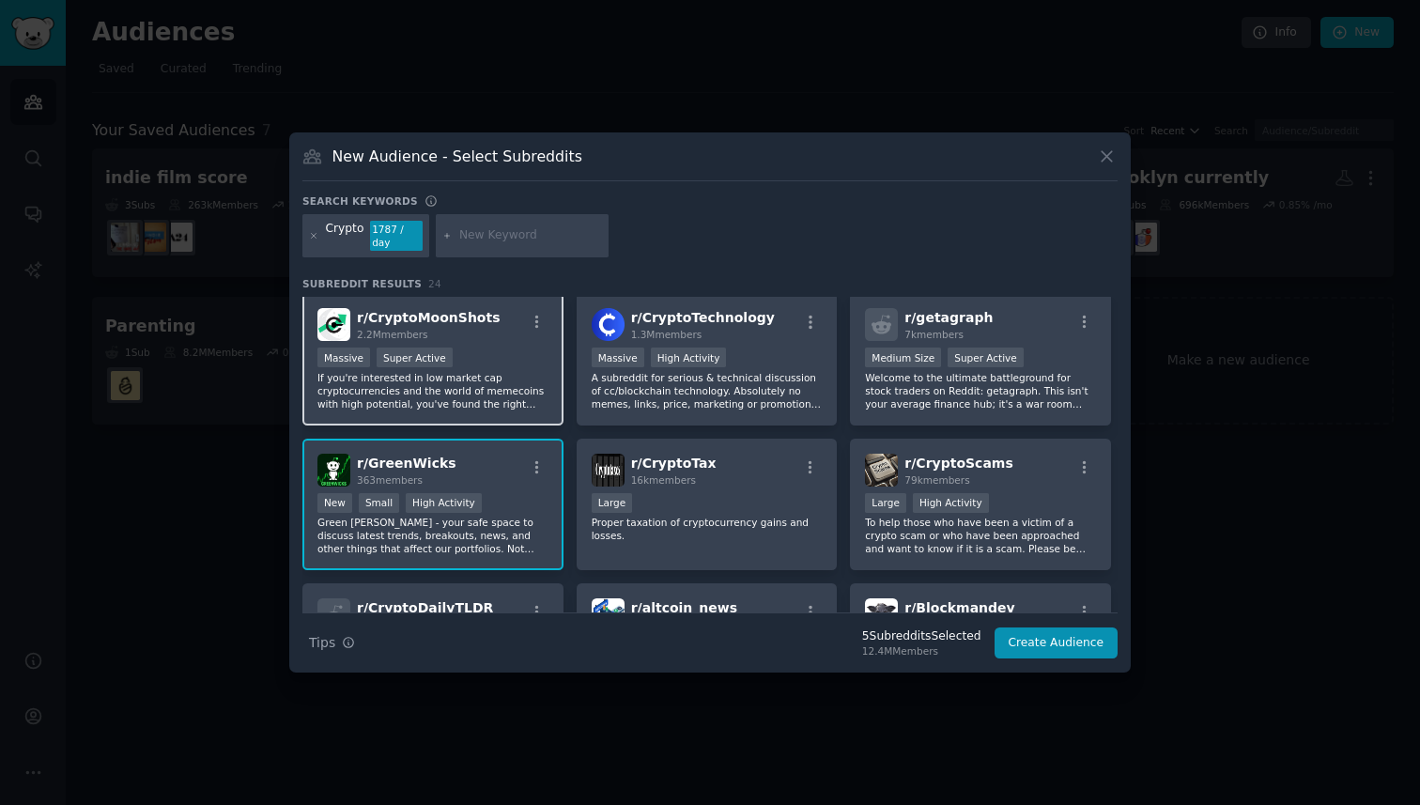
click at [499, 371] on p "If you're interested in low market cap cryptocurrencies and the world of memeco…" at bounding box center [432, 390] width 231 height 39
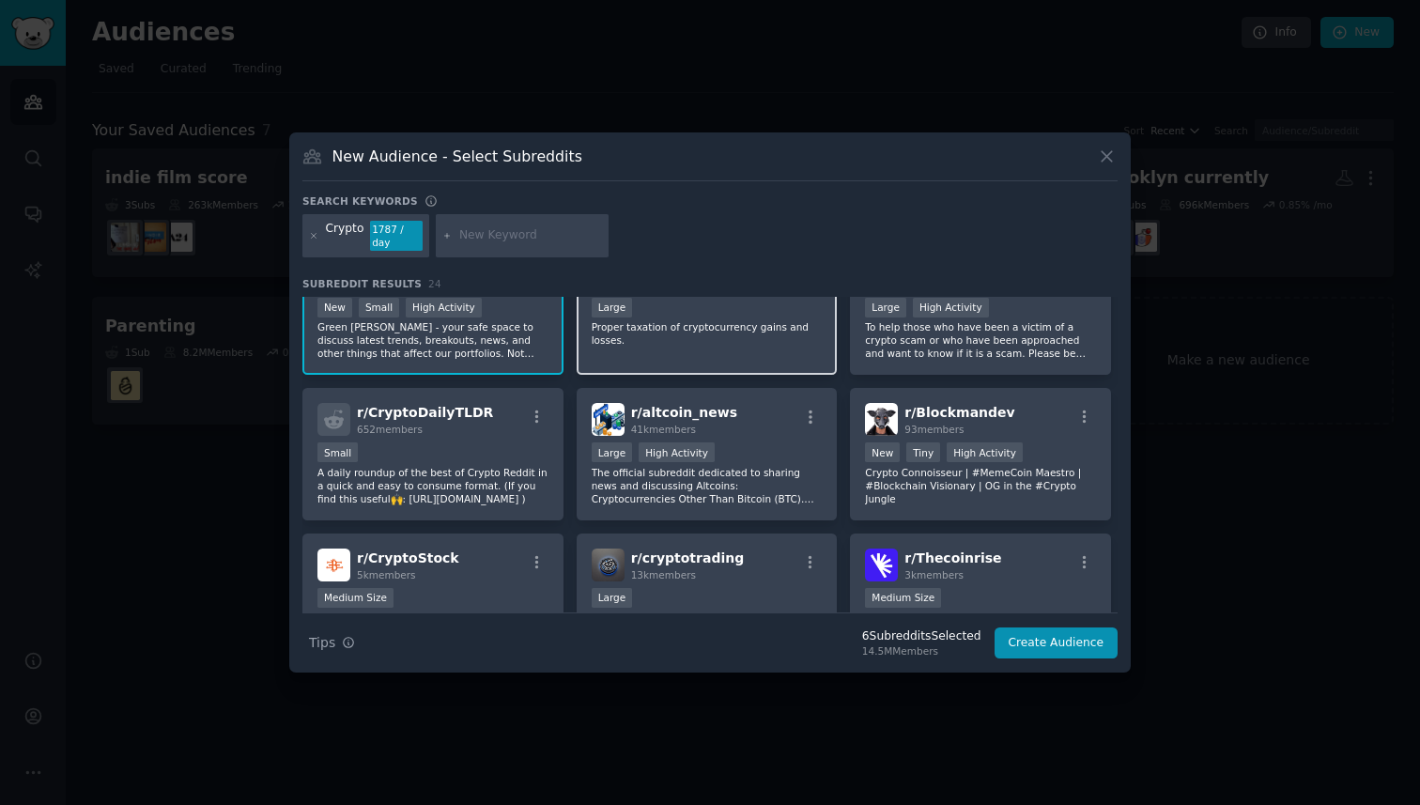
scroll to position [680, 0]
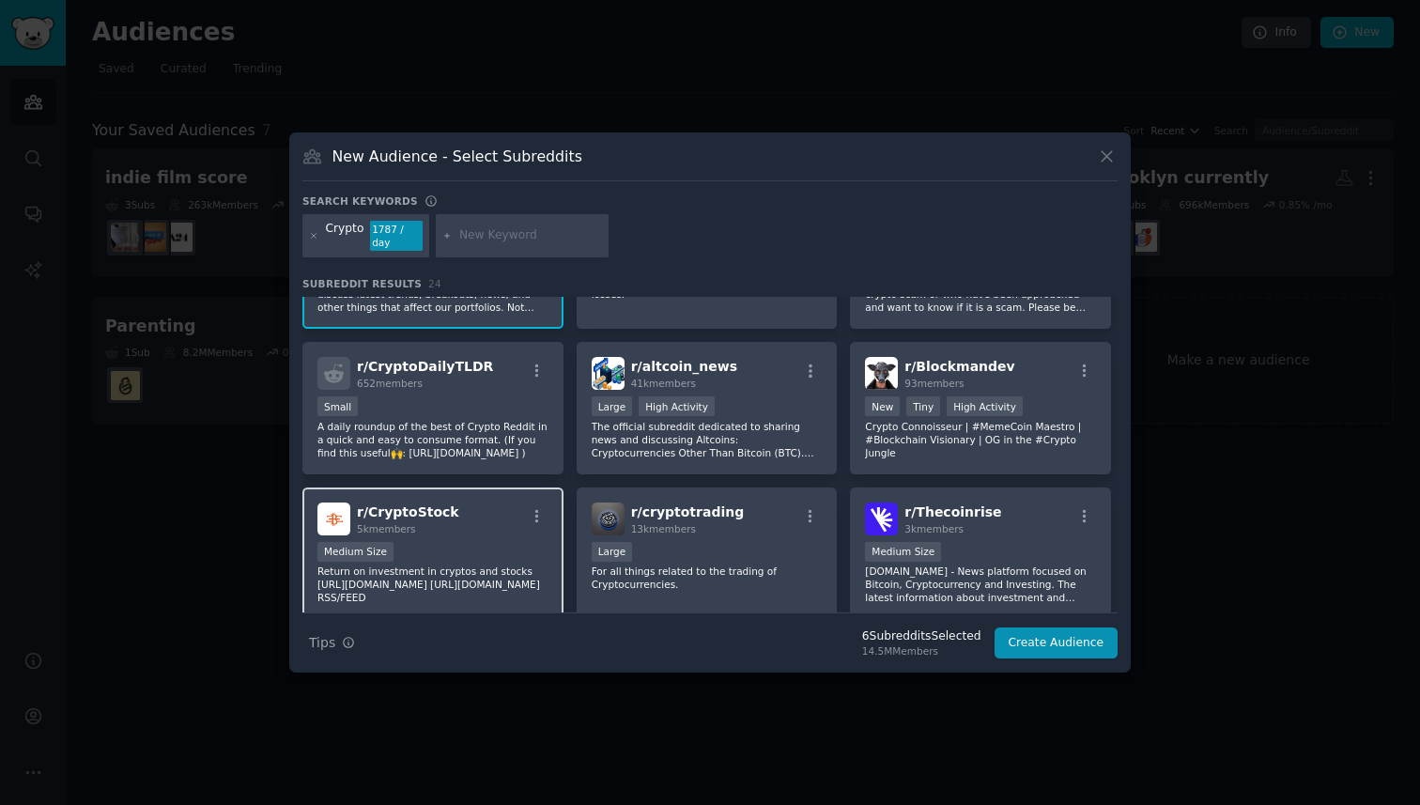
click at [492, 526] on div "r/ CryptoStock 5k members" at bounding box center [432, 518] width 231 height 33
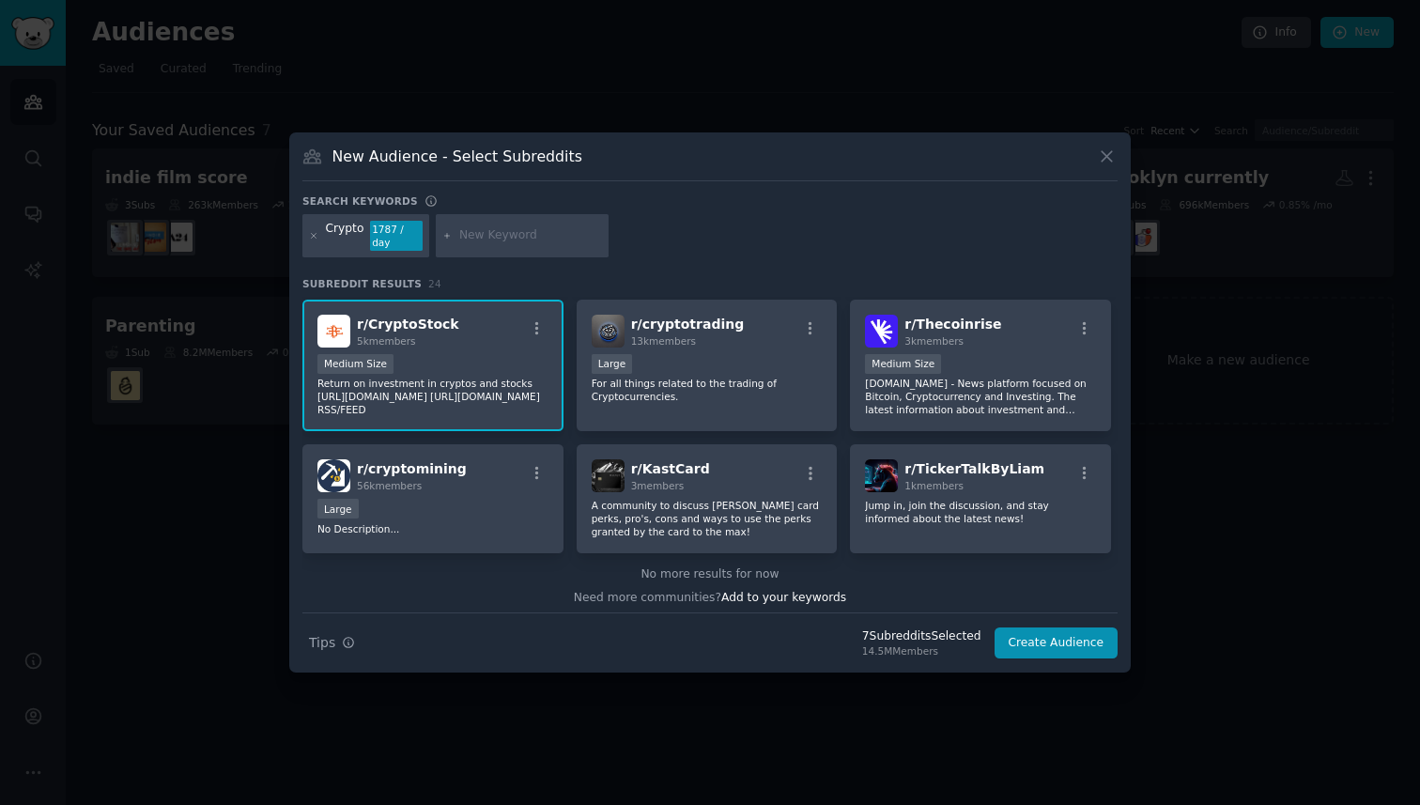
scroll to position [874, 0]
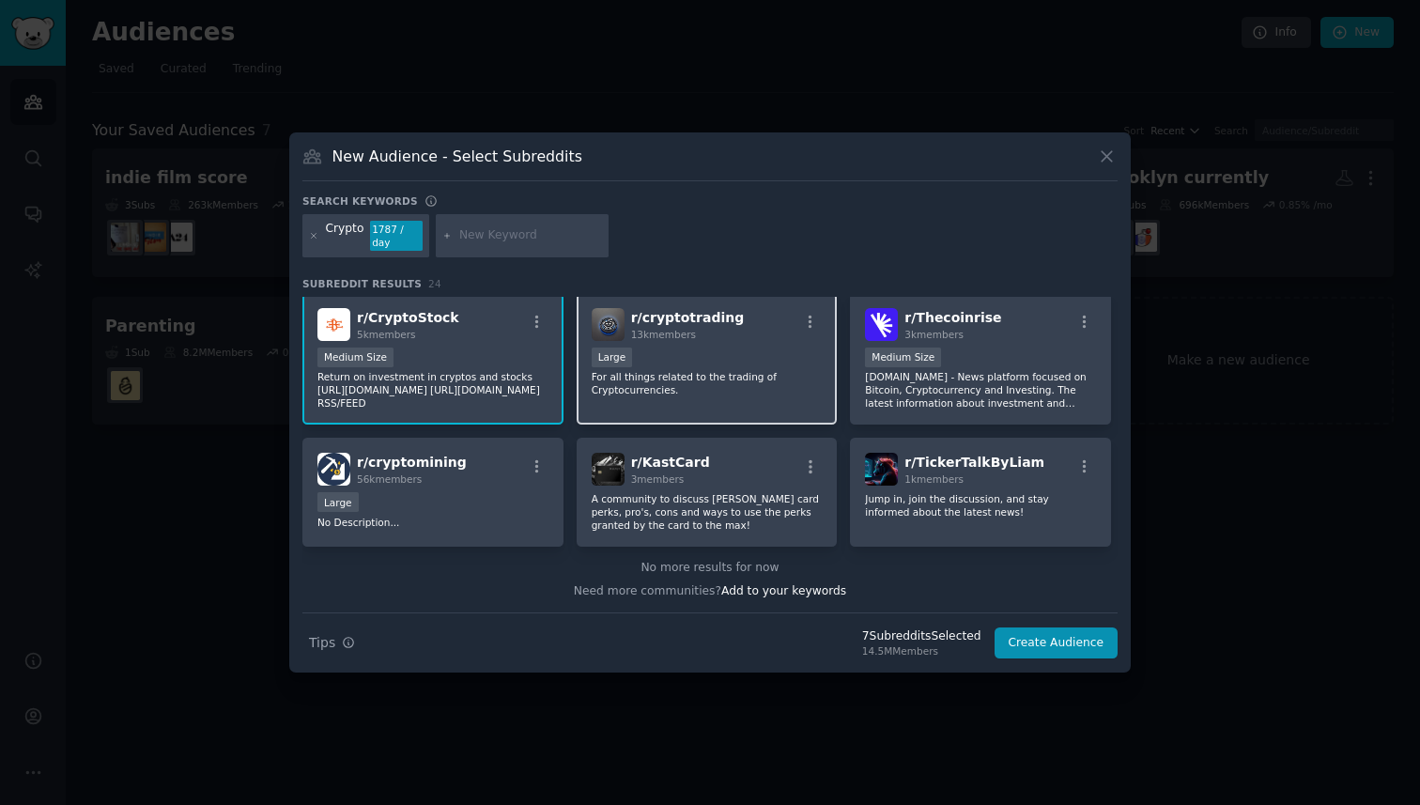
click at [761, 354] on div "Large" at bounding box center [707, 358] width 231 height 23
click at [1035, 631] on button "Create Audience" at bounding box center [1056, 643] width 124 height 32
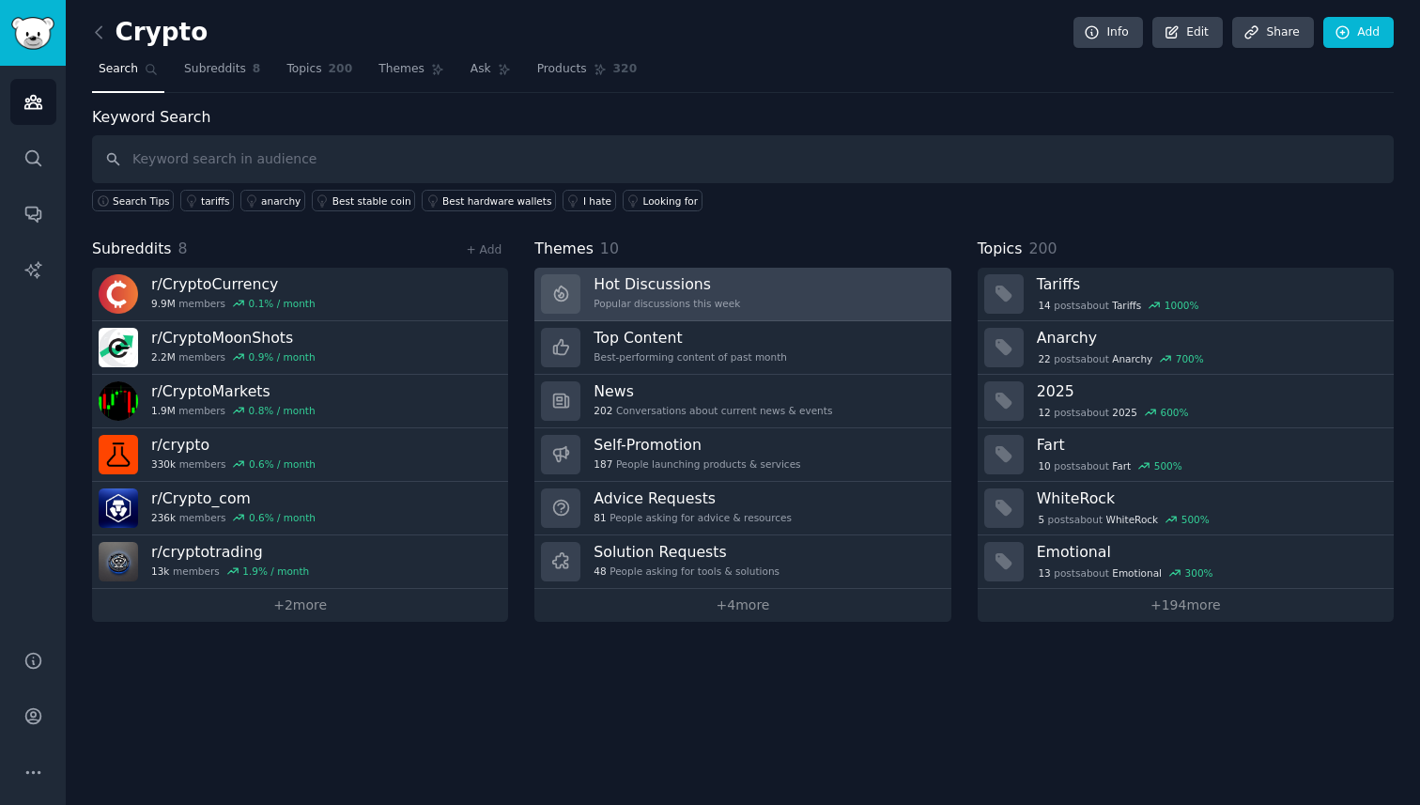
click at [778, 289] on link "Hot Discussions Popular discussions this week" at bounding box center [742, 295] width 416 height 54
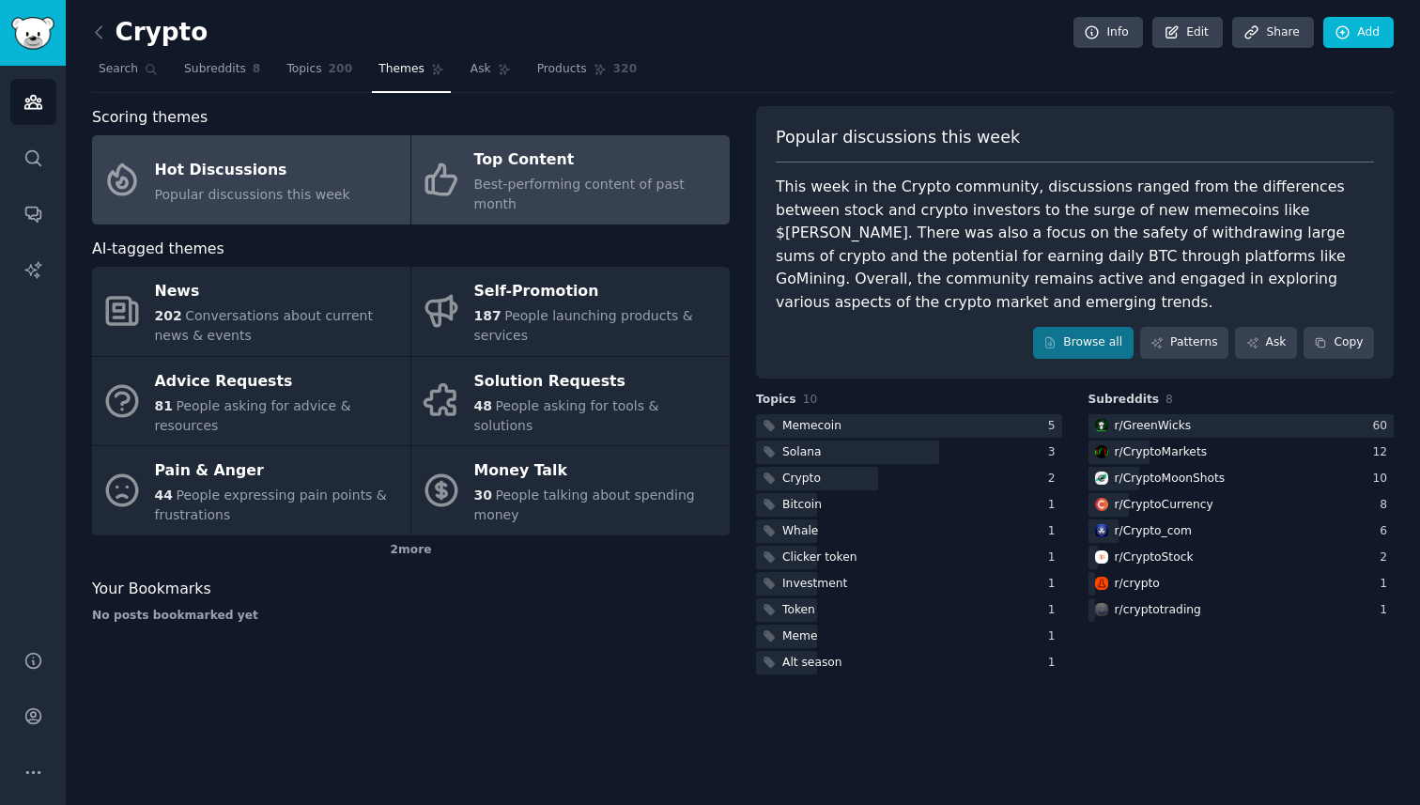
click at [580, 195] on link "Top Content Best-performing content of past month" at bounding box center [570, 179] width 318 height 89
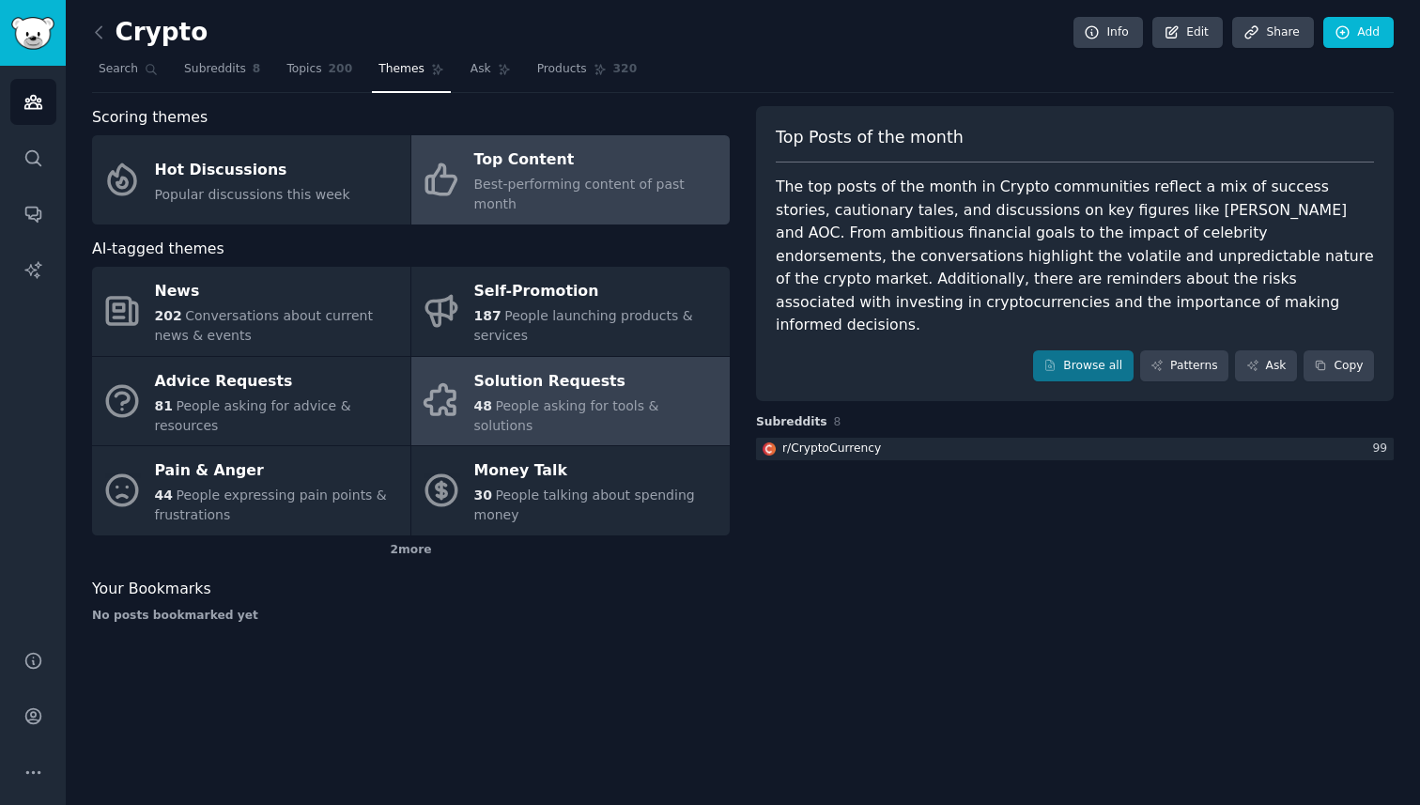
click at [593, 366] on div "Solution Requests" at bounding box center [597, 381] width 246 height 30
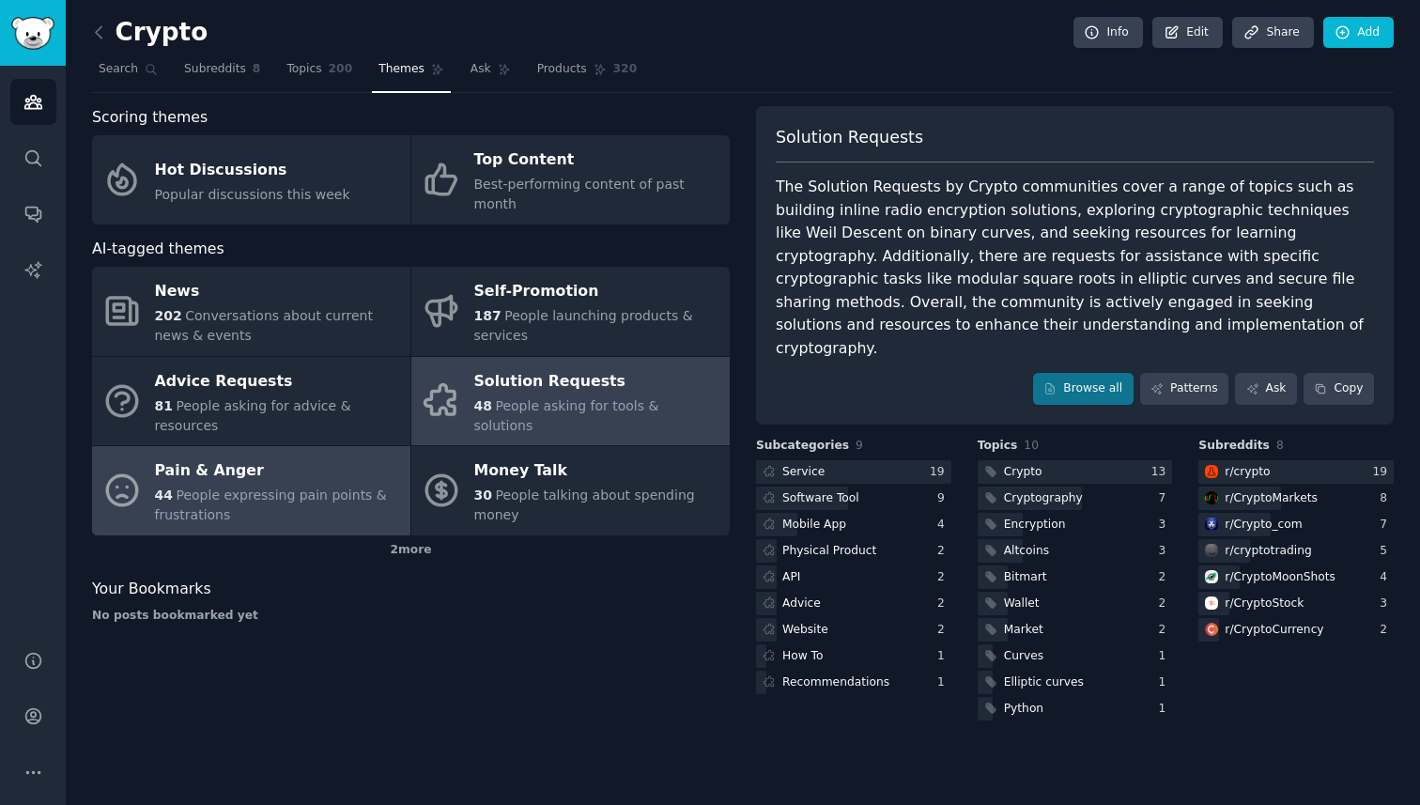
click at [271, 456] on div "Pain & Anger" at bounding box center [278, 471] width 246 height 30
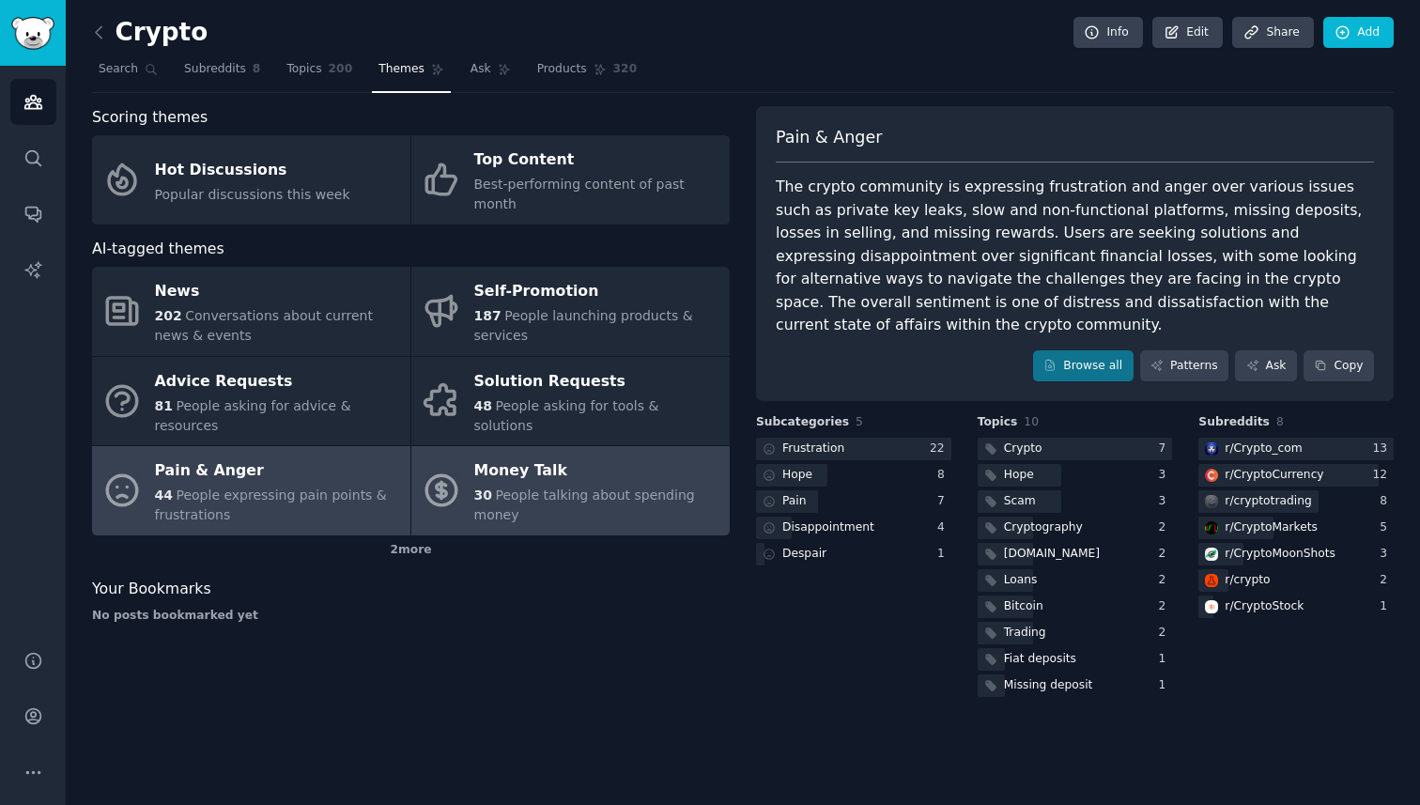
click at [640, 487] on span "People talking about spending money" at bounding box center [584, 504] width 221 height 35
